Goal: Task Accomplishment & Management: Use online tool/utility

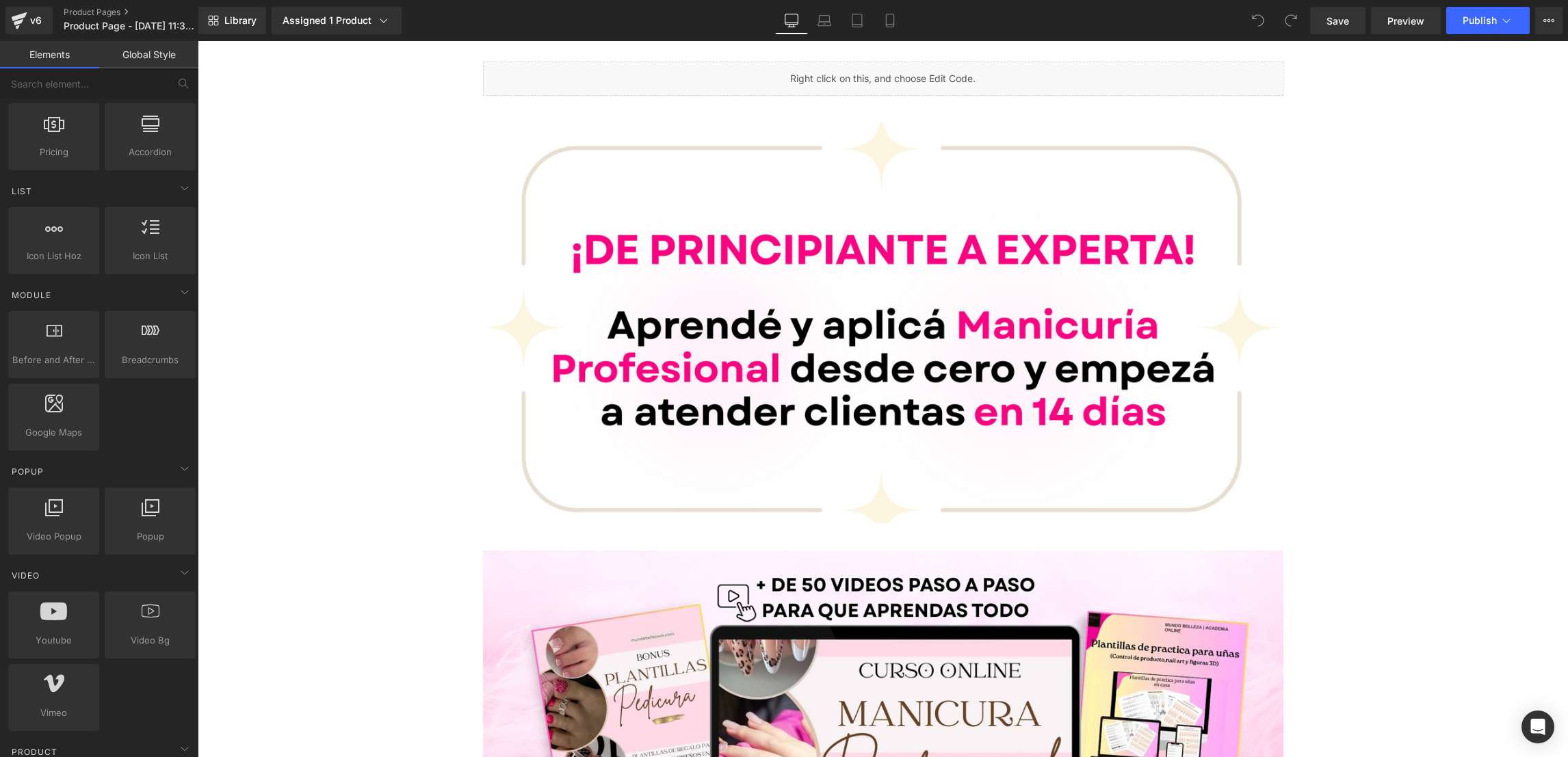
scroll to position [615, 0]
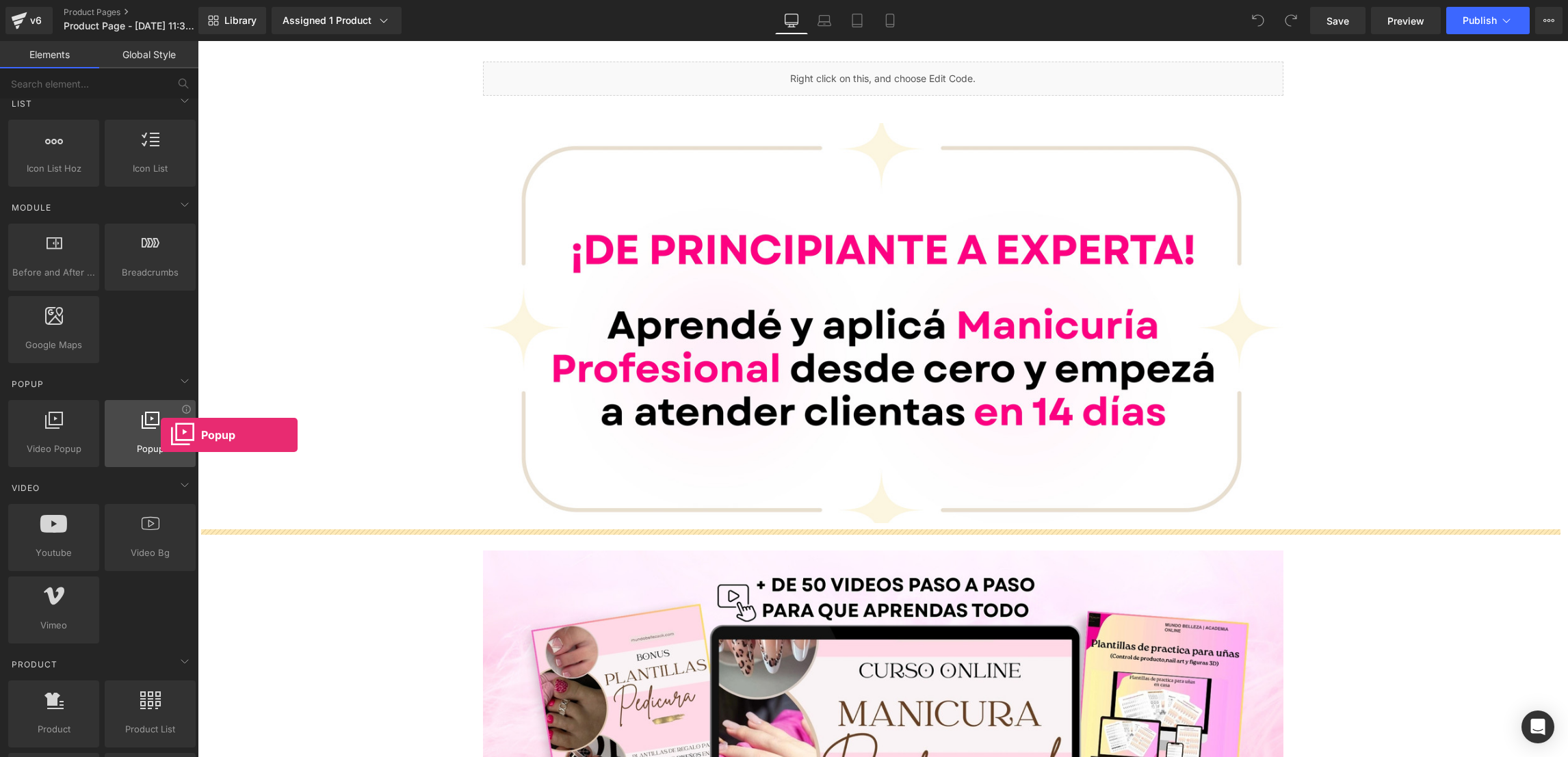
click at [161, 435] on div at bounding box center [149, 426] width 83 height 31
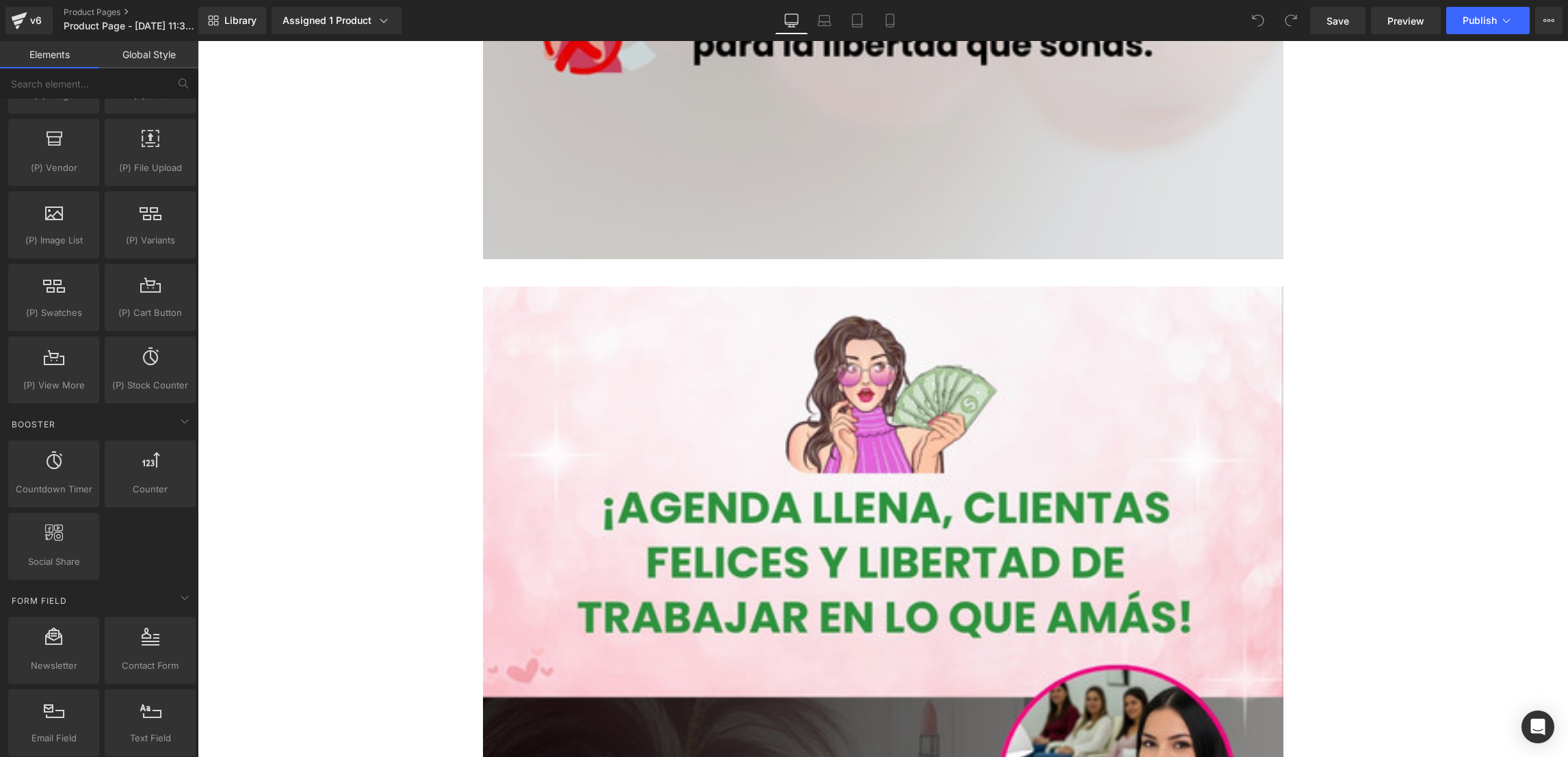
scroll to position [3490, 0]
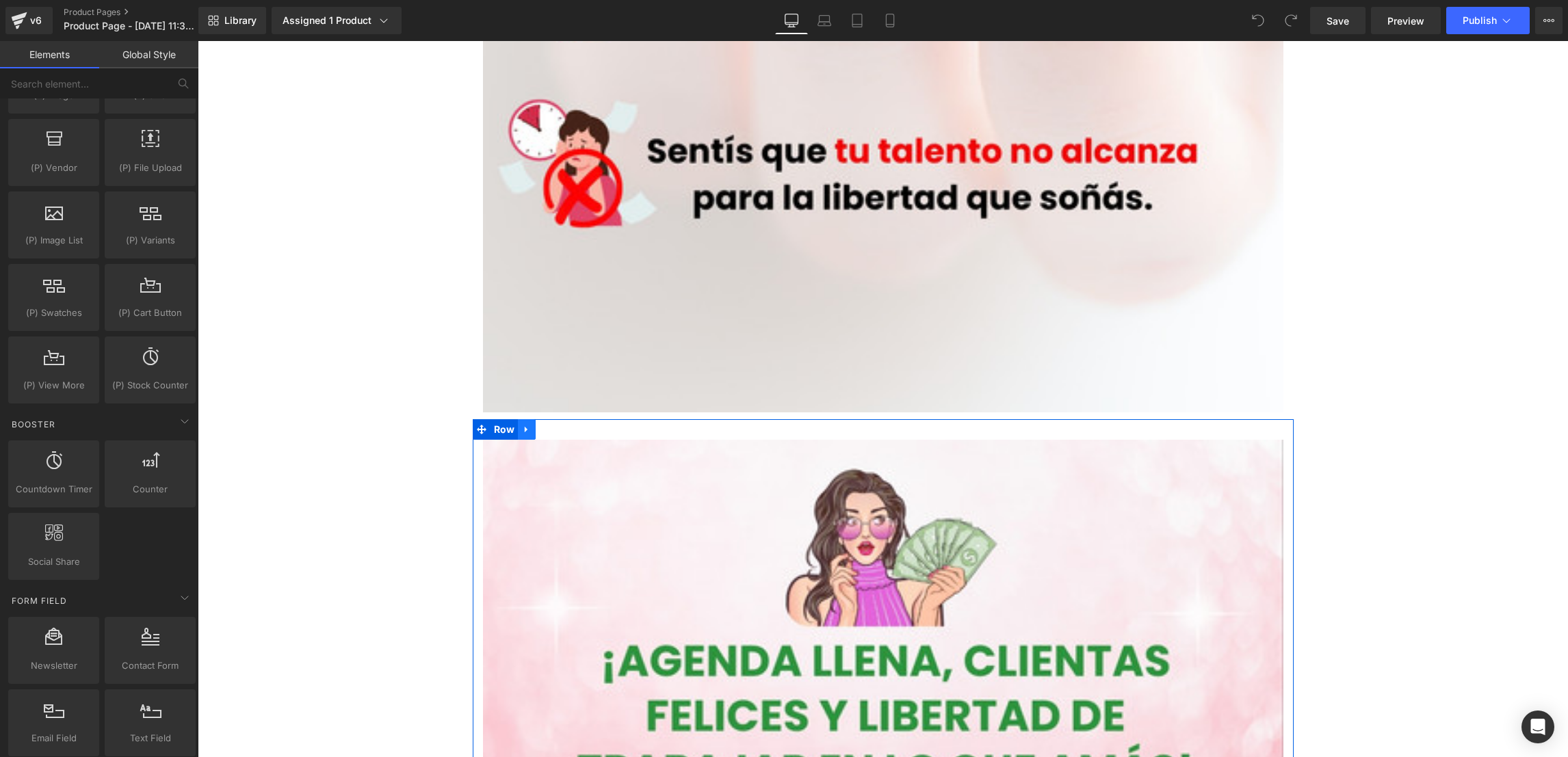
click at [524, 430] on icon at bounding box center [525, 429] width 3 height 6
click at [540, 431] on icon at bounding box center [545, 430] width 10 height 10
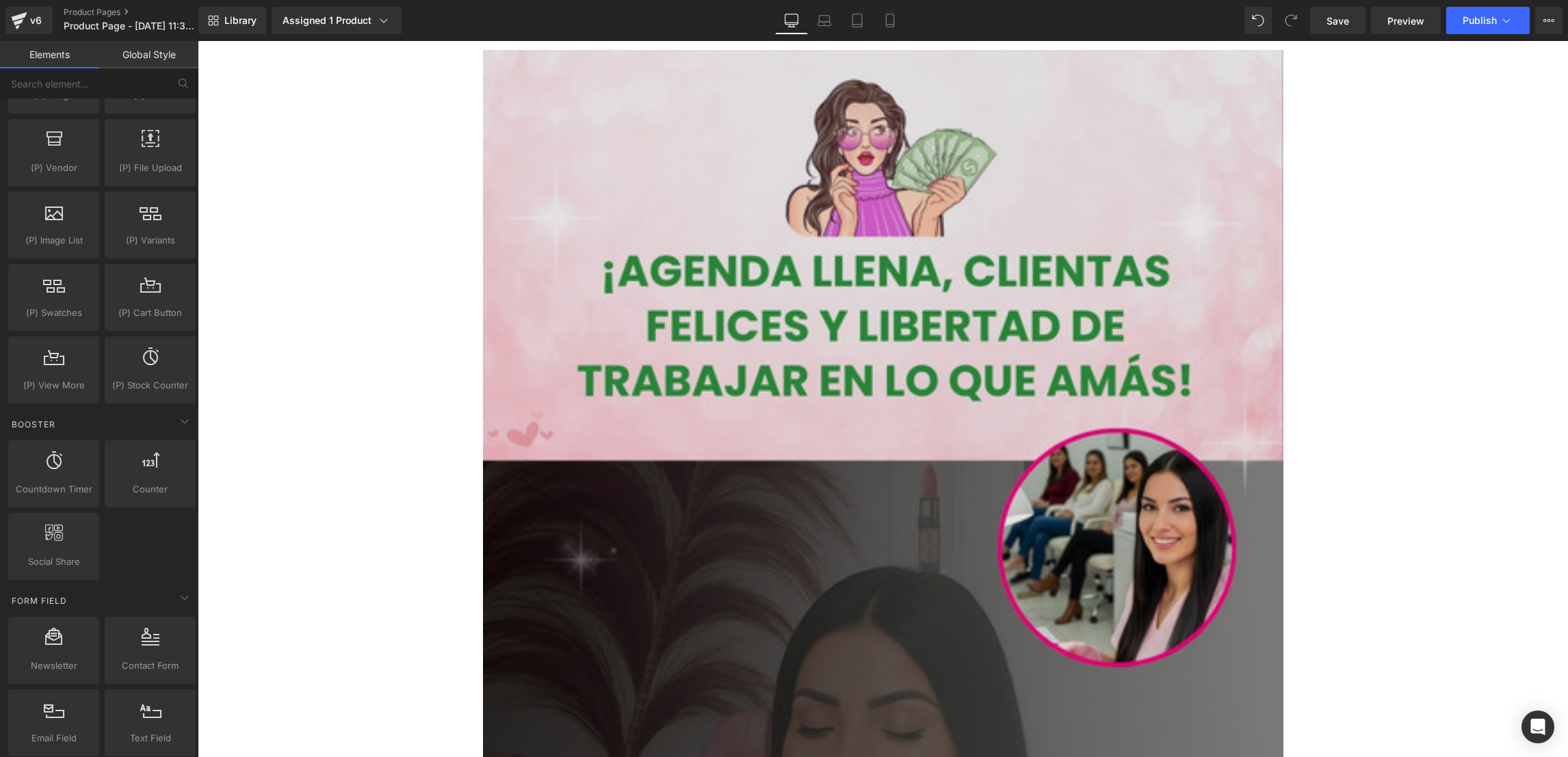
scroll to position [5469, 0]
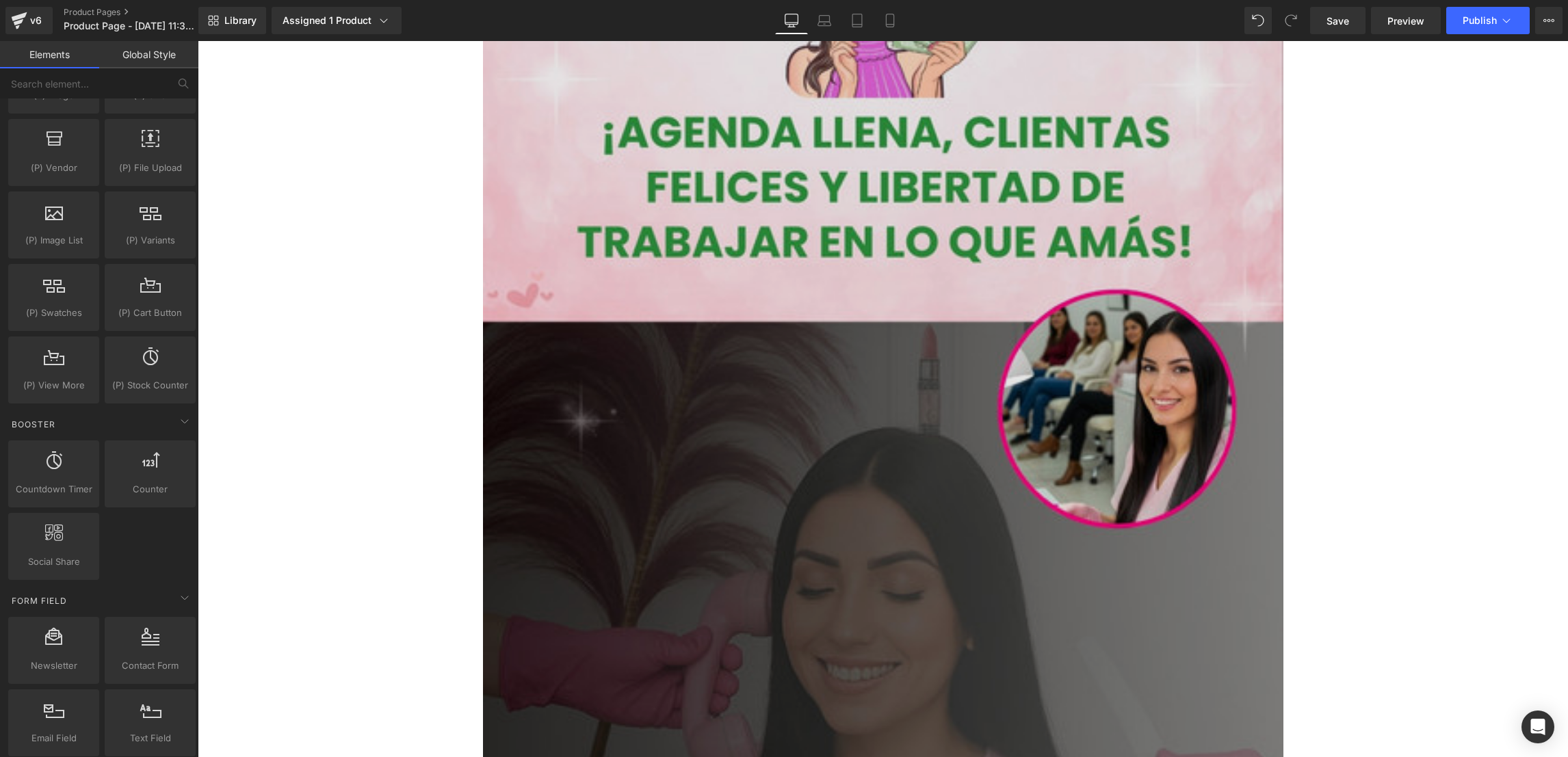
click at [756, 316] on img at bounding box center [884, 622] width 801 height 1423
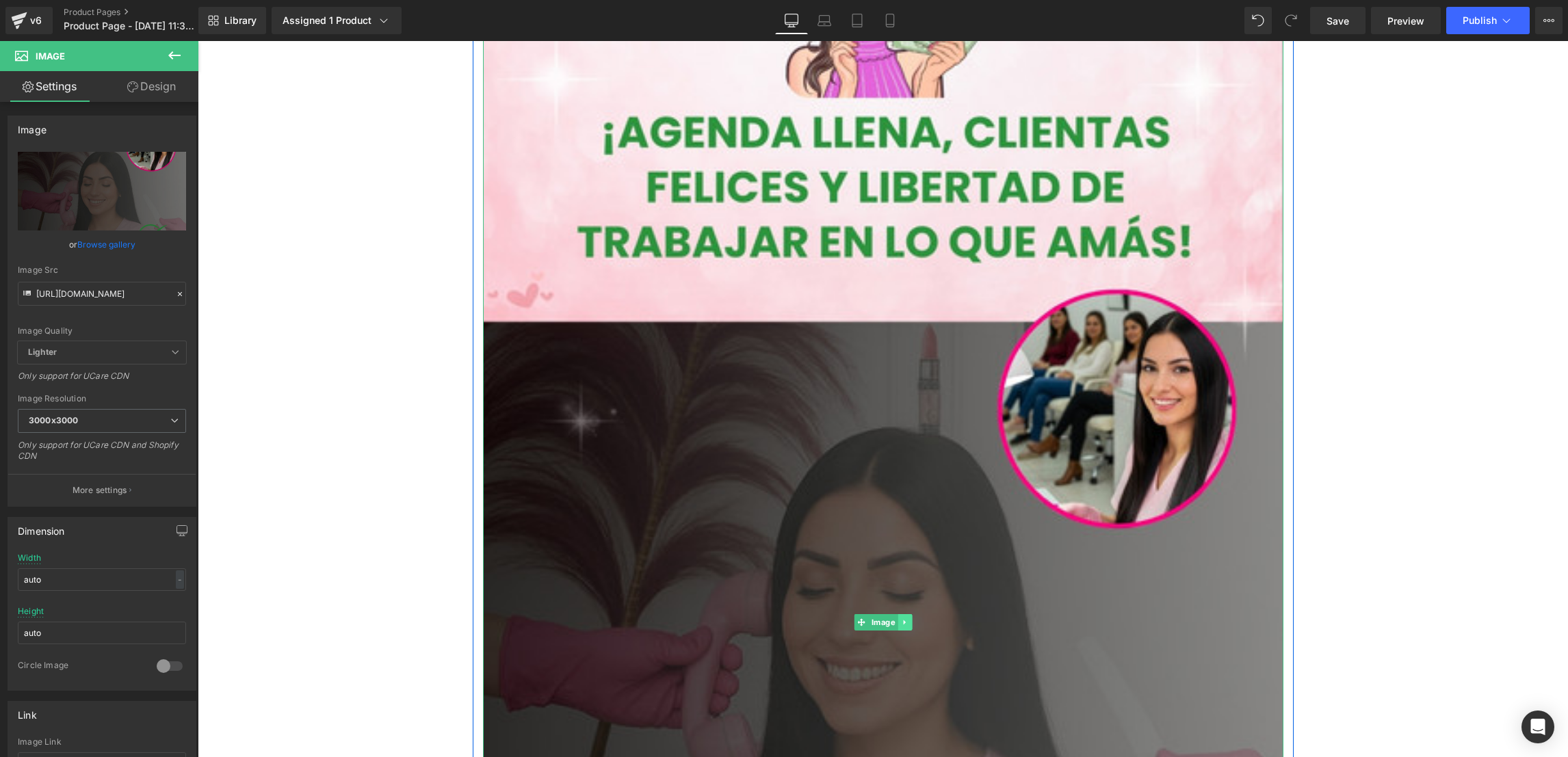
click at [898, 627] on link at bounding box center [905, 622] width 14 height 17
click at [908, 622] on icon at bounding box center [912, 622] width 8 height 8
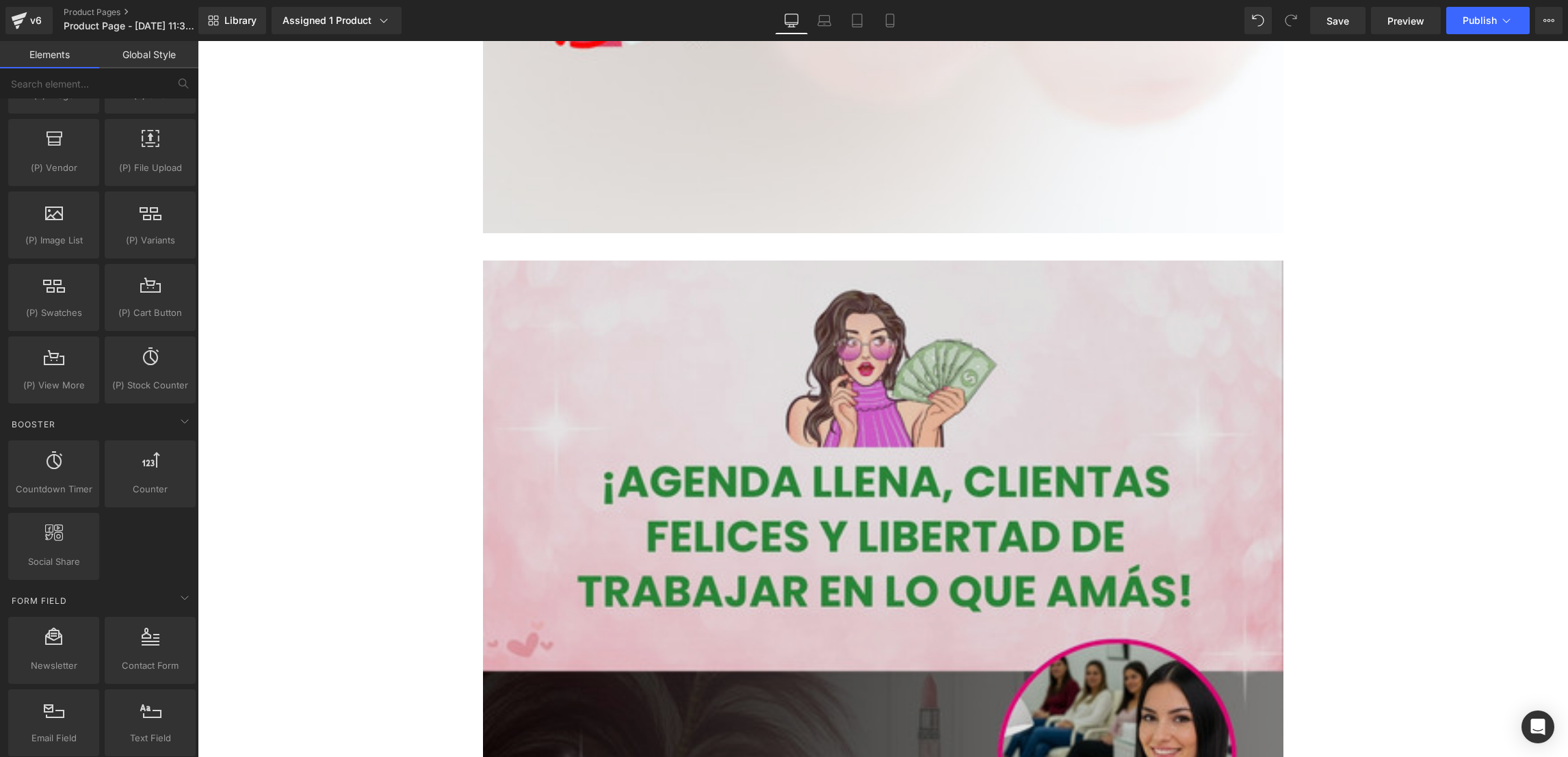
scroll to position [3518, 0]
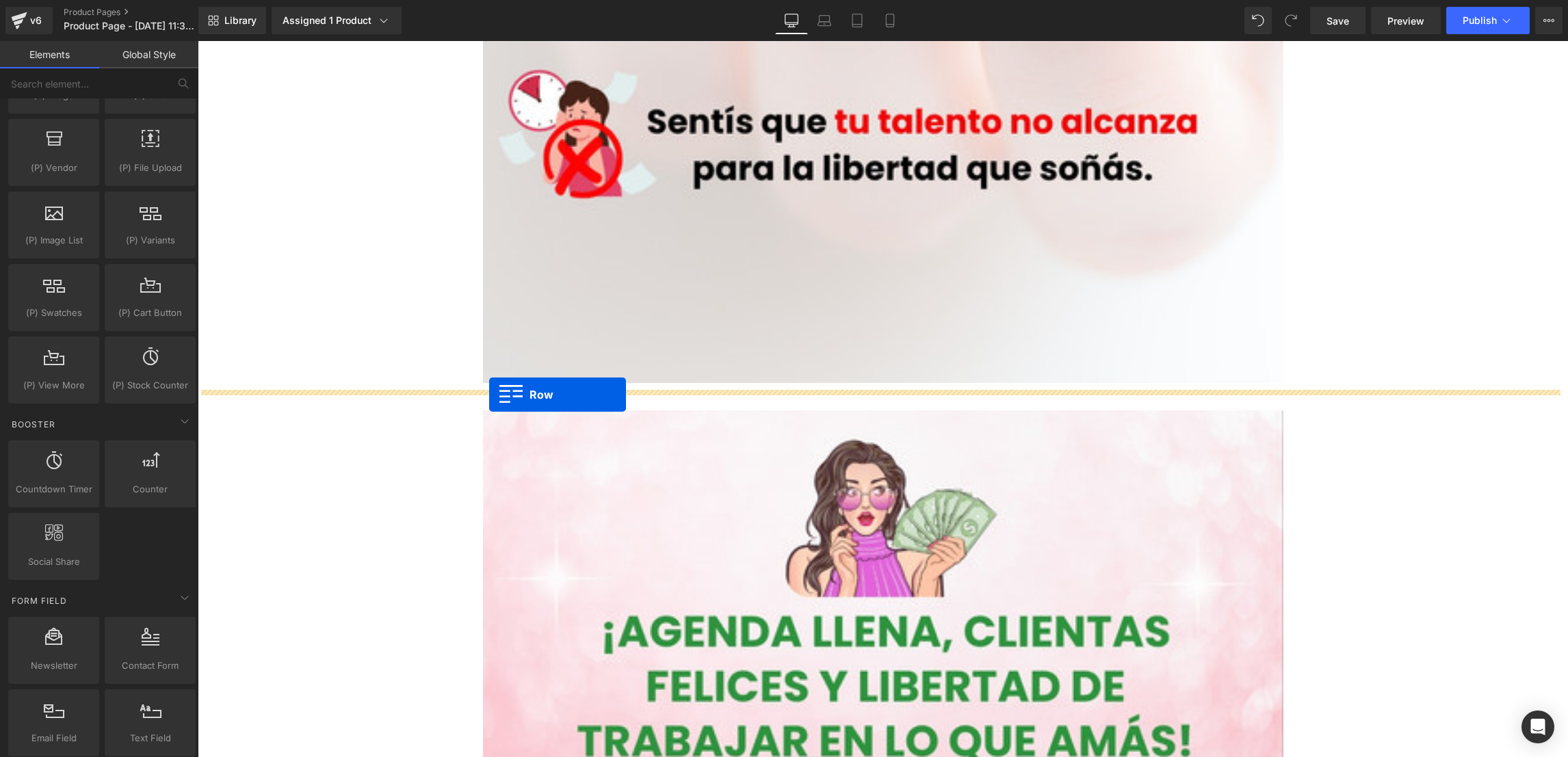
drag, startPoint x: 474, startPoint y: 517, endPoint x: 489, endPoint y: 395, distance: 122.9
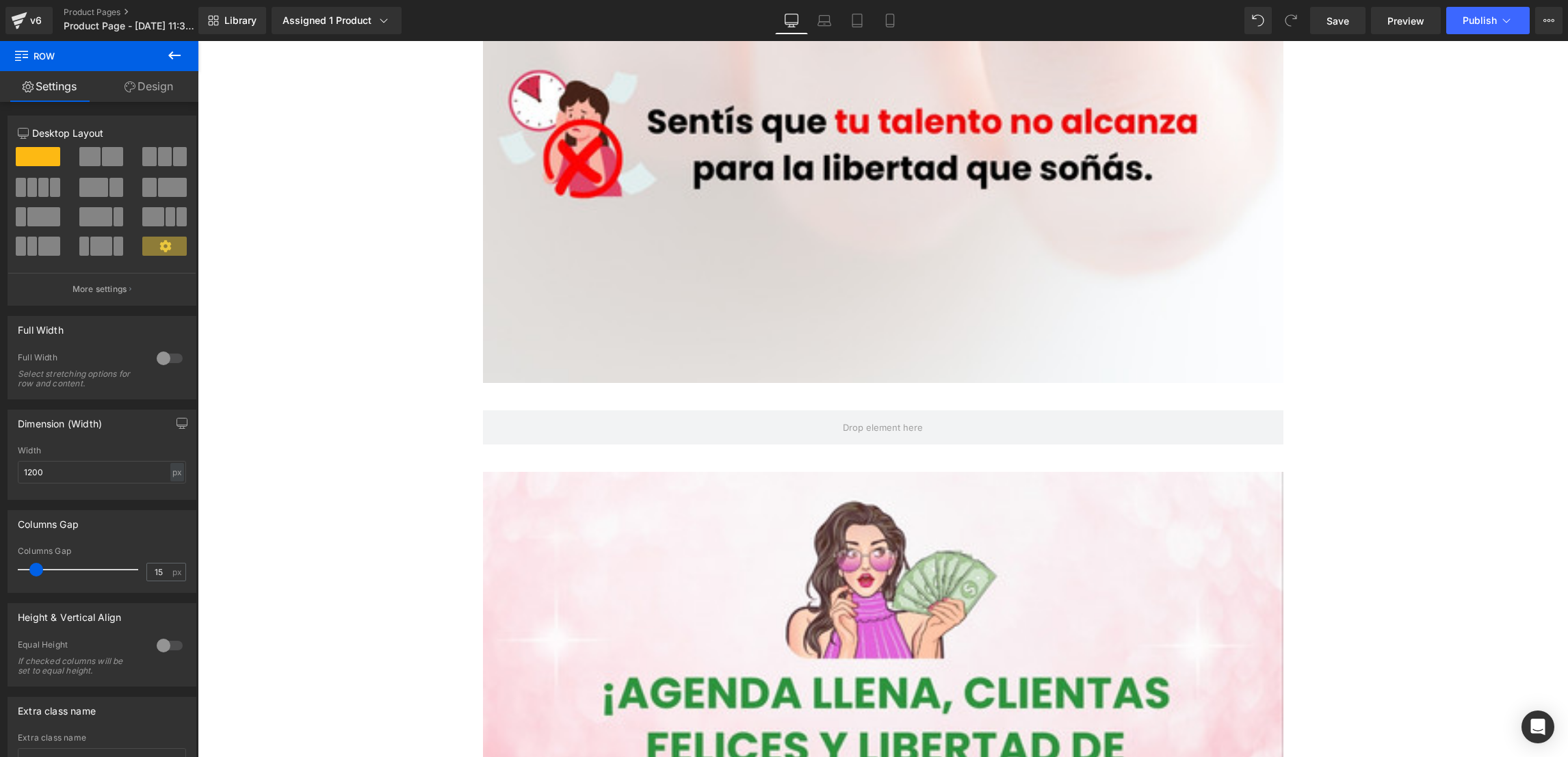
click at [166, 51] on icon at bounding box center [174, 55] width 17 height 17
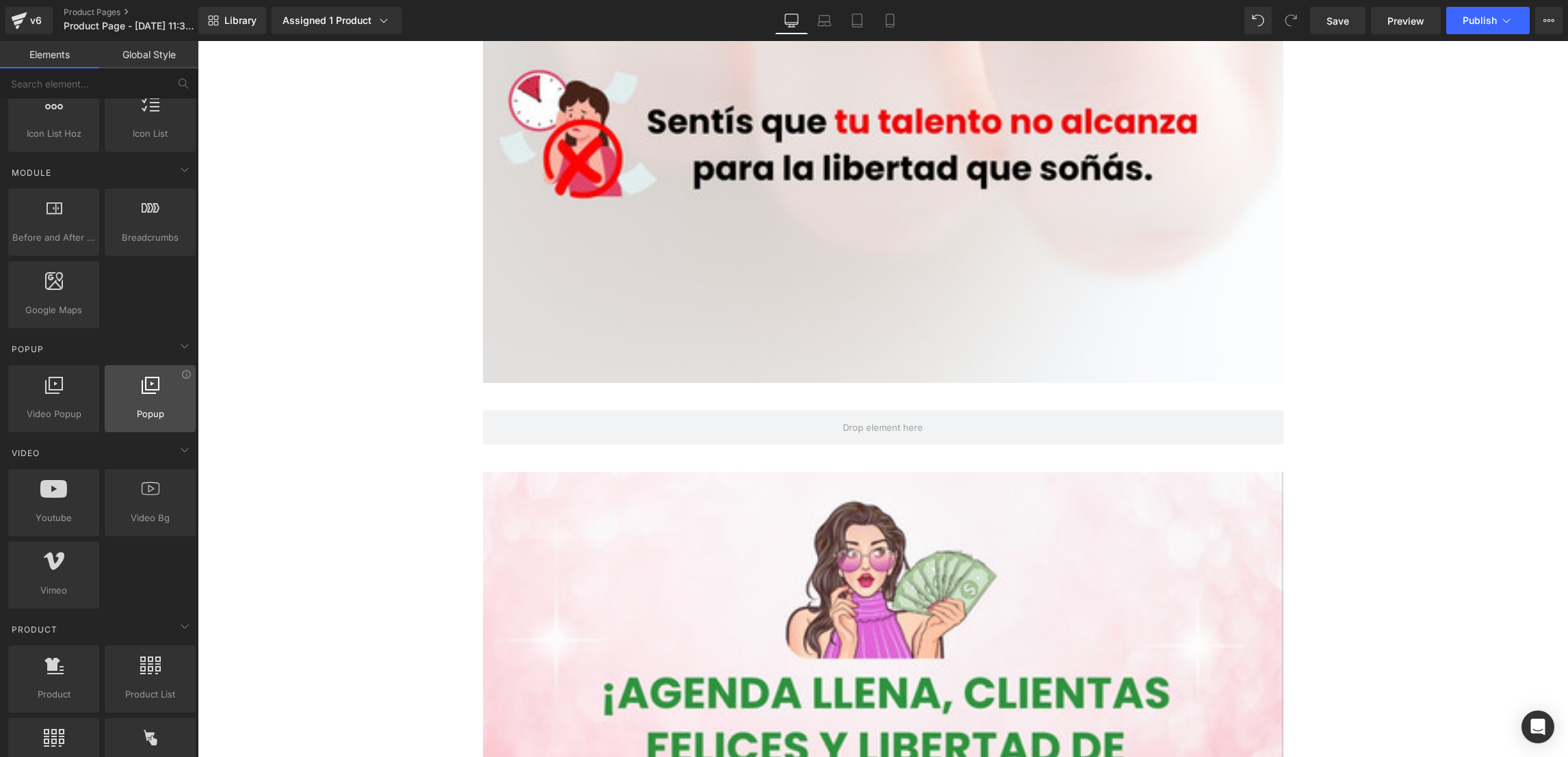
scroll to position [615, 0]
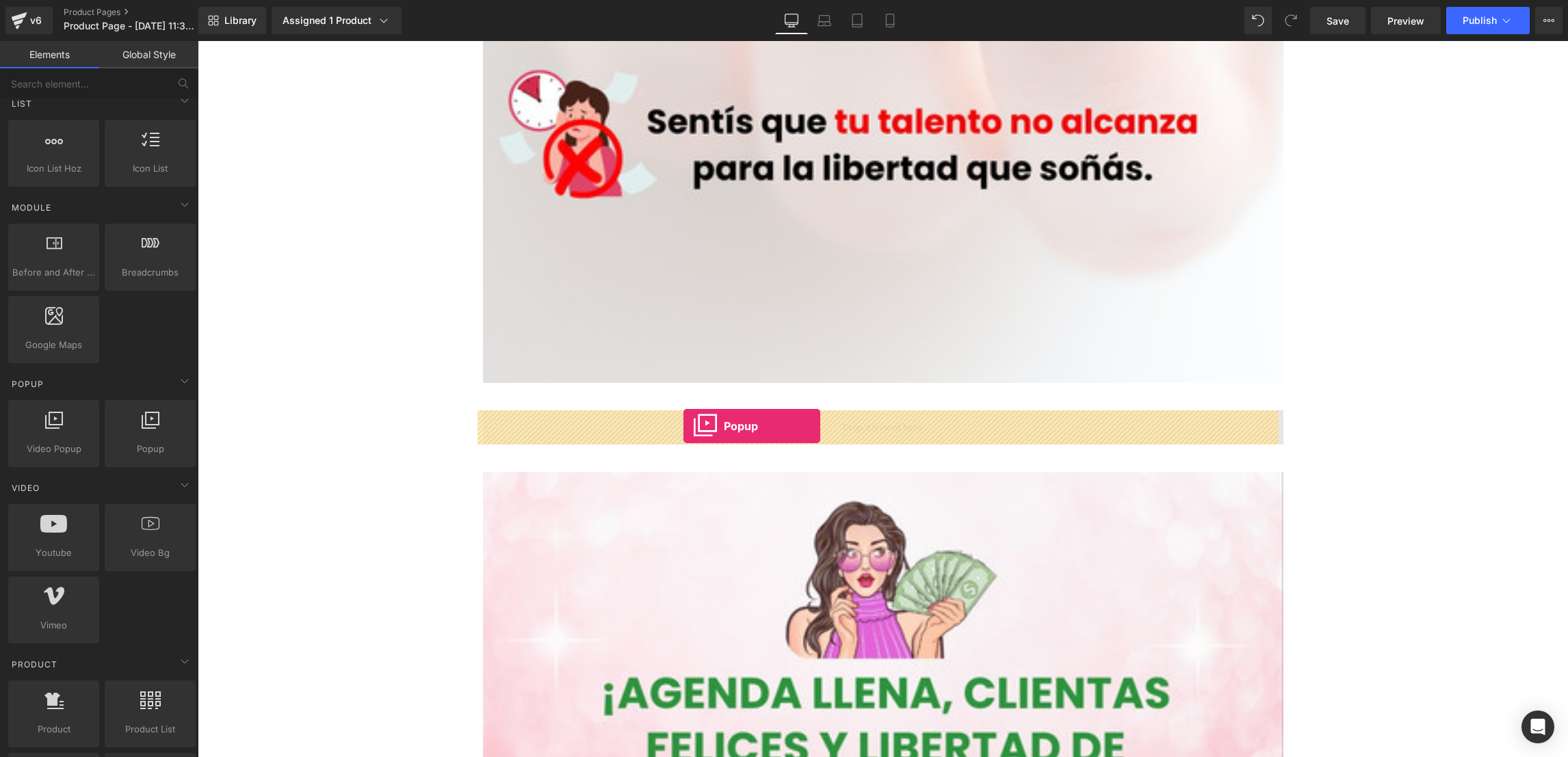
drag, startPoint x: 328, startPoint y: 477, endPoint x: 683, endPoint y: 427, distance: 358.5
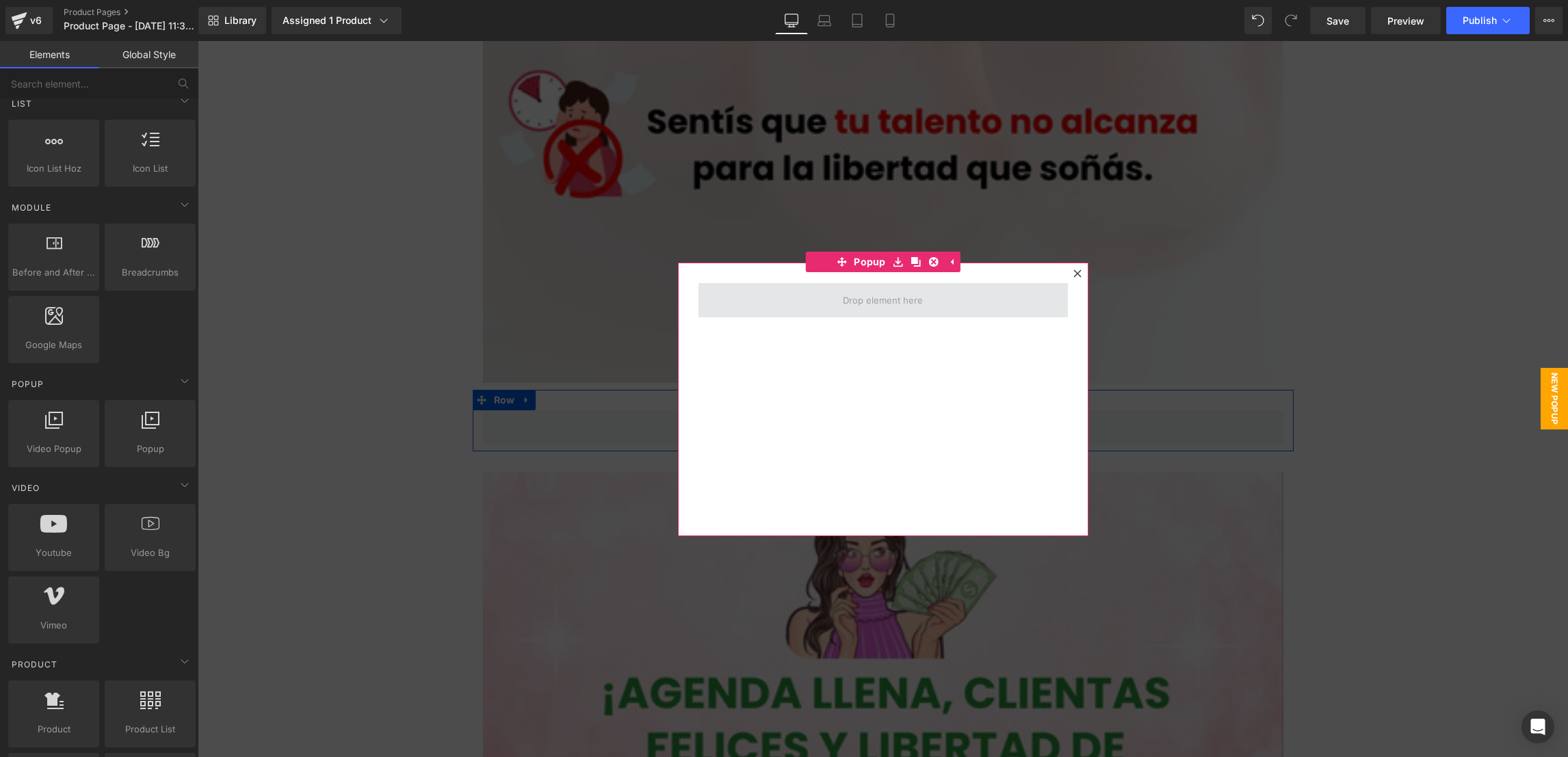
click at [886, 303] on span at bounding box center [883, 301] width 90 height 21
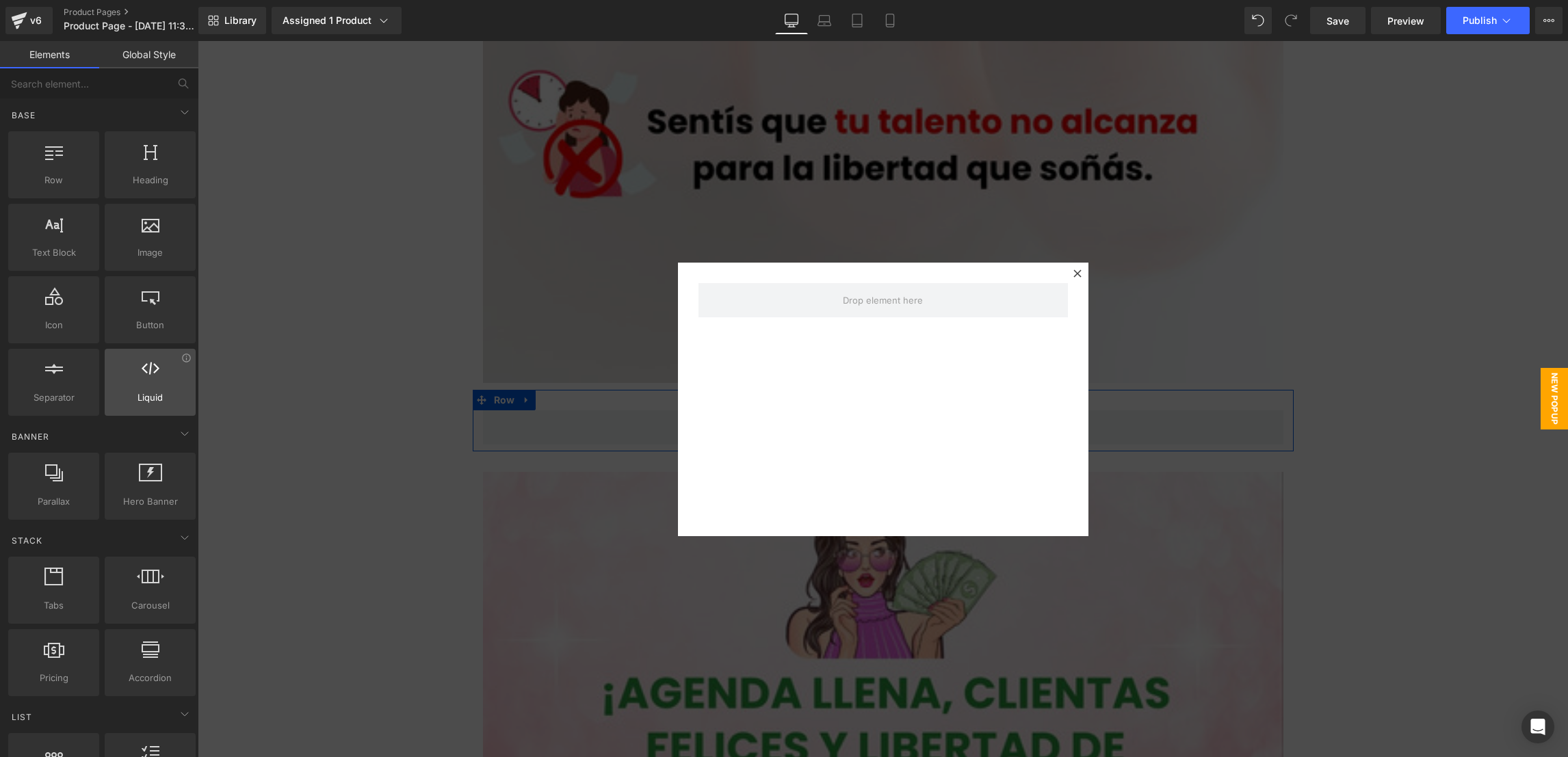
scroll to position [0, 0]
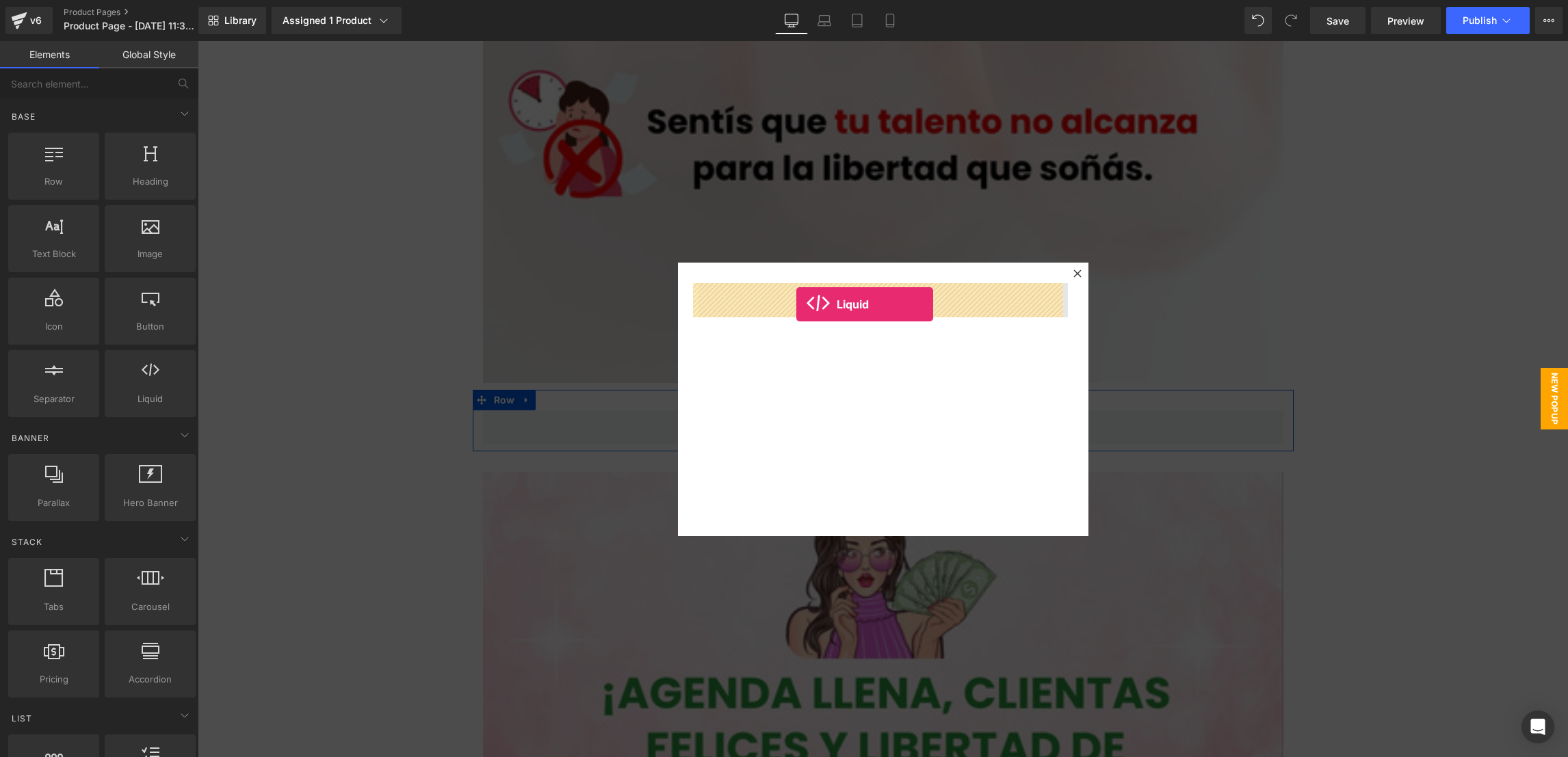
drag, startPoint x: 347, startPoint y: 427, endPoint x: 796, endPoint y: 304, distance: 465.5
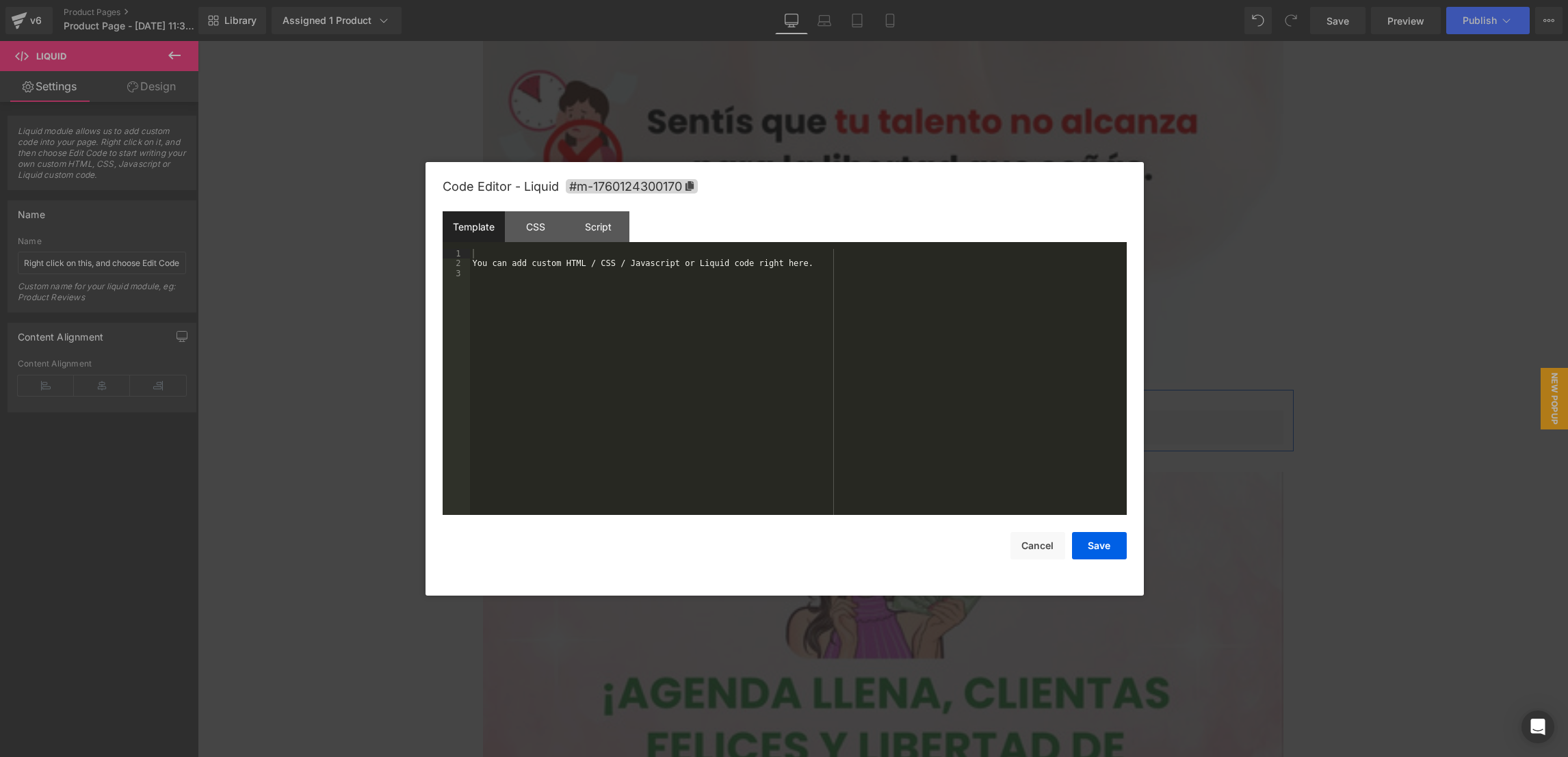
click at [911, 321] on div "Liquid" at bounding box center [884, 399] width 411 height 274
click at [815, 286] on div "You can add custom HTML / CSS / Javascript or Liquid code right here." at bounding box center [798, 392] width 656 height 286
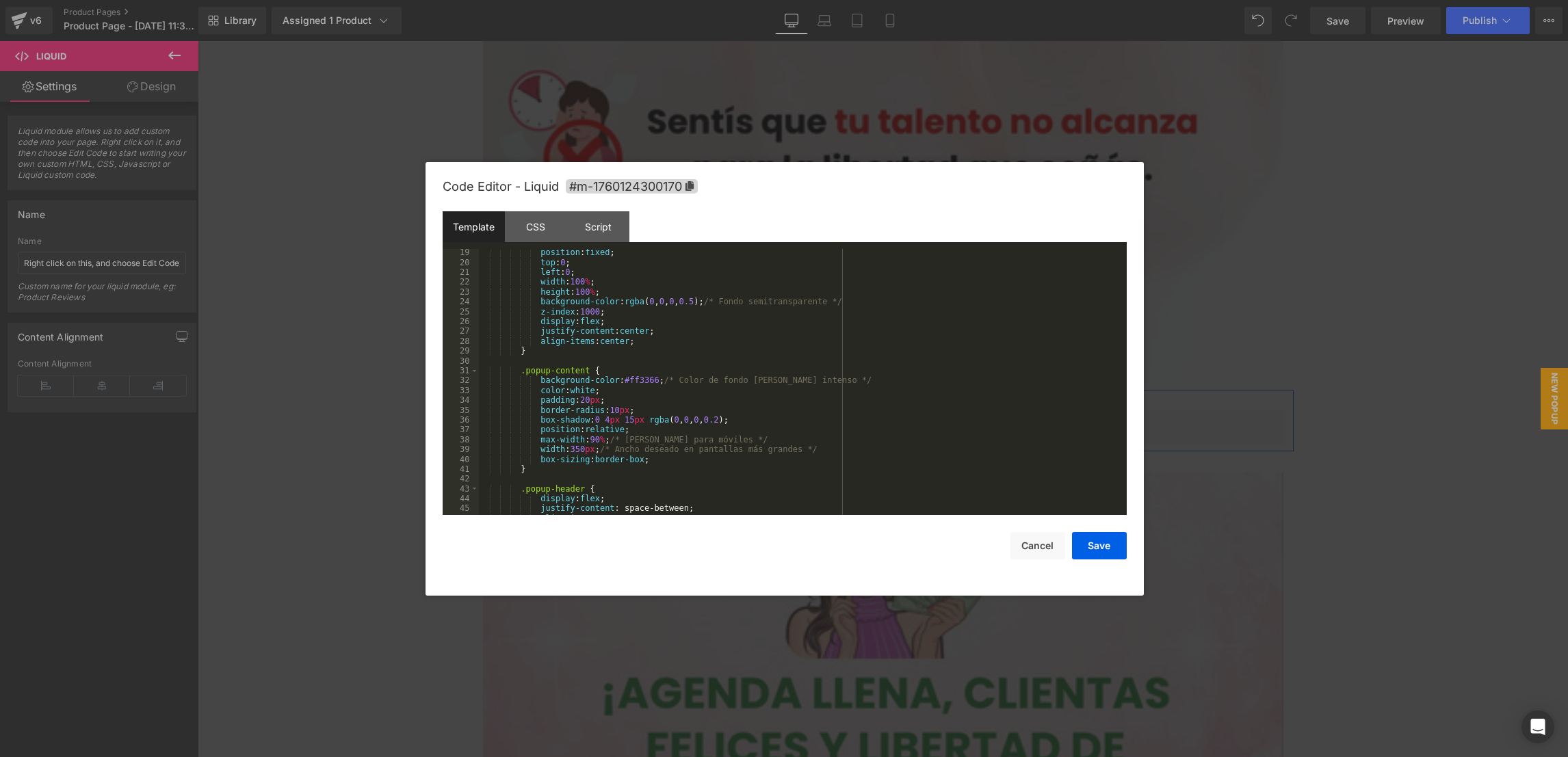
scroll to position [177, 0]
click at [531, 232] on div "CSS" at bounding box center [536, 226] width 62 height 31
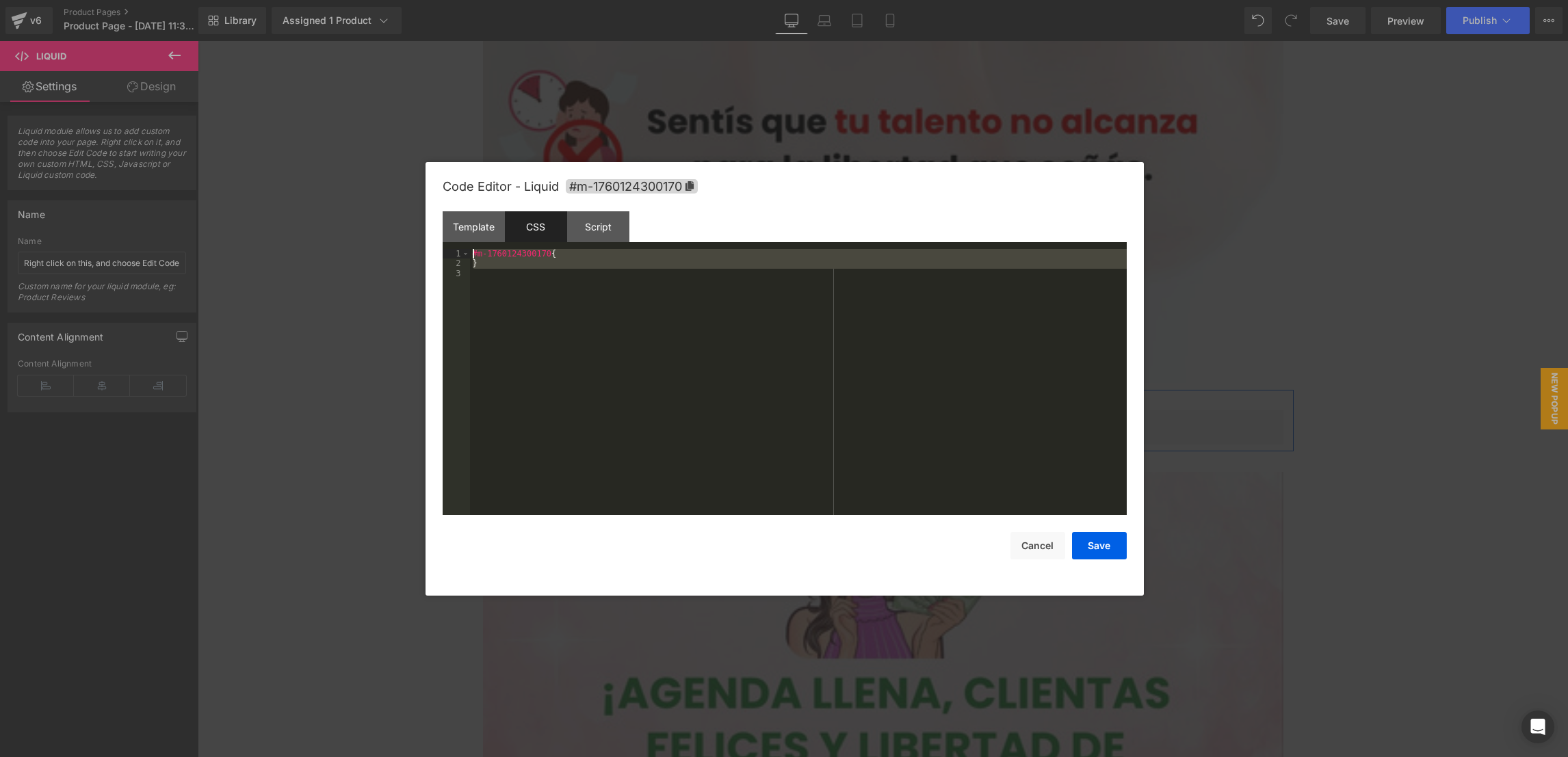
drag, startPoint x: 615, startPoint y: 342, endPoint x: 458, endPoint y: 201, distance: 211.0
click at [458, 201] on div "Code Editor - Liquid #m-1760124300170 Template CSS Script Data 19 20 21 22 23 2…" at bounding box center [784, 378] width 684 height 434
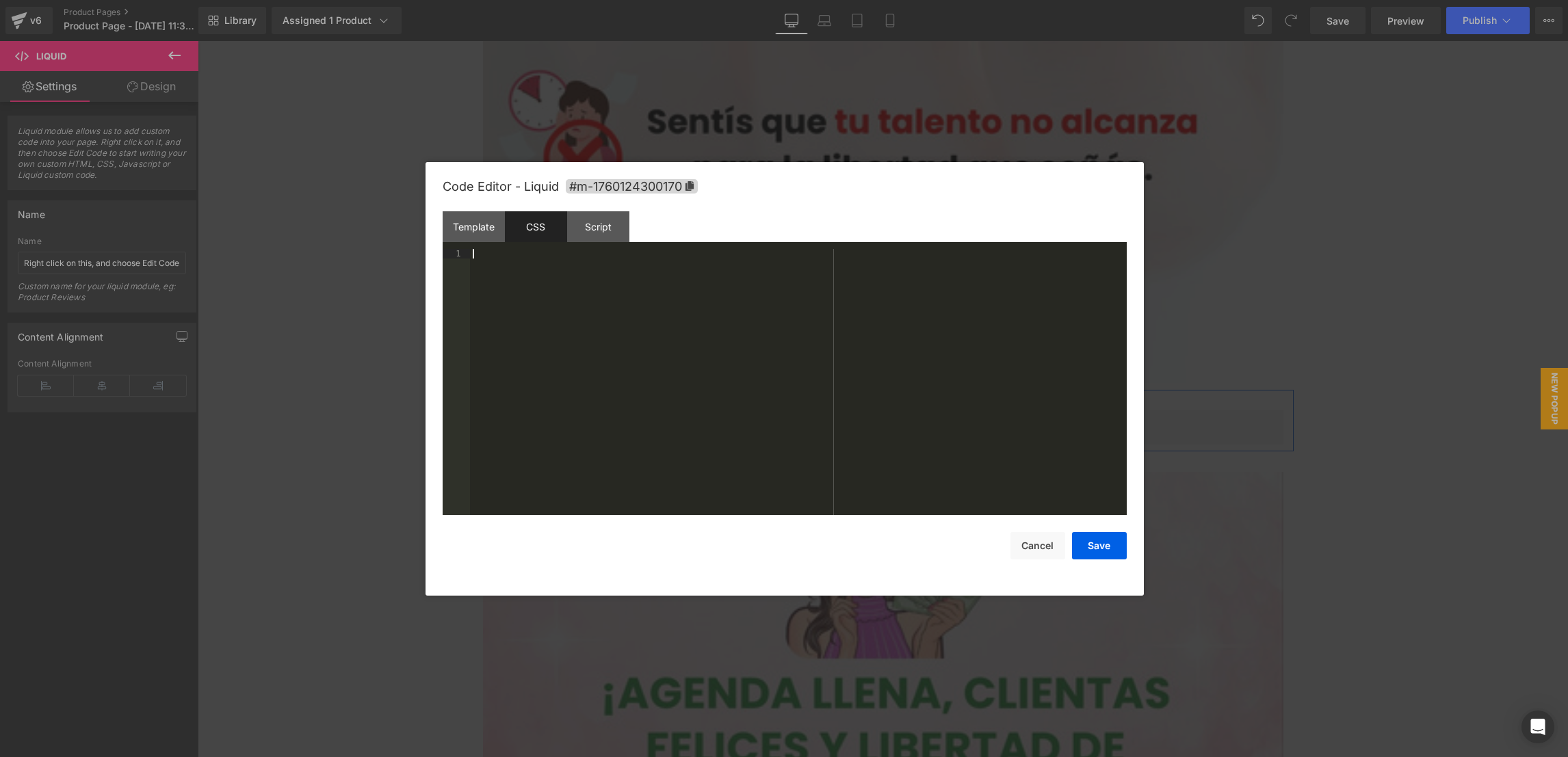
click at [604, 209] on div "Code Editor - Liquid #m-1760124300170" at bounding box center [784, 186] width 684 height 49
click at [604, 225] on div "Script" at bounding box center [598, 226] width 62 height 31
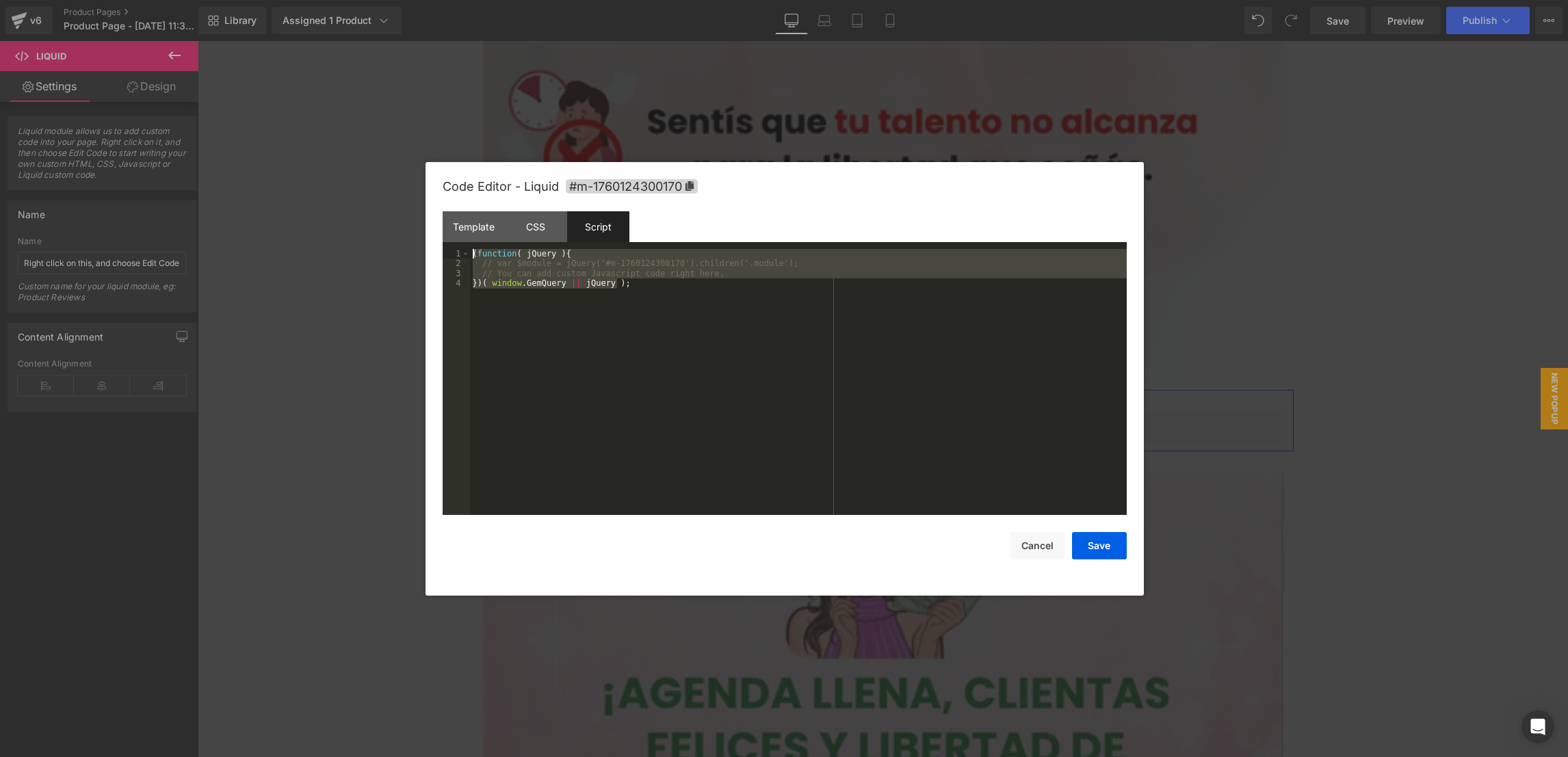
drag, startPoint x: 659, startPoint y: 325, endPoint x: 474, endPoint y: 212, distance: 216.8
click at [474, 212] on div "Code Editor - Liquid #m-1760124300170 Template CSS Script Data 19 20 21 22 23 2…" at bounding box center [784, 378] width 684 height 434
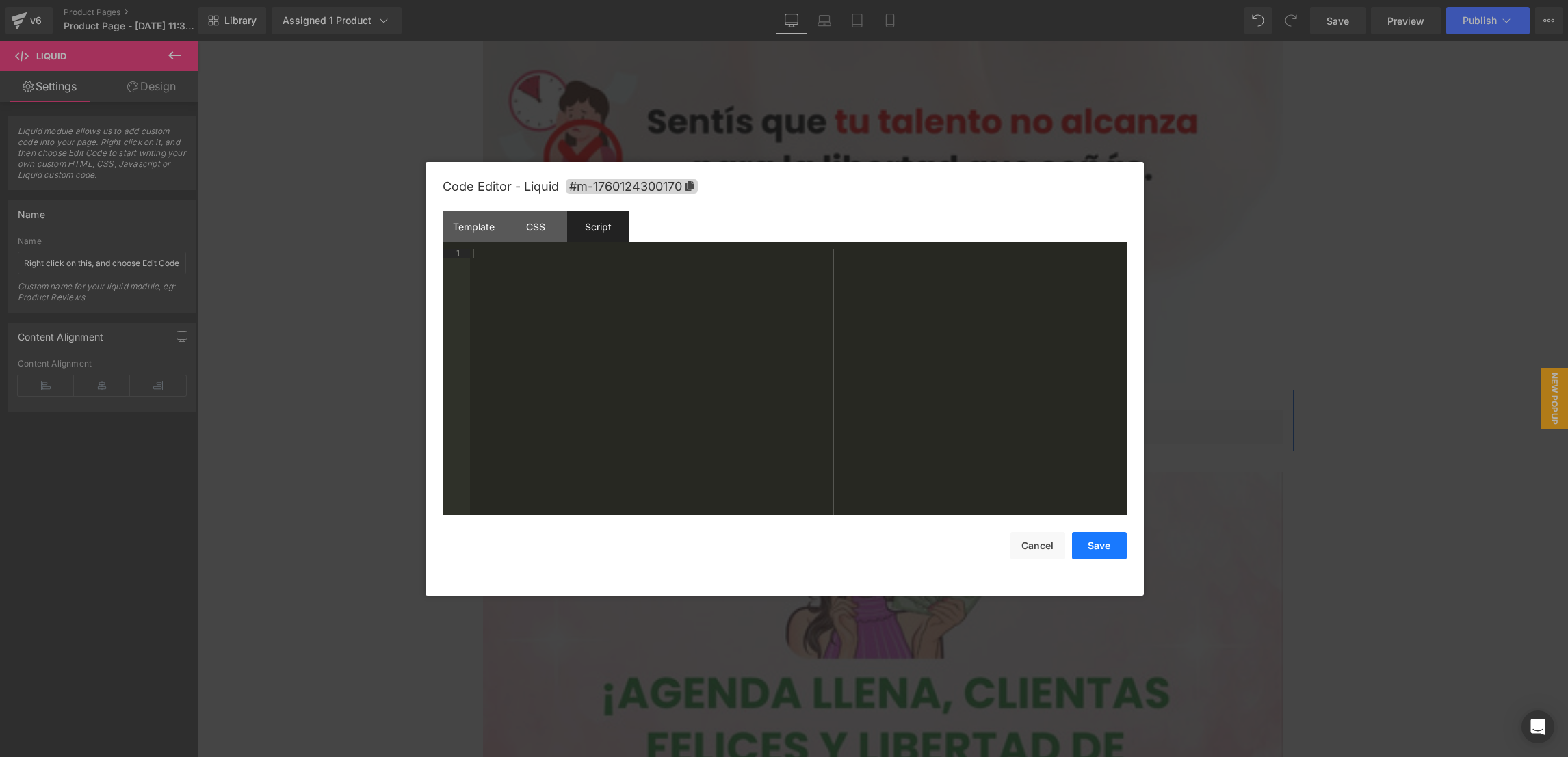
click at [1103, 552] on button "Save" at bounding box center [1099, 545] width 55 height 27
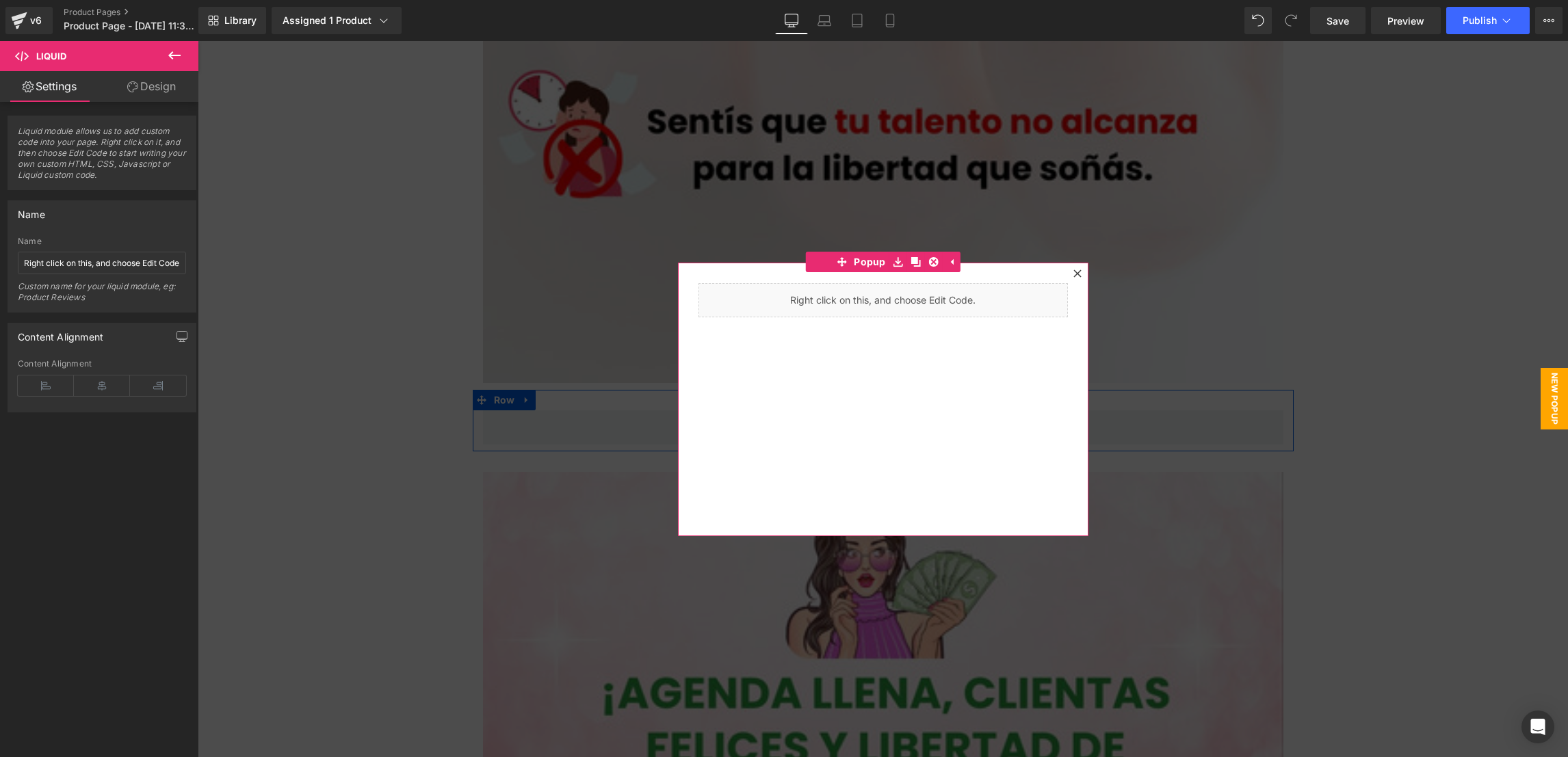
click at [1074, 266] on div at bounding box center [1077, 274] width 17 height 17
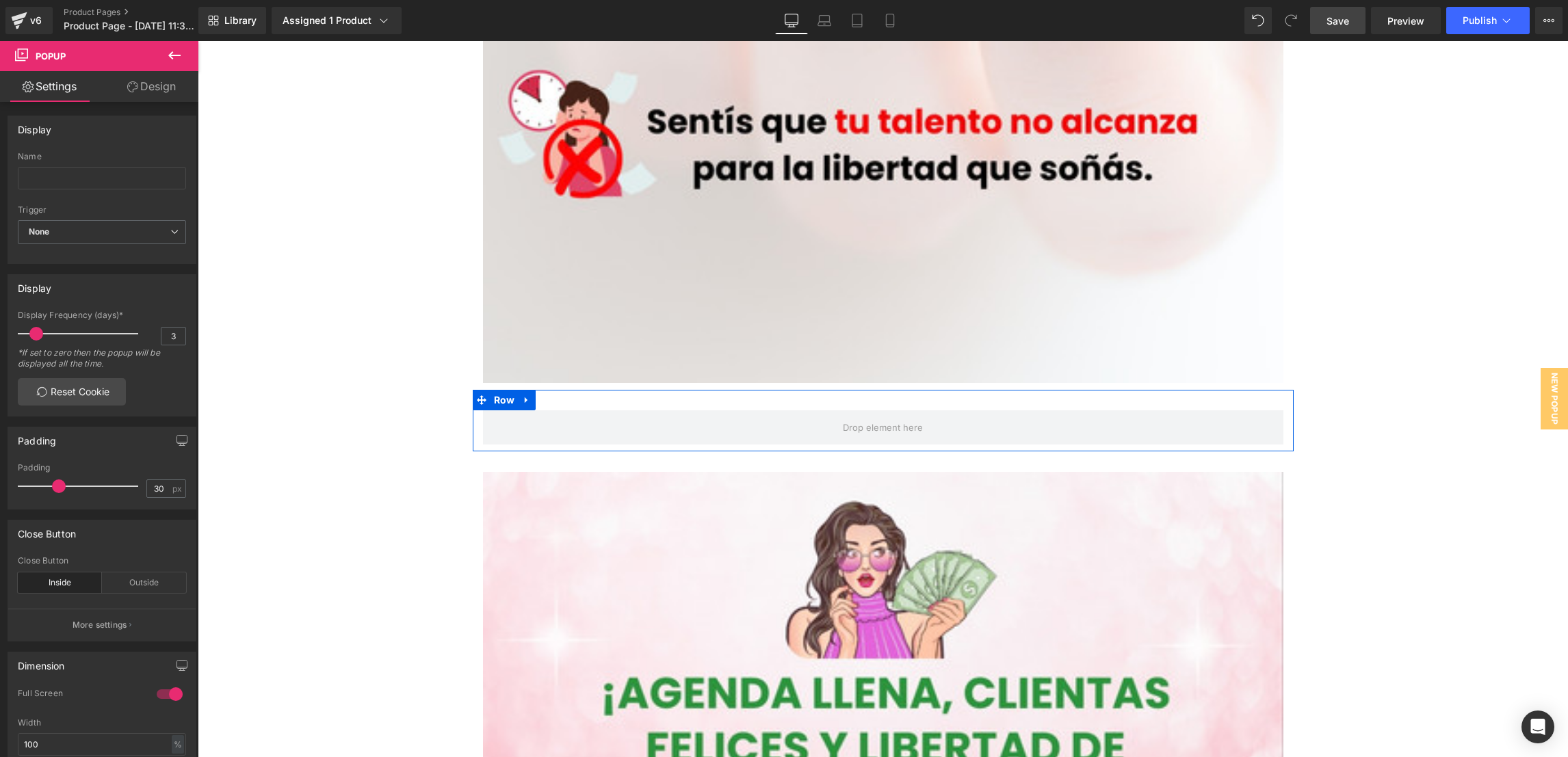
click at [1342, 14] on link "Save" at bounding box center [1337, 20] width 55 height 27
click at [1392, 25] on span "Publish" at bounding box center [1479, 20] width 34 height 11
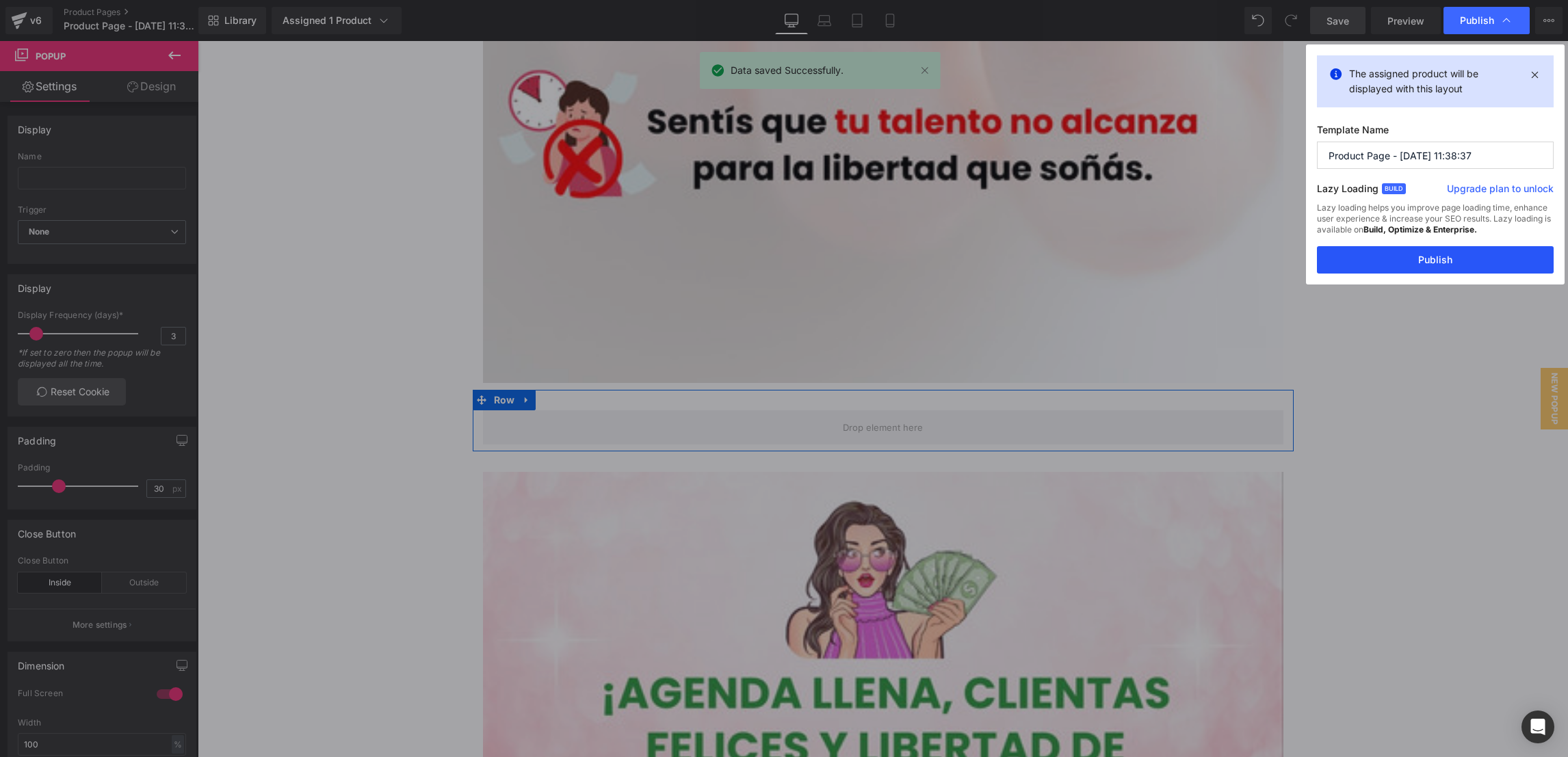
click at [1392, 272] on button "Publish" at bounding box center [1435, 260] width 237 height 27
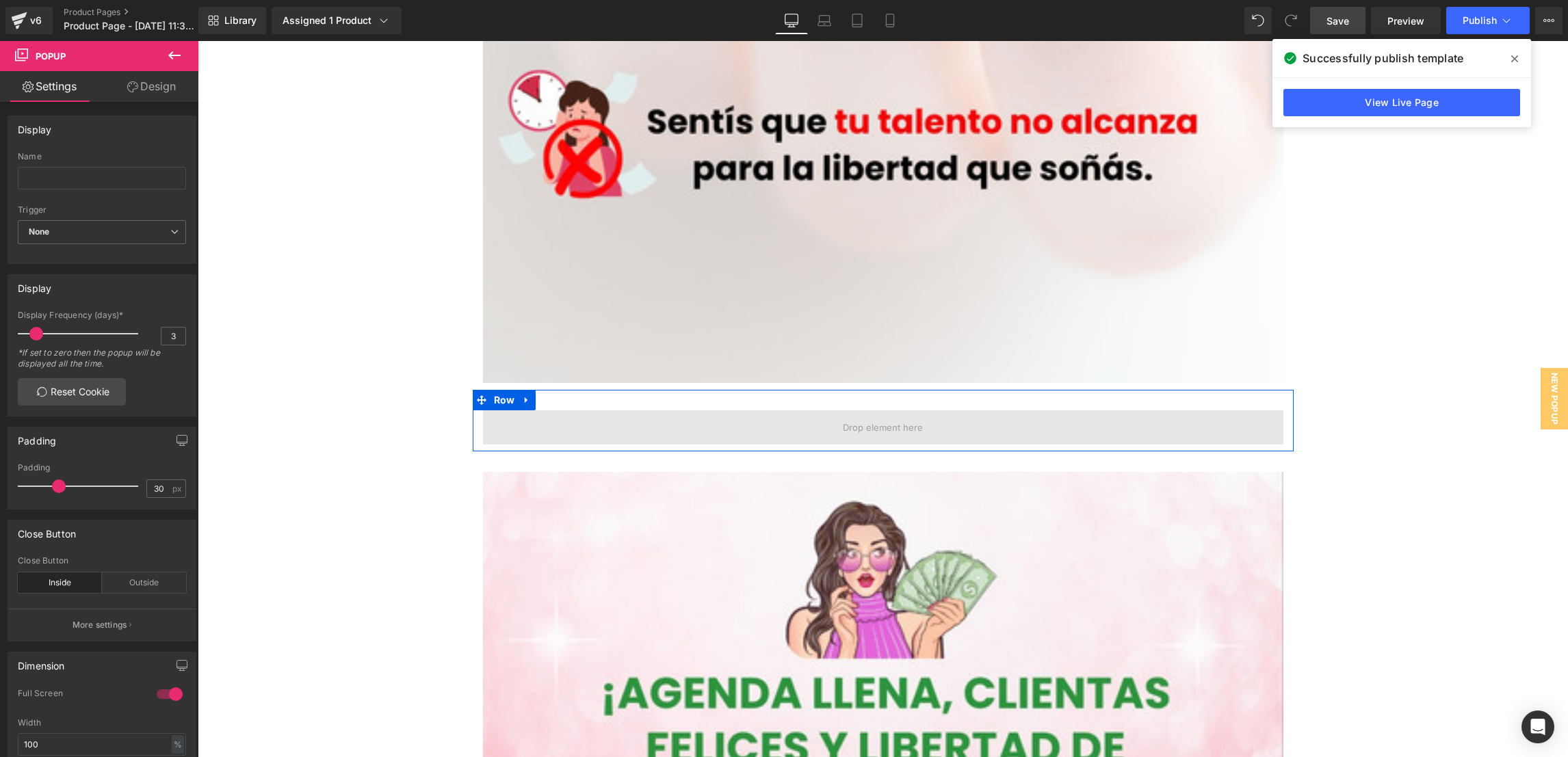
click at [769, 421] on span at bounding box center [884, 427] width 801 height 34
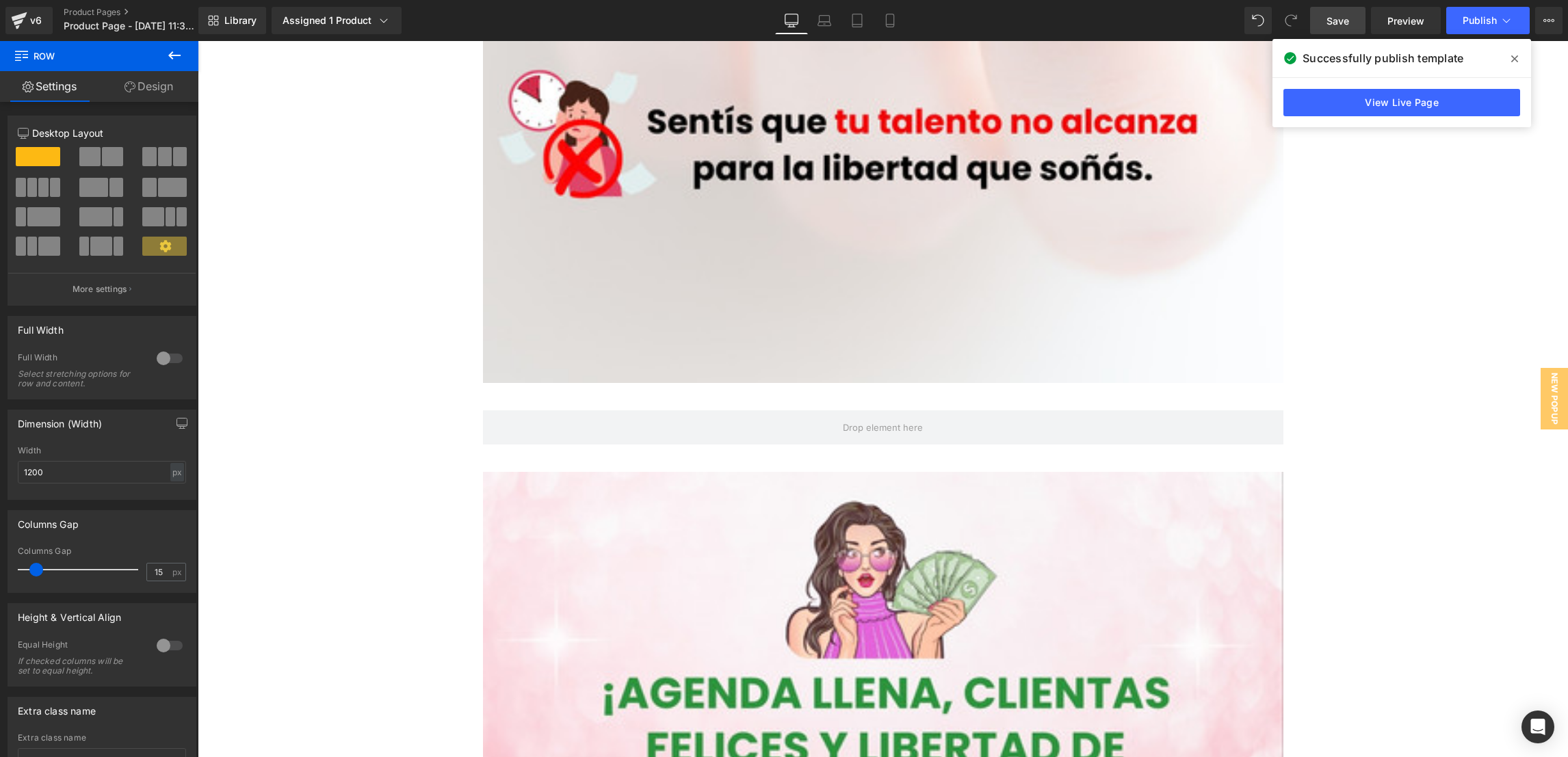
click at [180, 57] on icon at bounding box center [174, 55] width 17 height 17
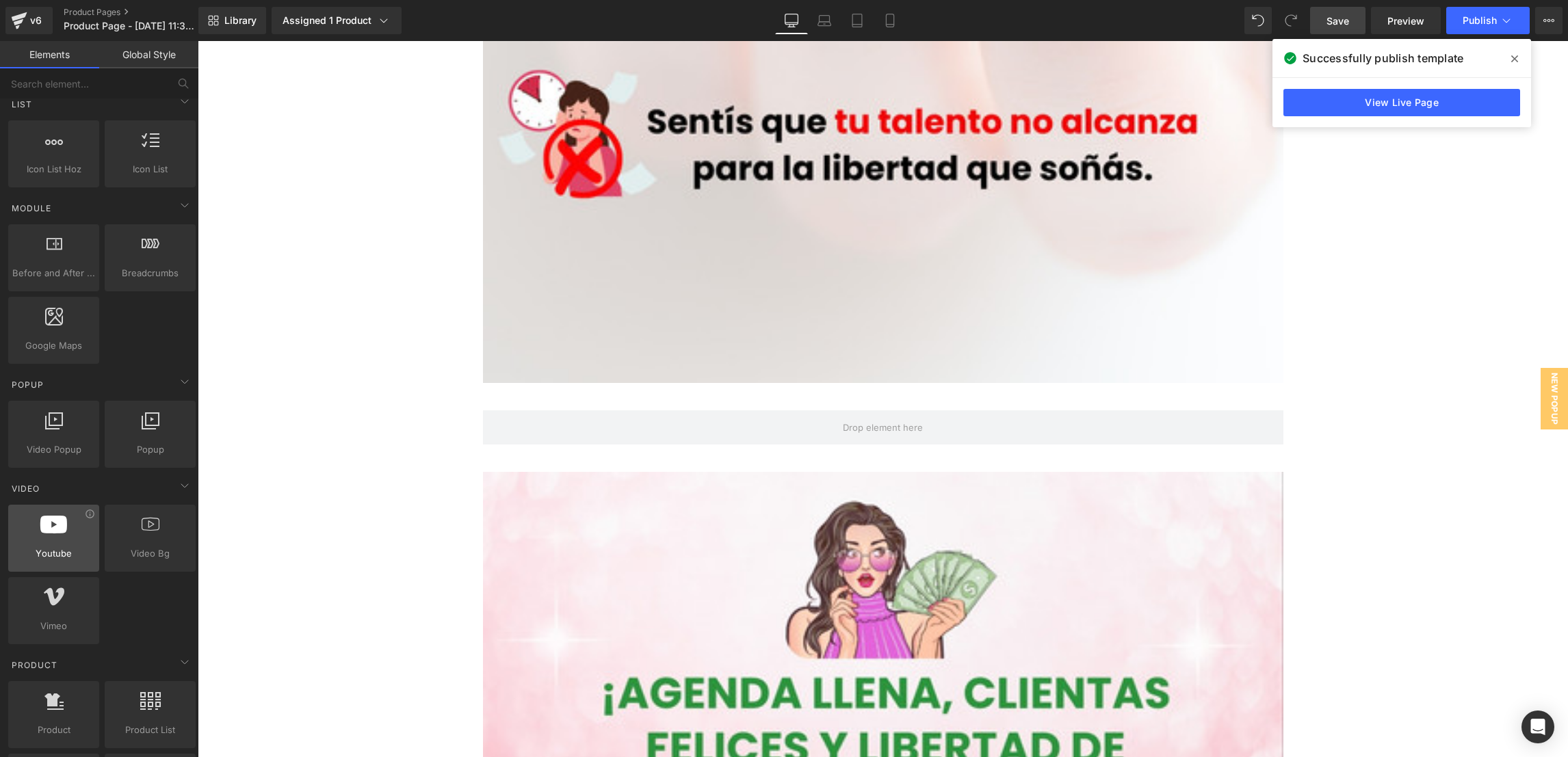
scroll to position [719, 0]
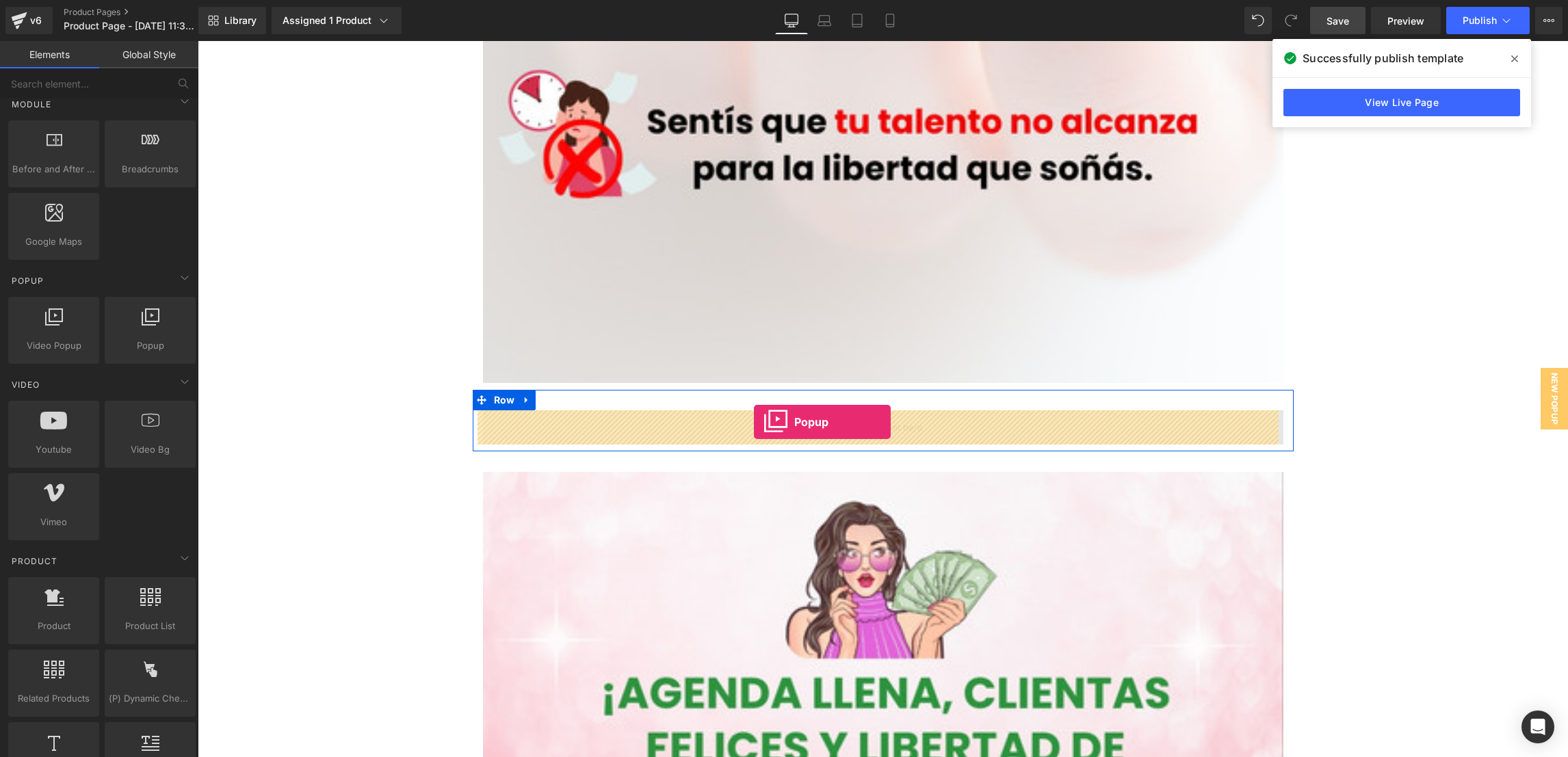
drag, startPoint x: 344, startPoint y: 390, endPoint x: 753, endPoint y: 422, distance: 410.2
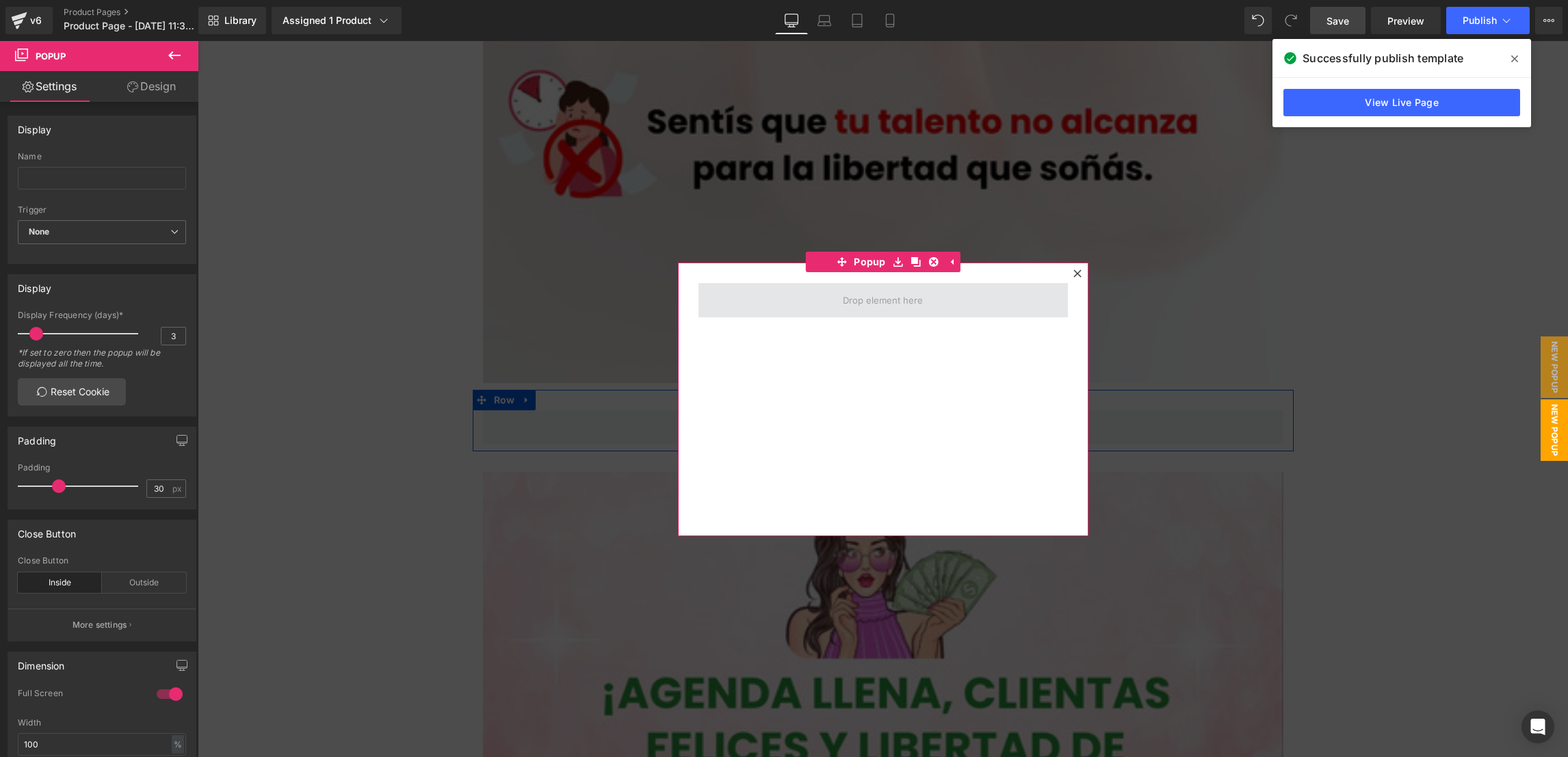
click at [895, 304] on span at bounding box center [883, 301] width 90 height 21
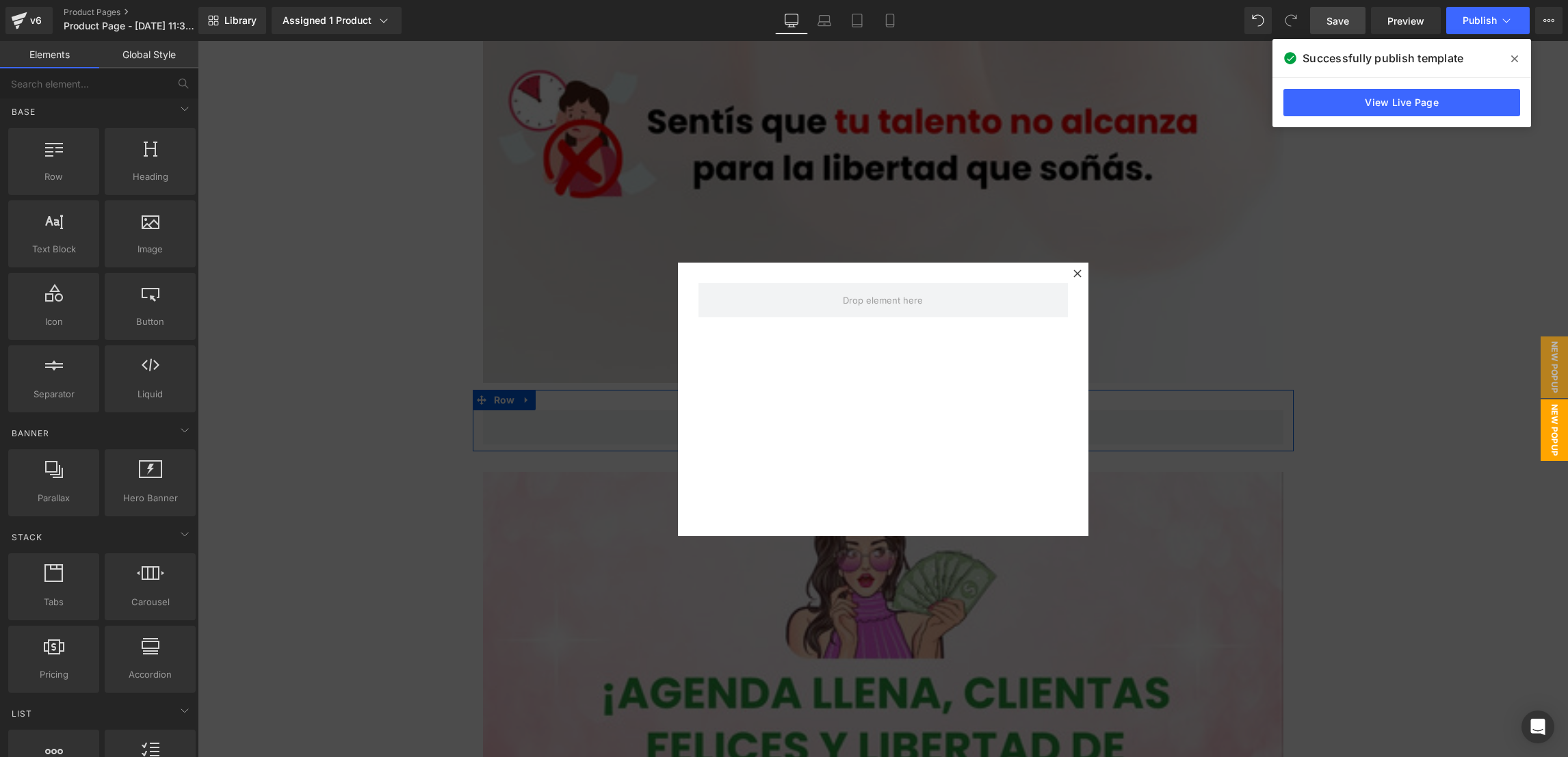
scroll to position [0, 0]
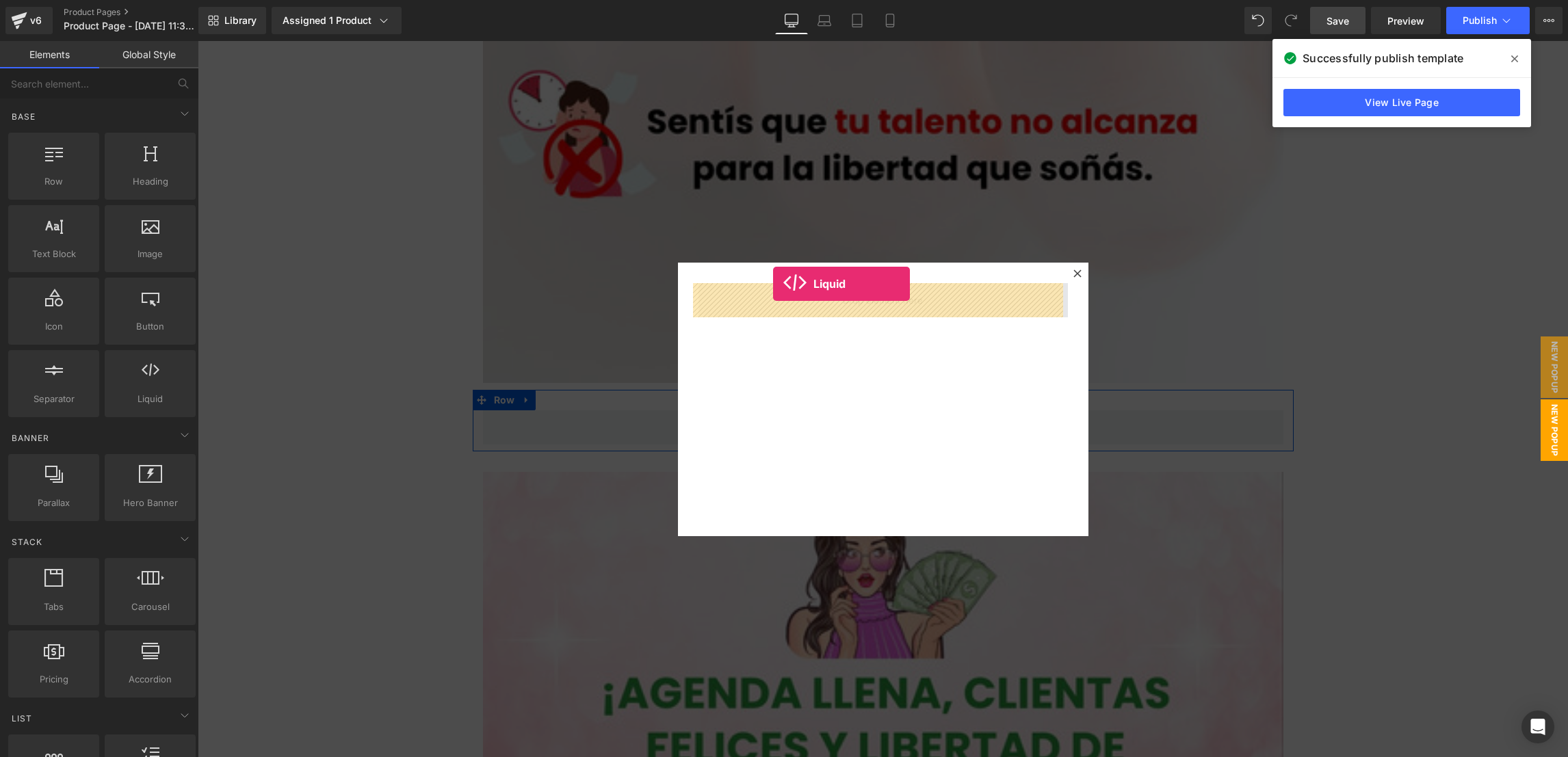
drag, startPoint x: 359, startPoint y: 439, endPoint x: 773, endPoint y: 291, distance: 439.7
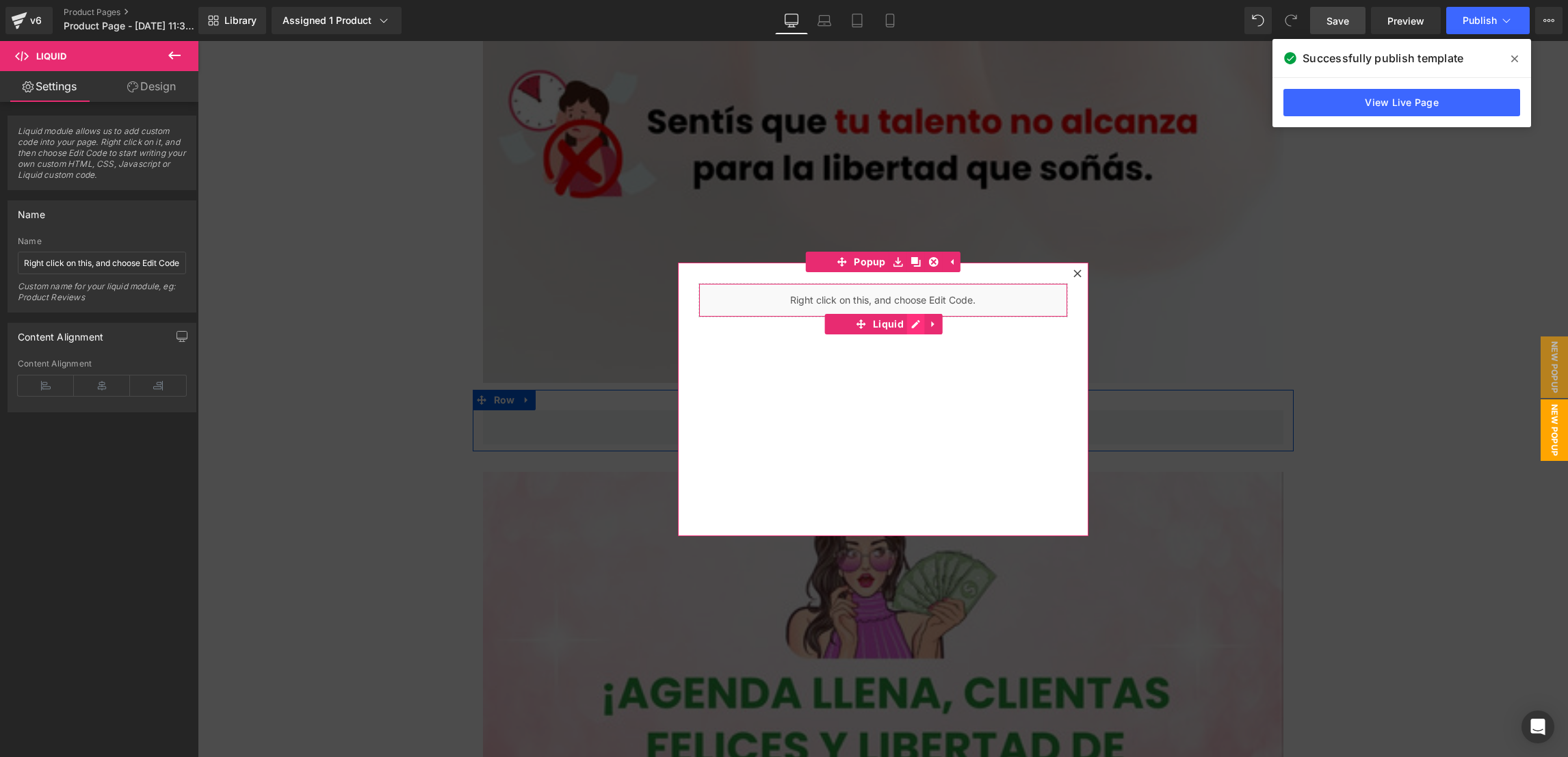
click at [910, 323] on div "Liquid" at bounding box center [884, 399] width 411 height 274
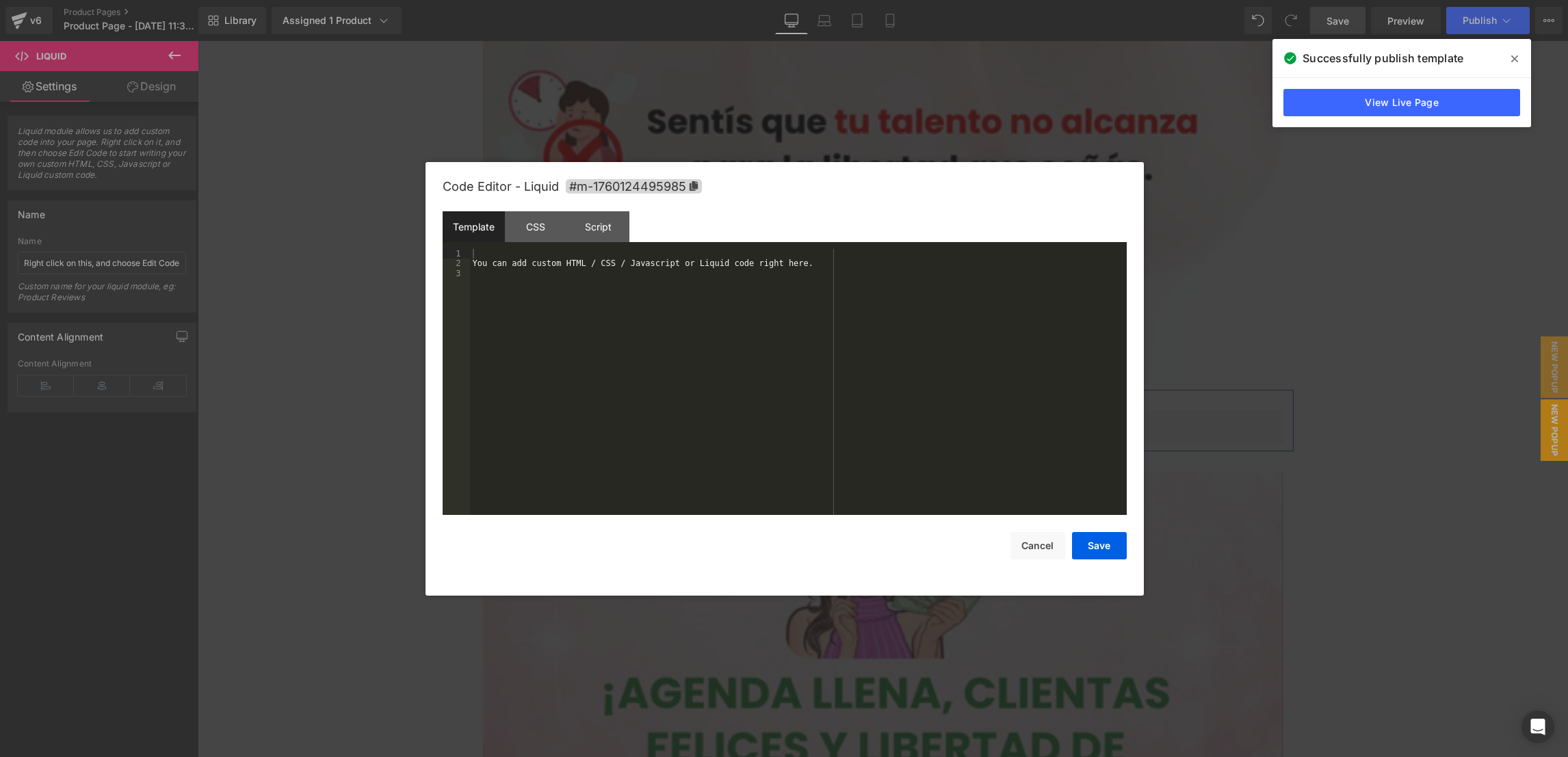
click at [899, 344] on div "You can add custom HTML / CSS / Javascript or Liquid code right here." at bounding box center [798, 392] width 656 height 286
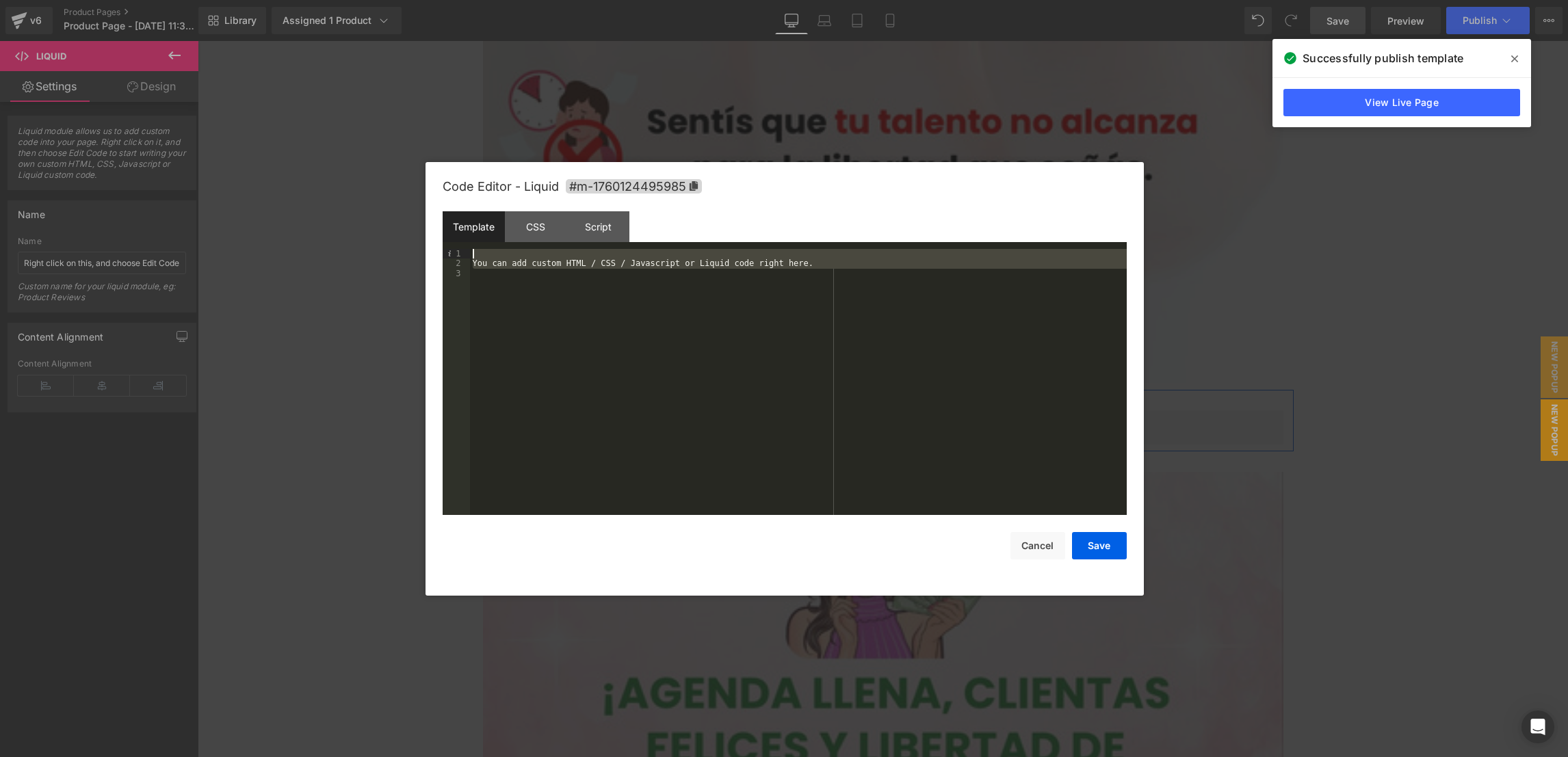
drag, startPoint x: 858, startPoint y: 309, endPoint x: 426, endPoint y: 150, distance: 460.3
click at [426, 150] on body "Liquid You are previewing how the will restyle your page. You can not edit Elem…" at bounding box center [784, 378] width 1568 height 757
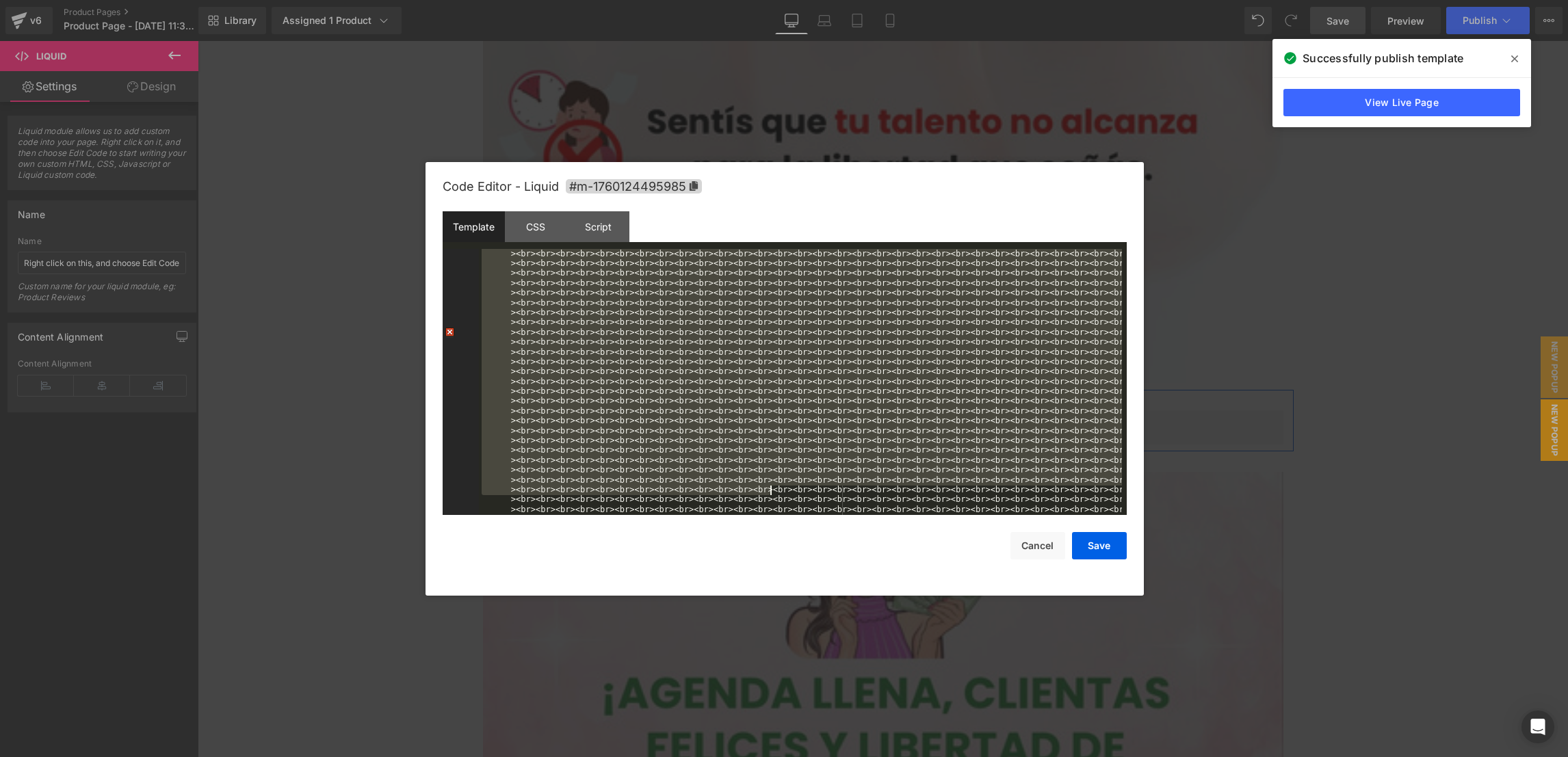
scroll to position [2108, 0]
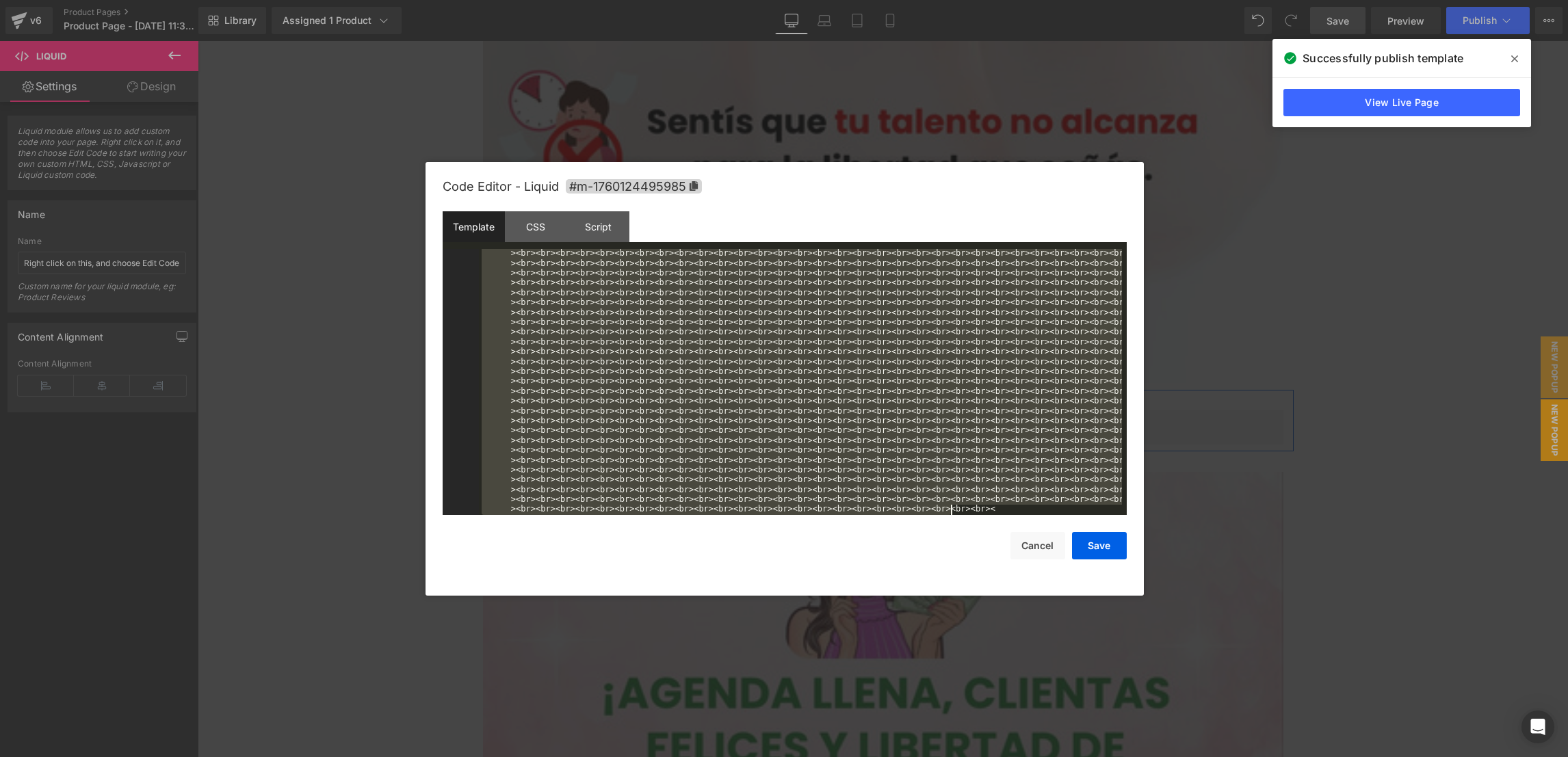
drag, startPoint x: 504, startPoint y: 360, endPoint x: 982, endPoint y: 527, distance: 506.3
click at [982, 527] on div "Code Editor - Liquid #m-1760124495985 Template CSS Script Data 141 < br > < br …" at bounding box center [784, 378] width 684 height 434
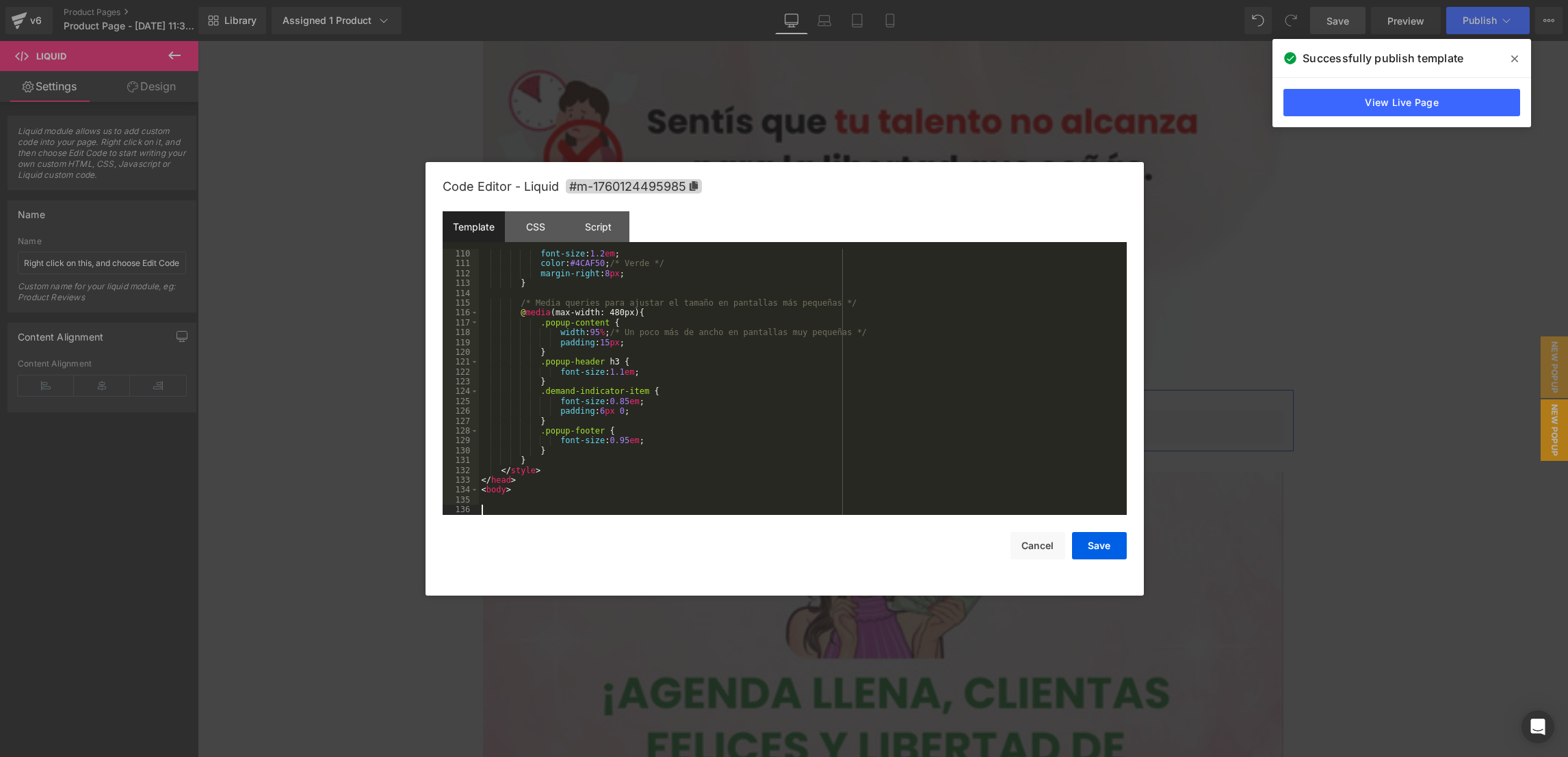
scroll to position [1064, 0]
click at [1085, 535] on button "Save" at bounding box center [1099, 545] width 55 height 27
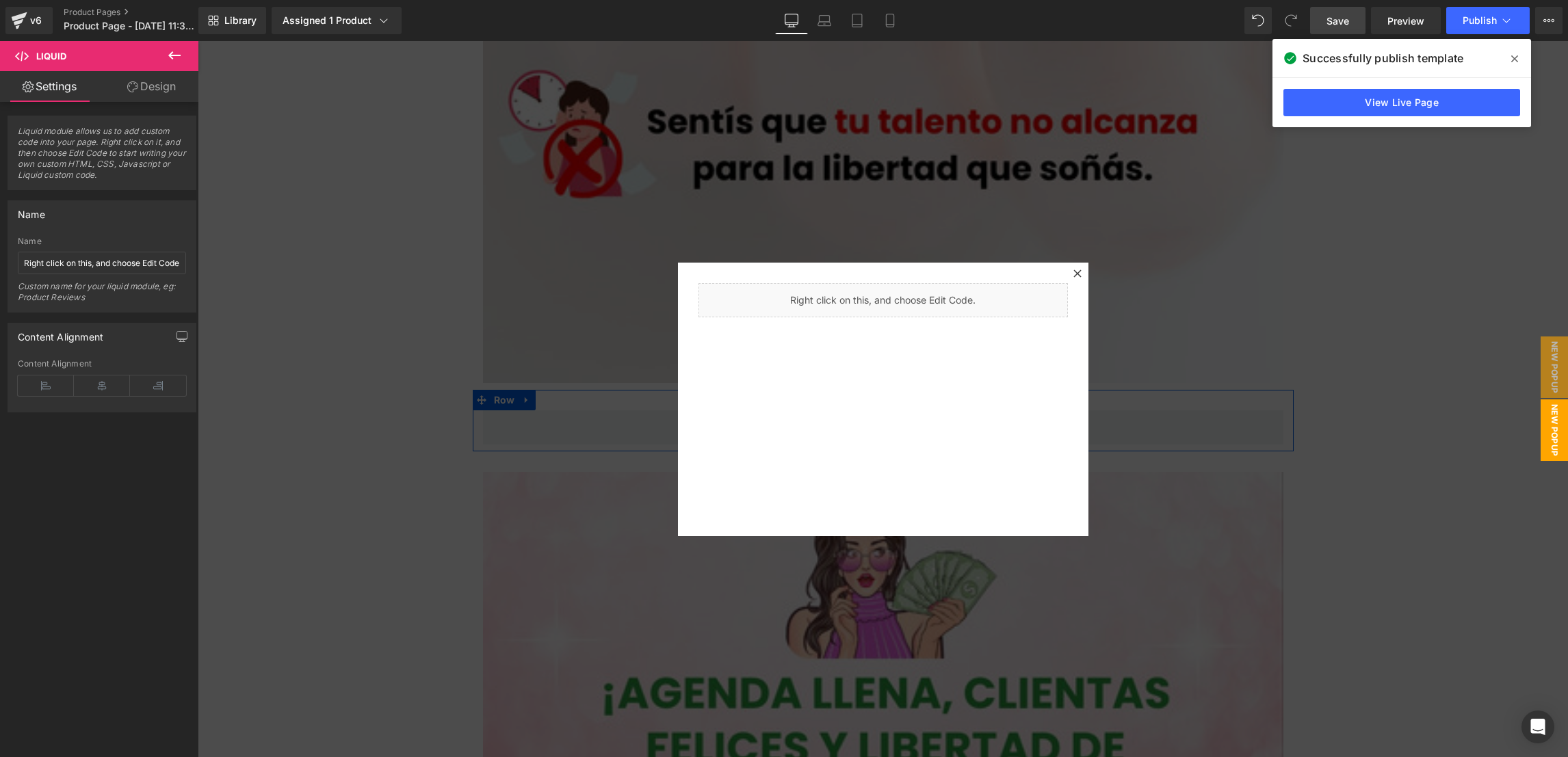
click at [1339, 14] on span "Save" at bounding box center [1338, 21] width 23 height 14
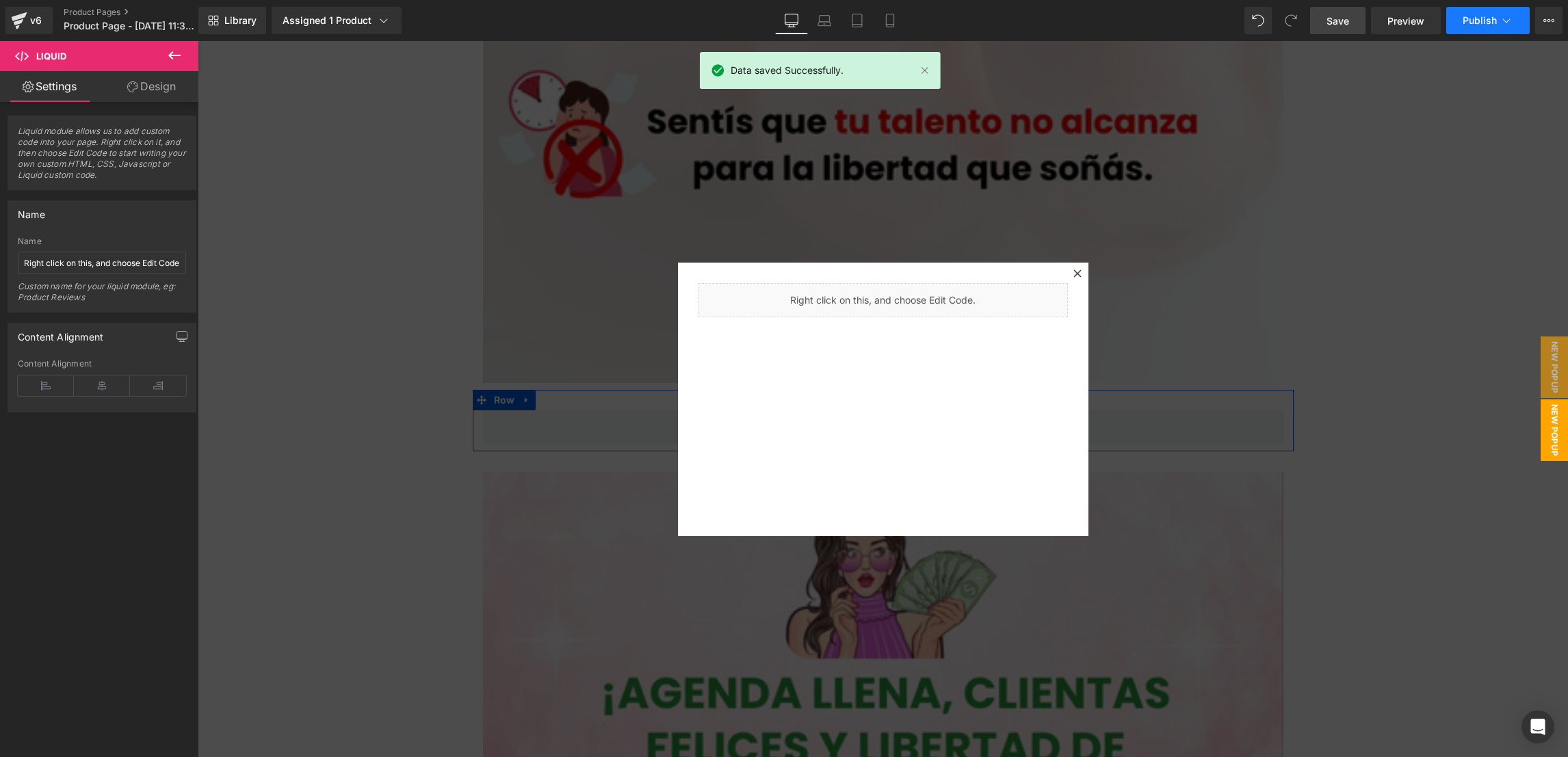
click at [1392, 17] on span "Publish" at bounding box center [1479, 20] width 34 height 11
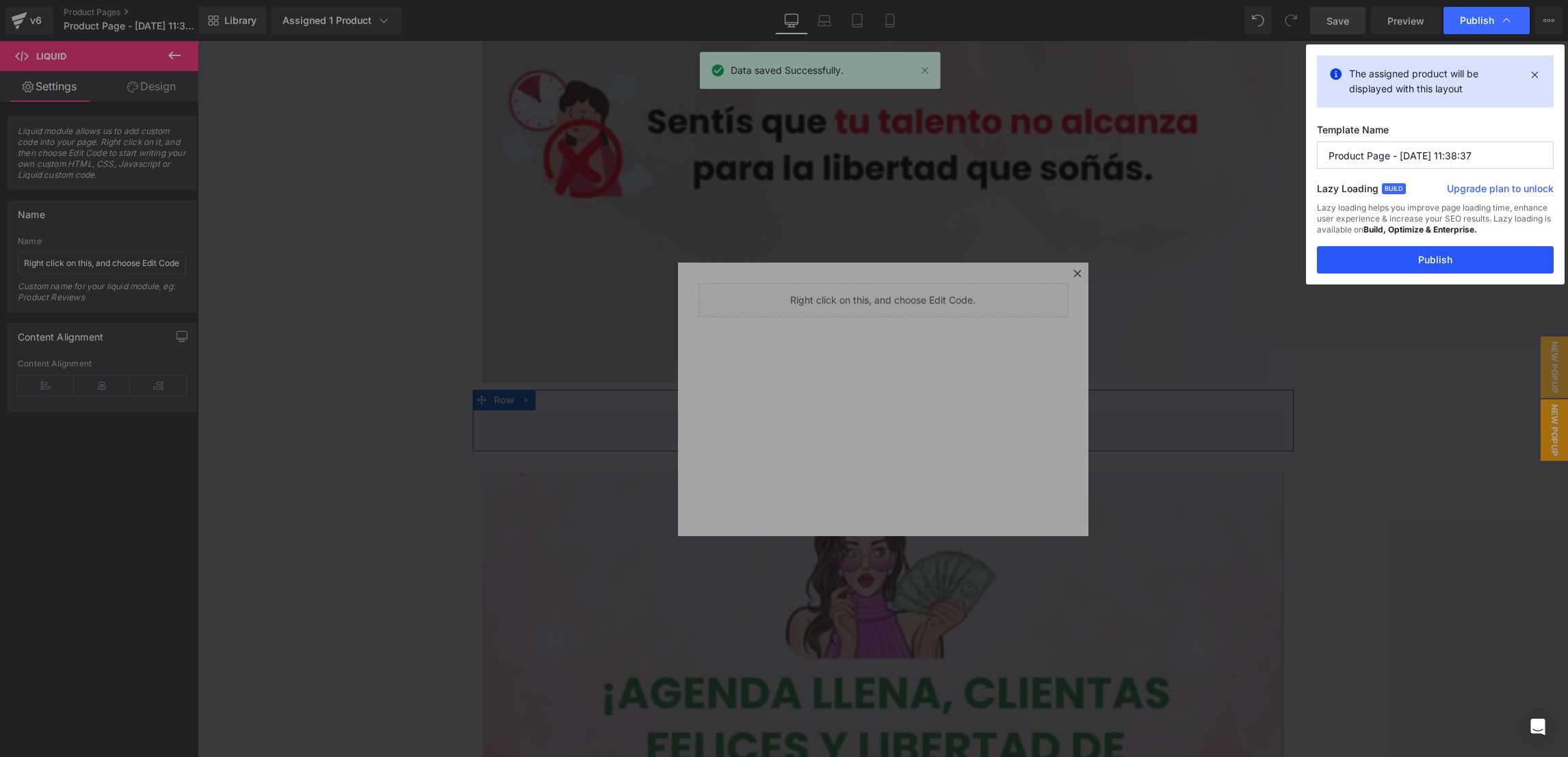
click at [1392, 270] on button "Publish" at bounding box center [1435, 260] width 237 height 27
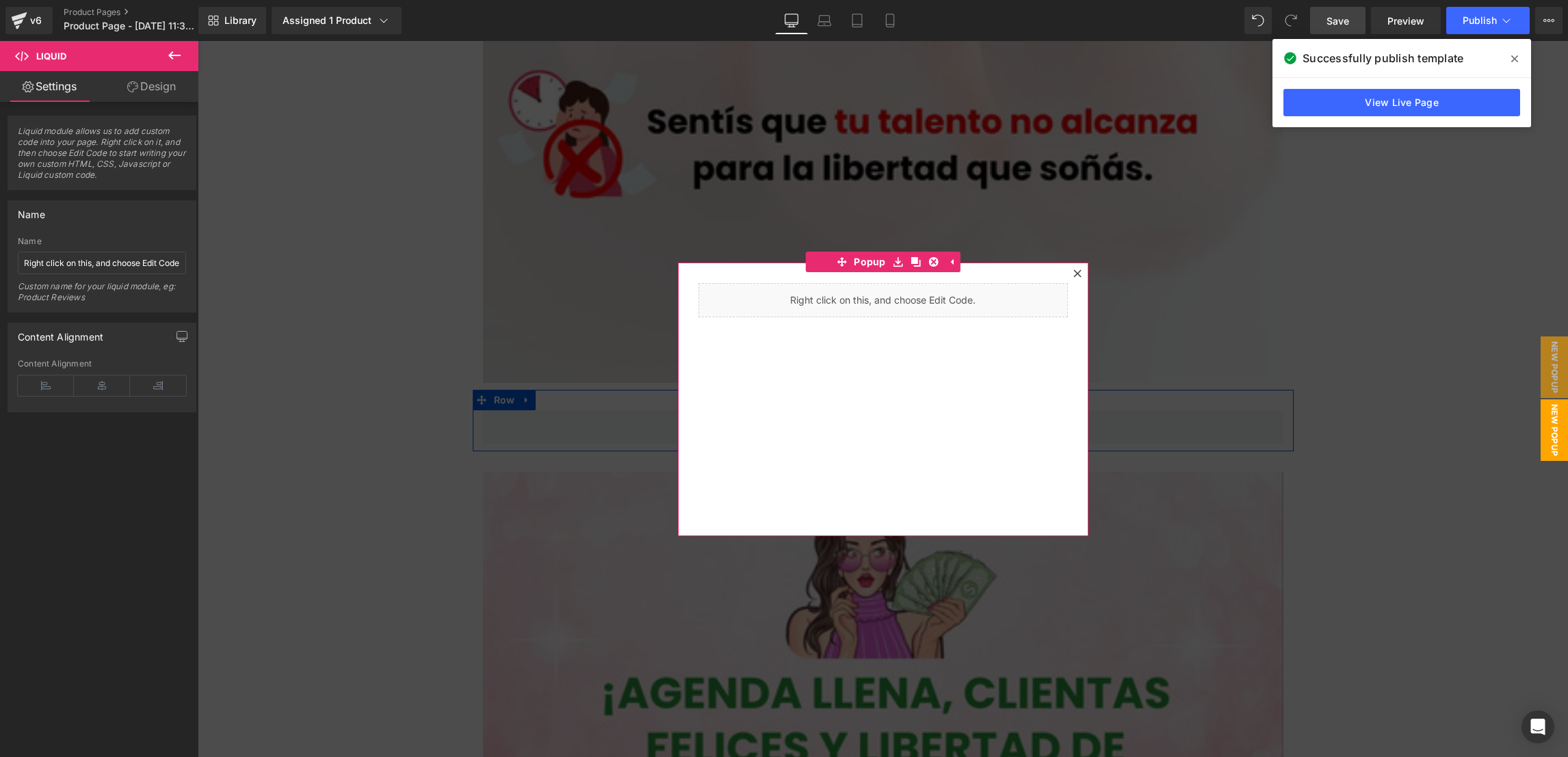
click at [1073, 275] on icon at bounding box center [1077, 273] width 8 height 8
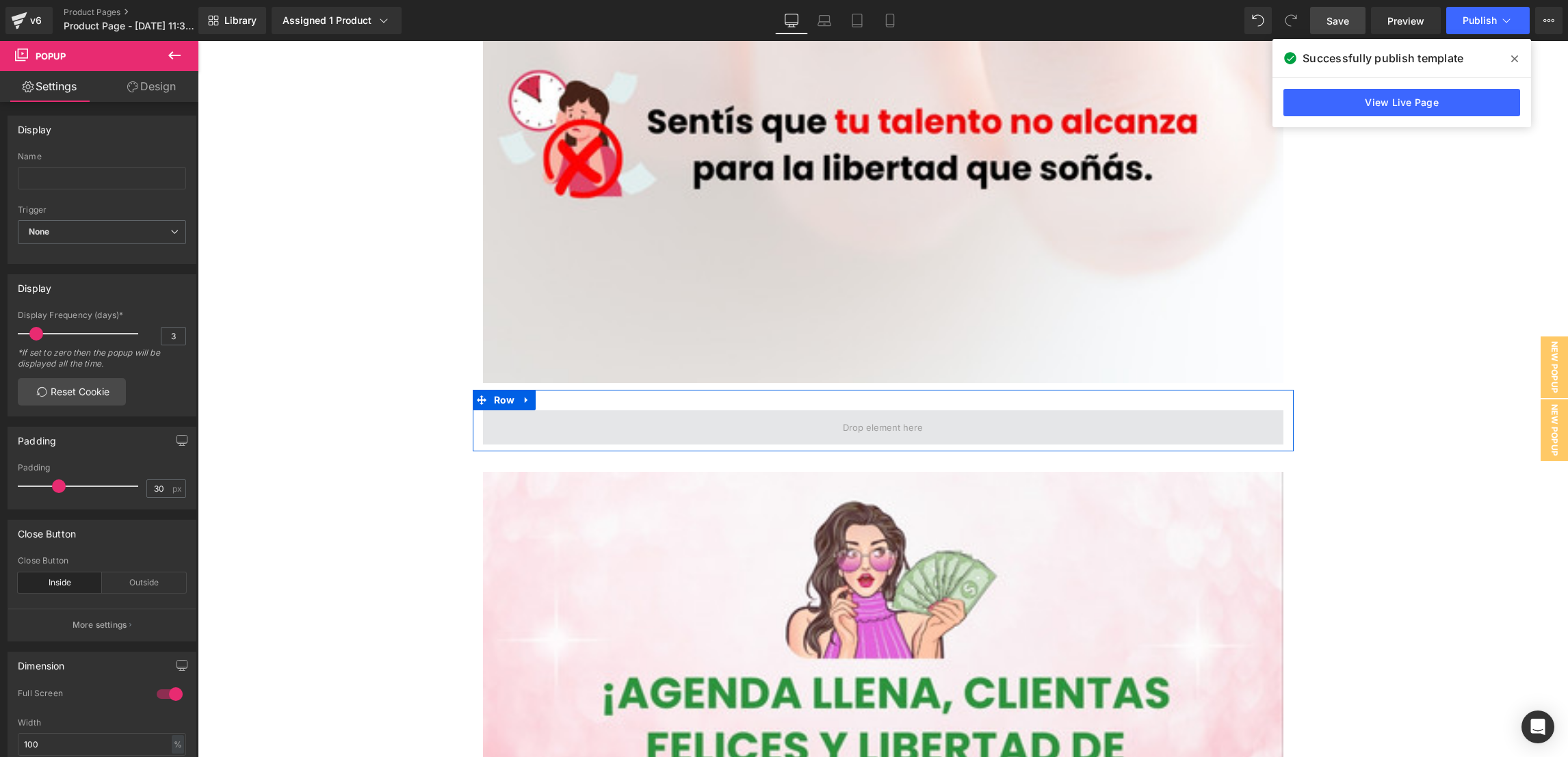
click at [684, 419] on span at bounding box center [884, 427] width 801 height 34
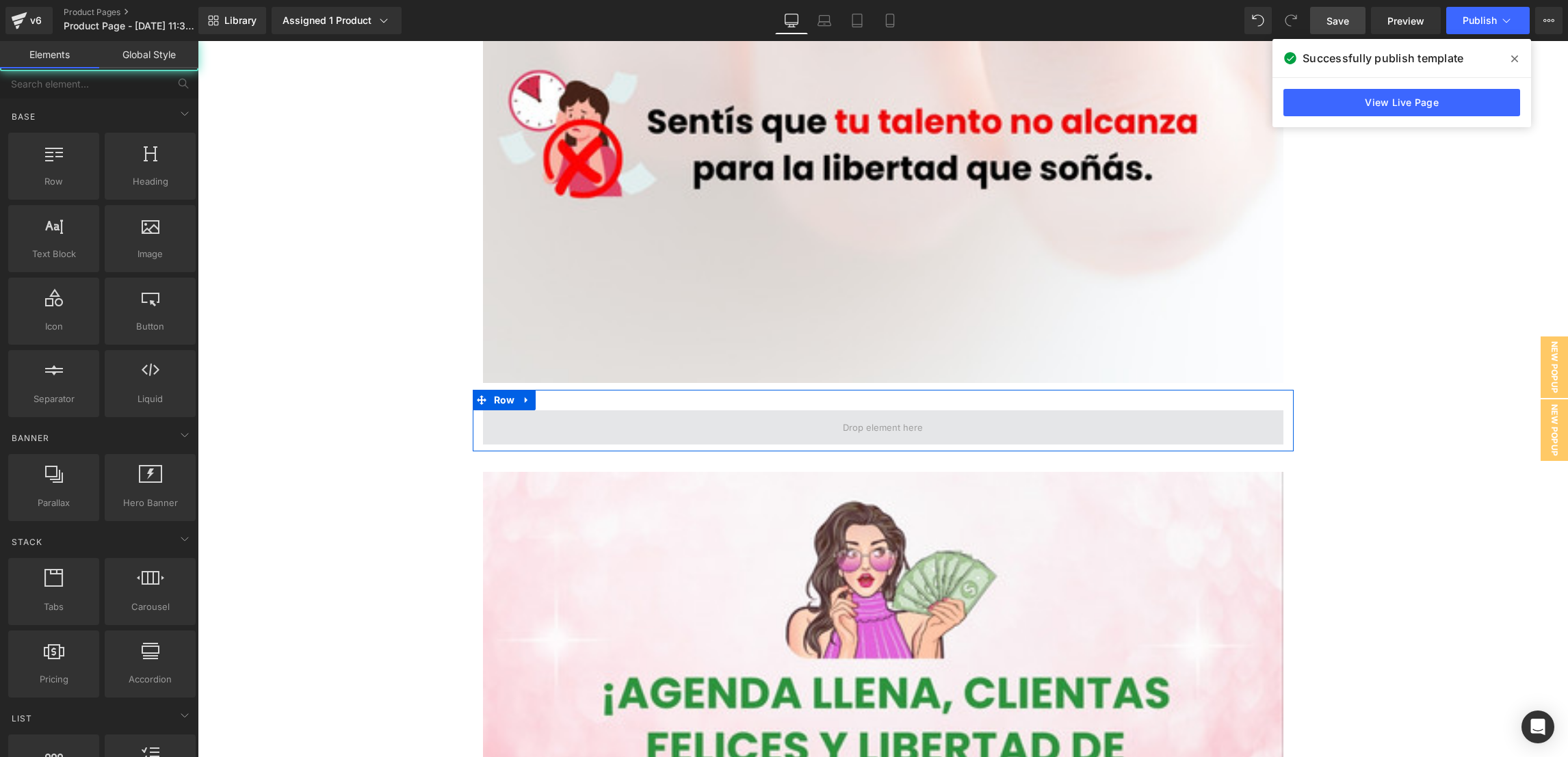
click at [872, 433] on span at bounding box center [883, 427] width 90 height 21
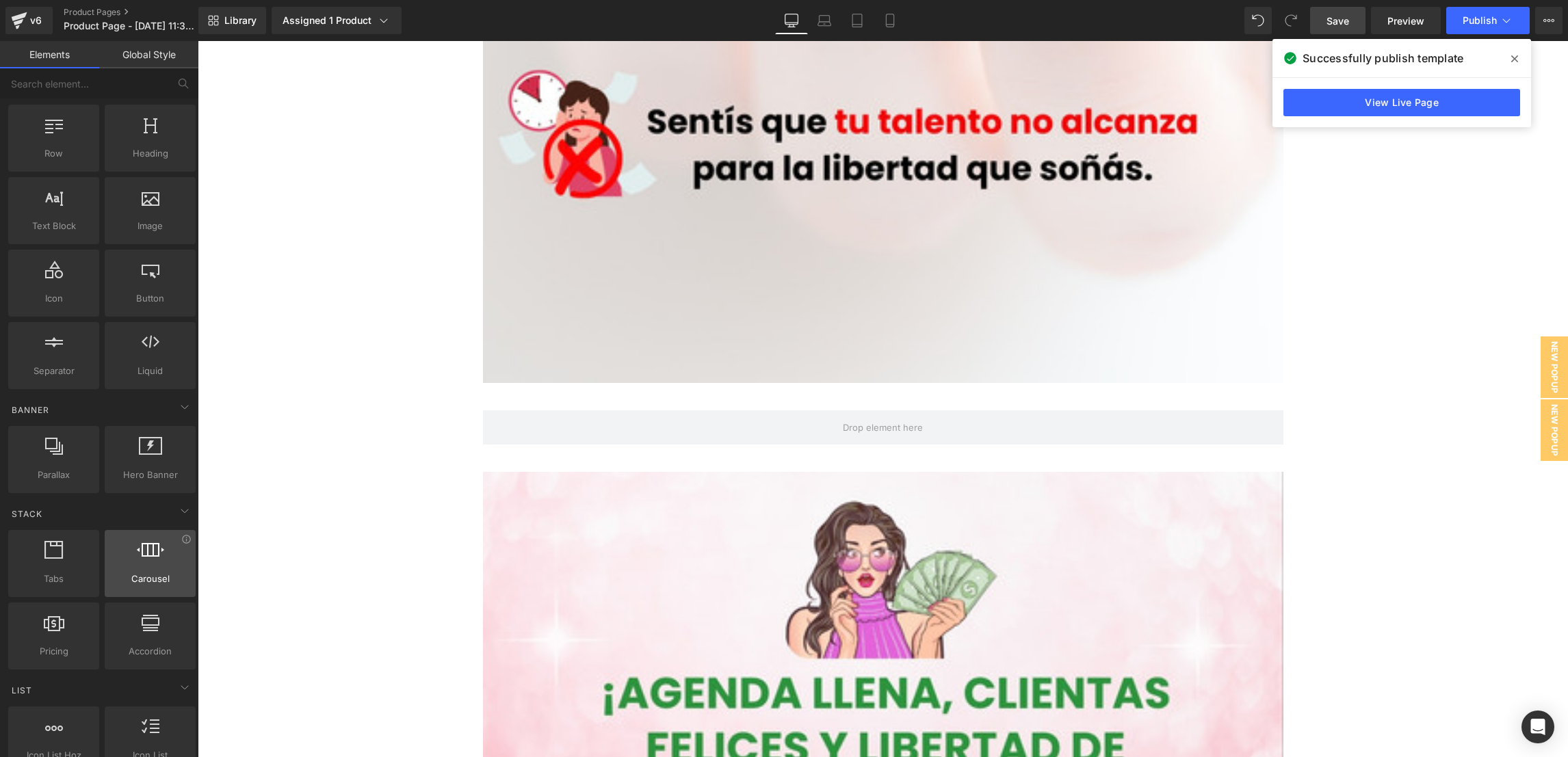
scroll to position [0, 0]
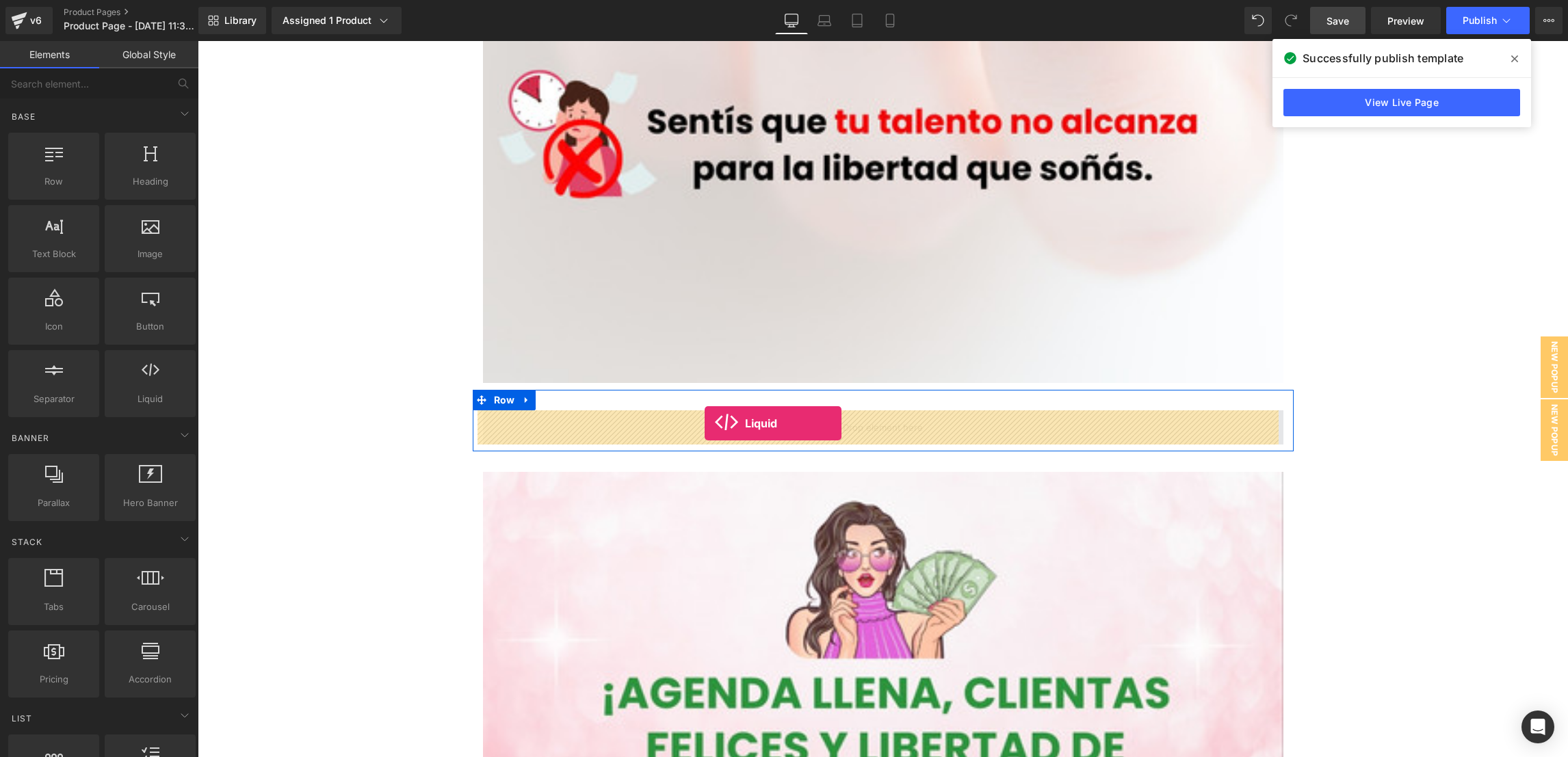
drag, startPoint x: 354, startPoint y: 434, endPoint x: 704, endPoint y: 423, distance: 350.2
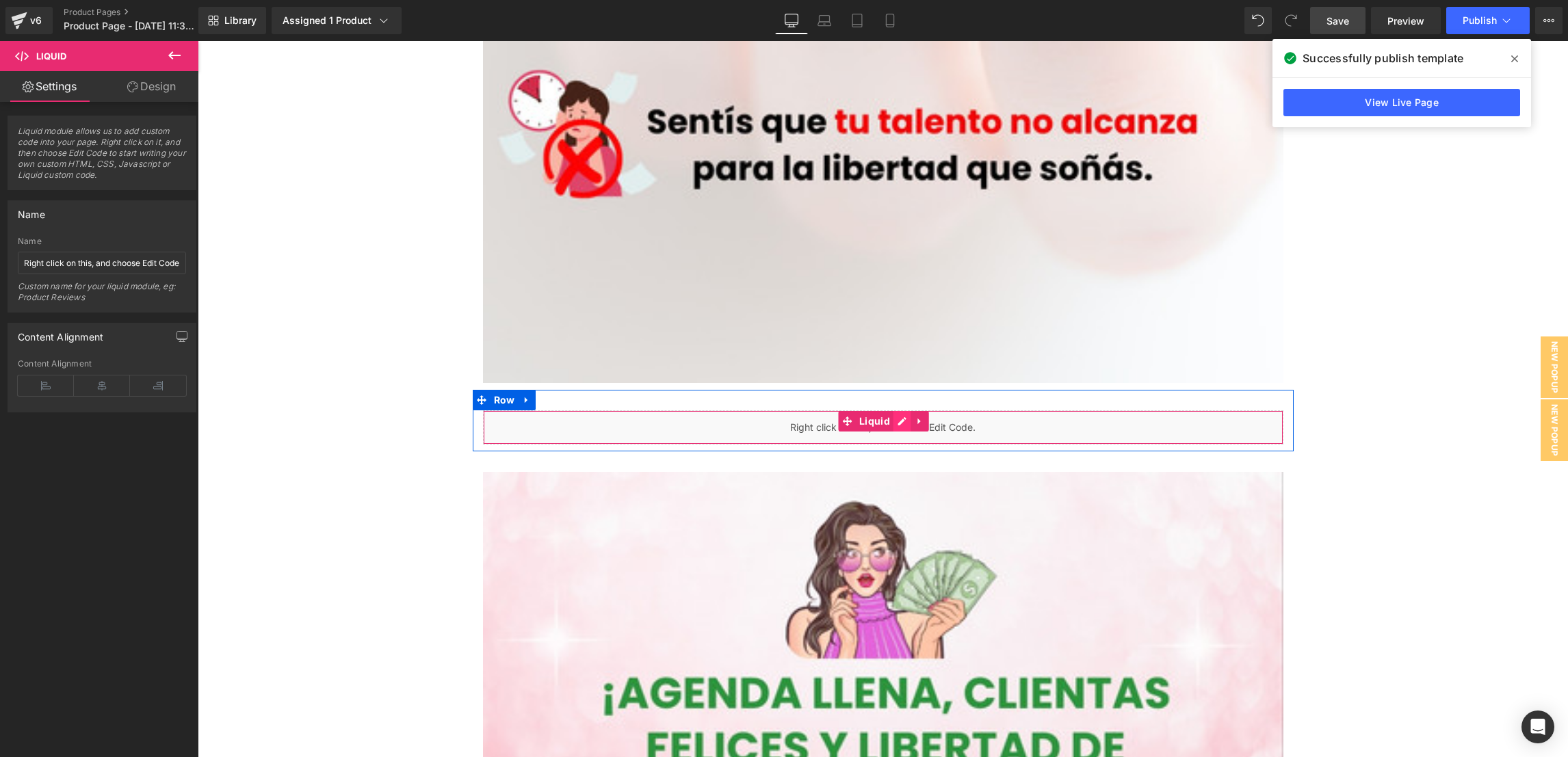
click at [897, 426] on div "Liquid" at bounding box center [884, 427] width 801 height 34
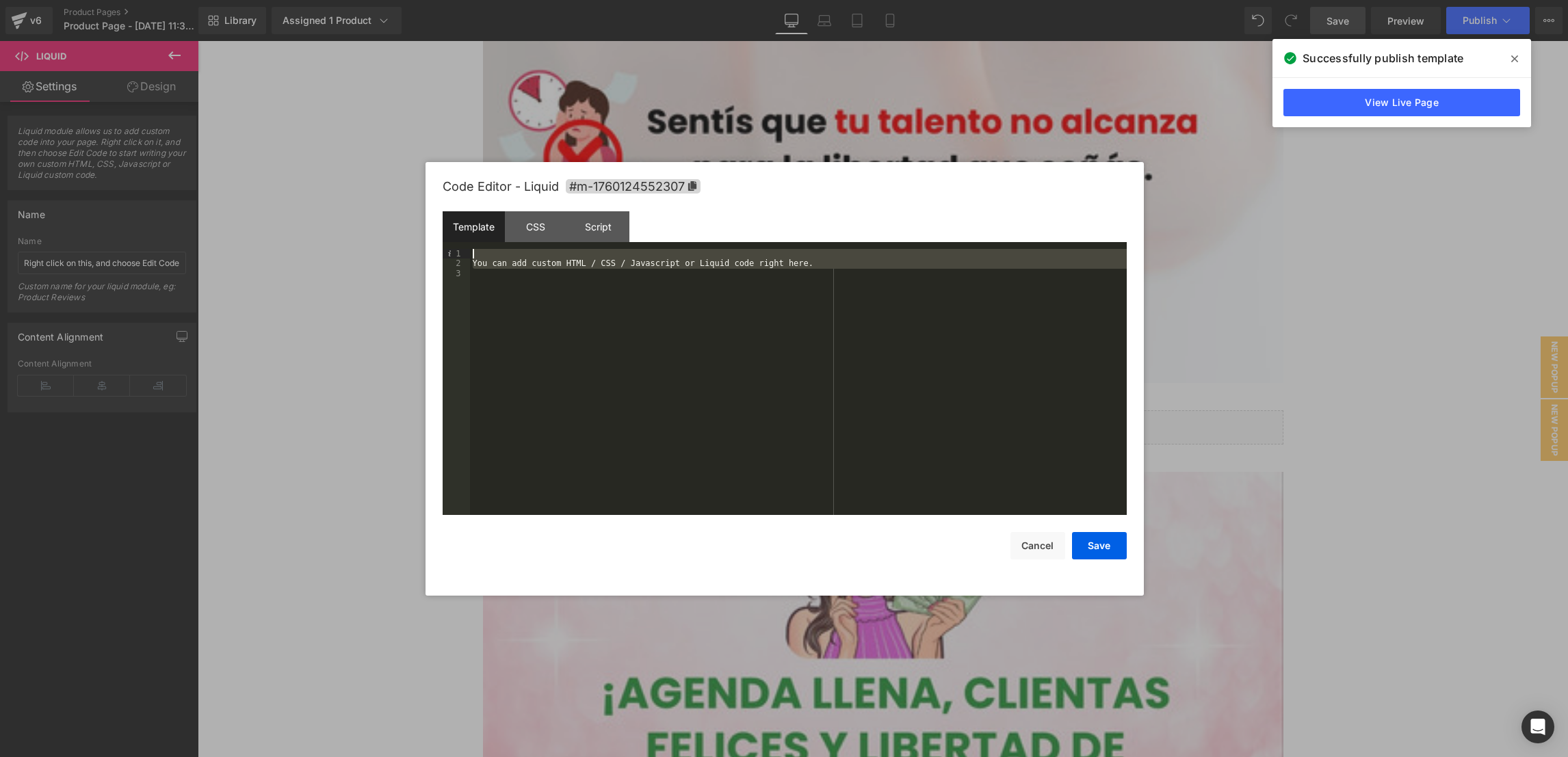
drag, startPoint x: 823, startPoint y: 303, endPoint x: 454, endPoint y: 238, distance: 374.7
click at [456, 235] on div "Template CSS Script Data 1 2 3 You can add custom HTML / CSS / Javascript or Li…" at bounding box center [784, 363] width 684 height 303
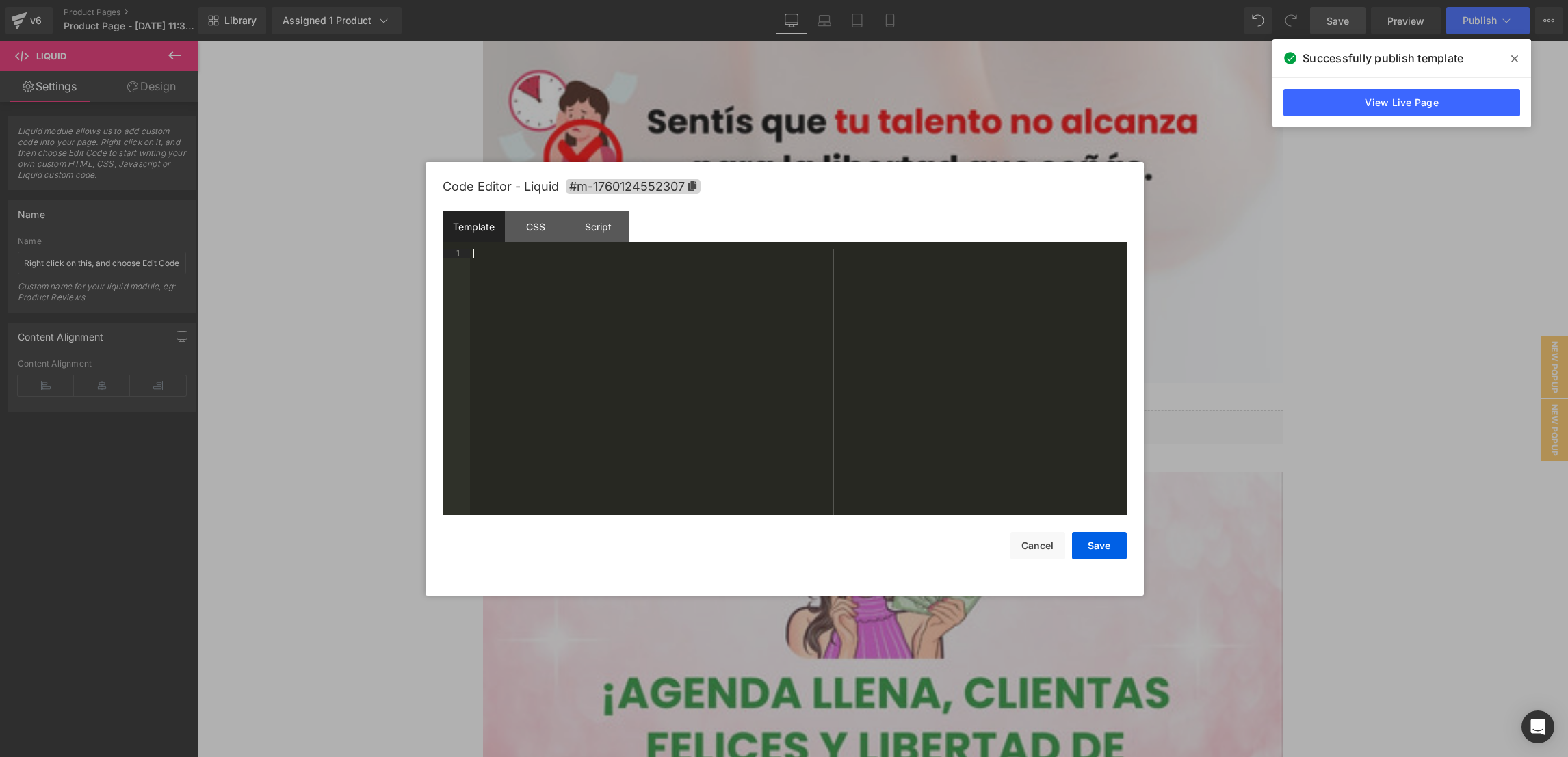
scroll to position [1053, 0]
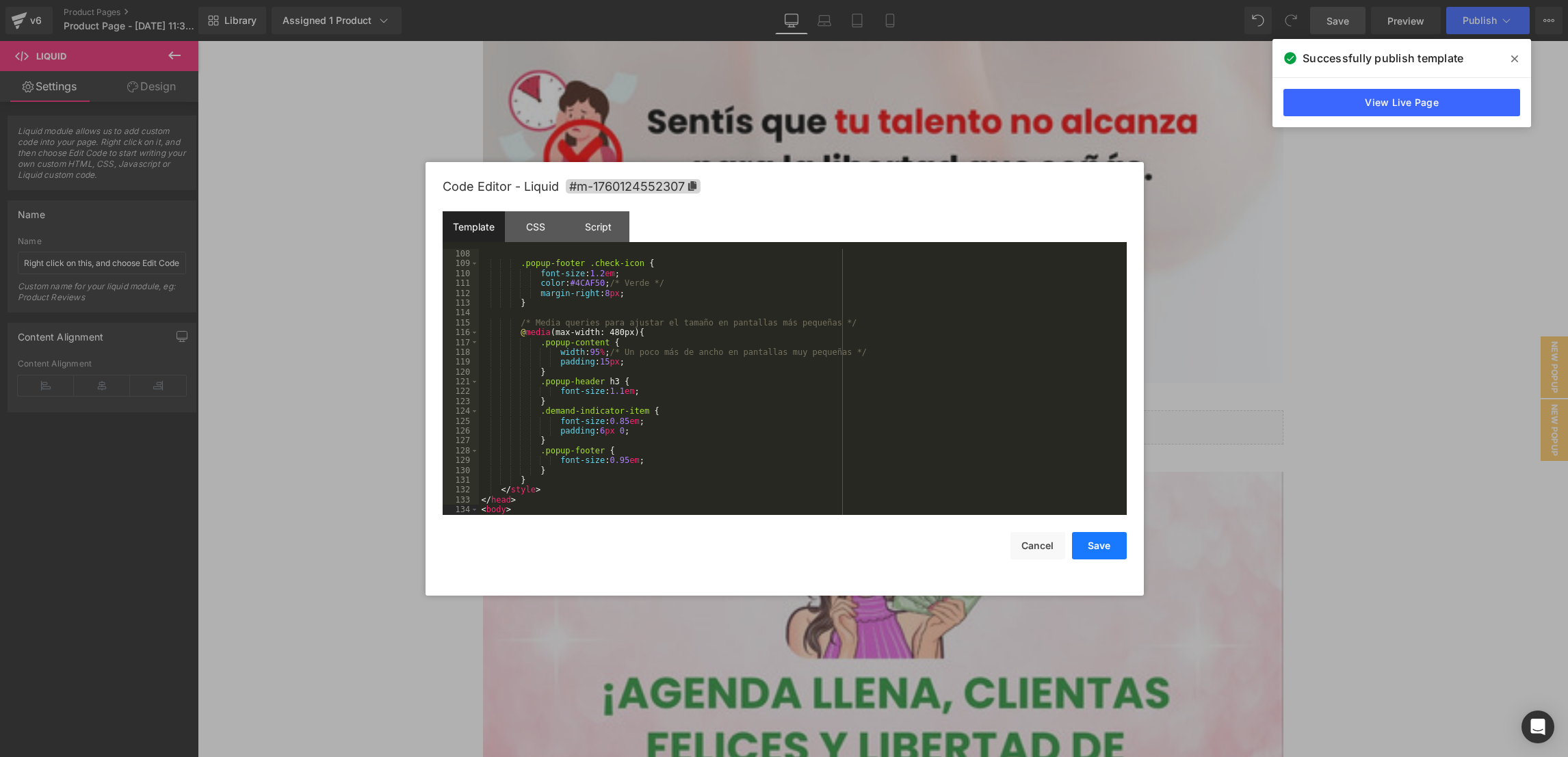
click at [1076, 537] on button "Save" at bounding box center [1099, 545] width 55 height 27
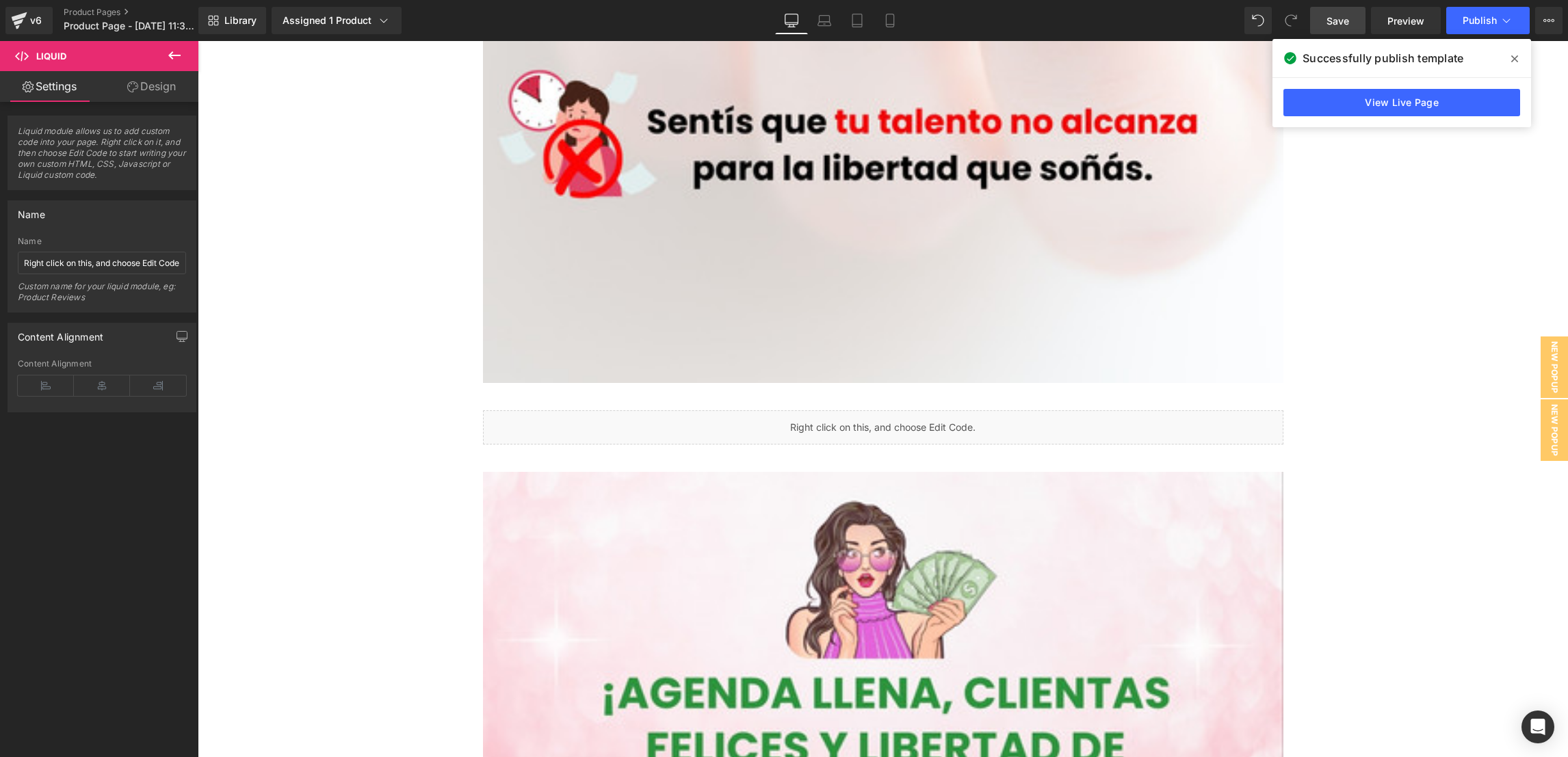
click at [1330, 17] on span "Save" at bounding box center [1338, 21] width 23 height 14
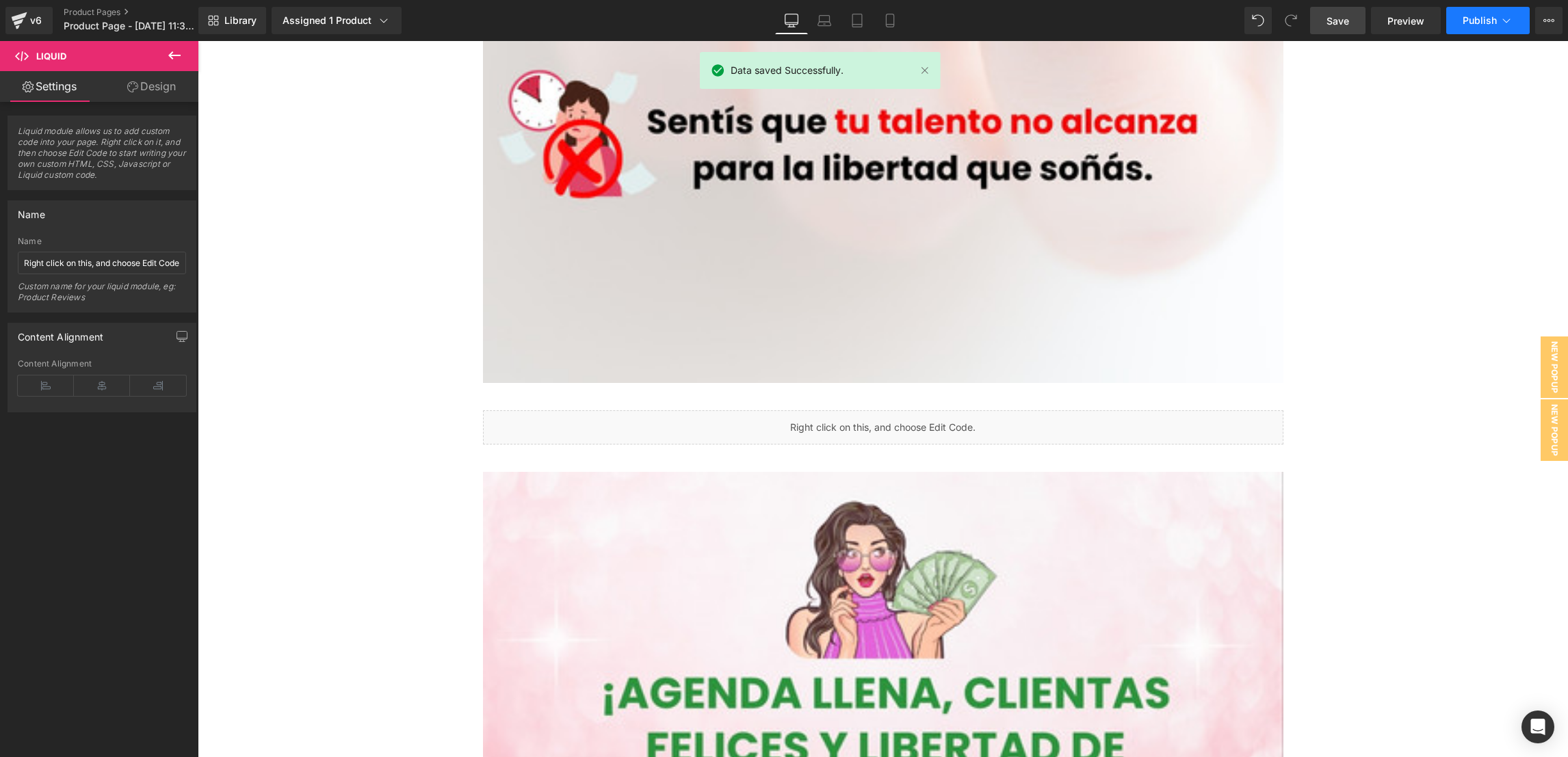
click at [1392, 11] on button "Publish" at bounding box center [1488, 20] width 83 height 27
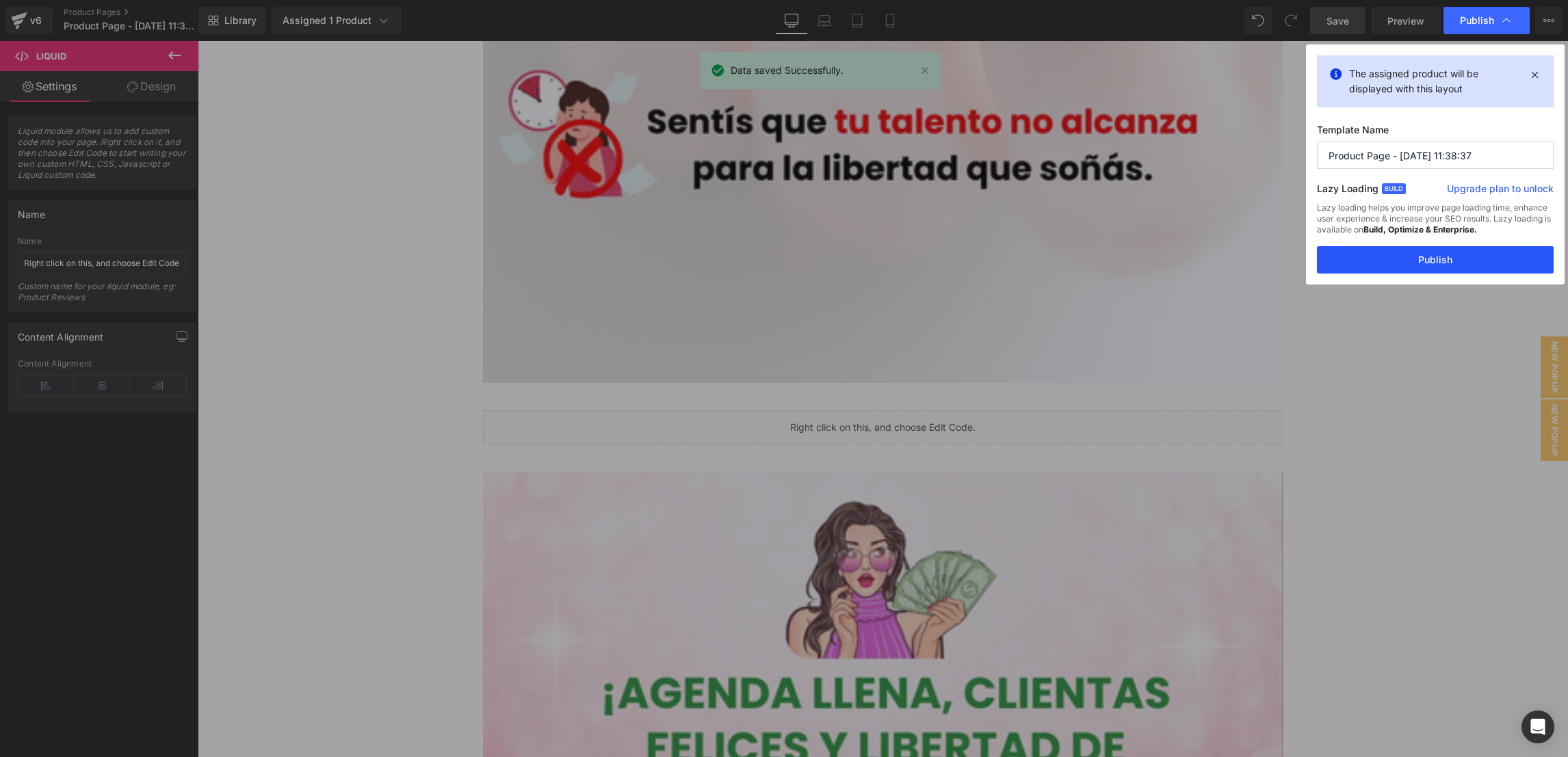
click at [1392, 247] on button "Publish" at bounding box center [1435, 260] width 237 height 27
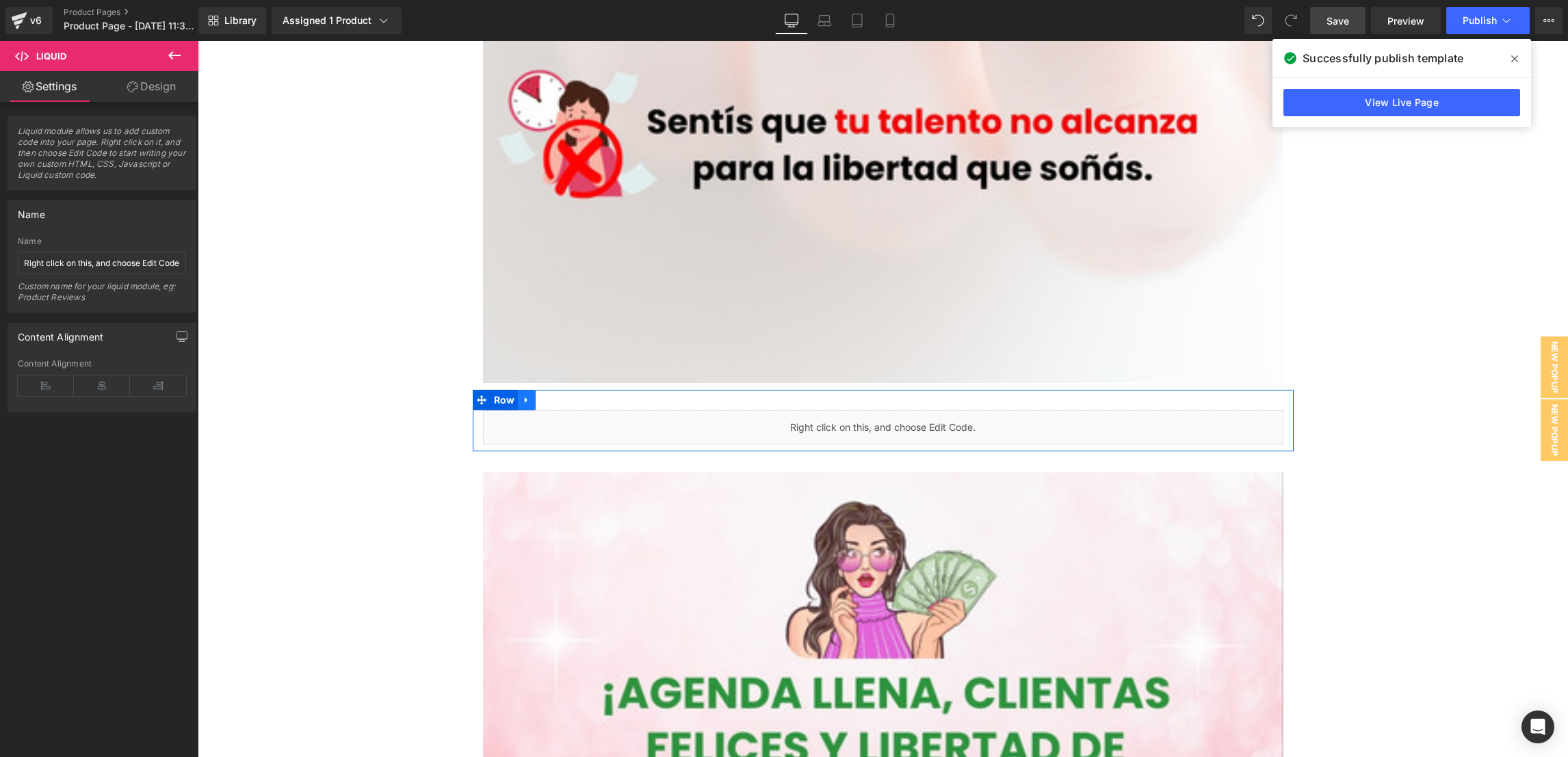
click at [524, 399] on icon at bounding box center [525, 400] width 3 height 6
click at [558, 397] on icon at bounding box center [562, 399] width 10 height 10
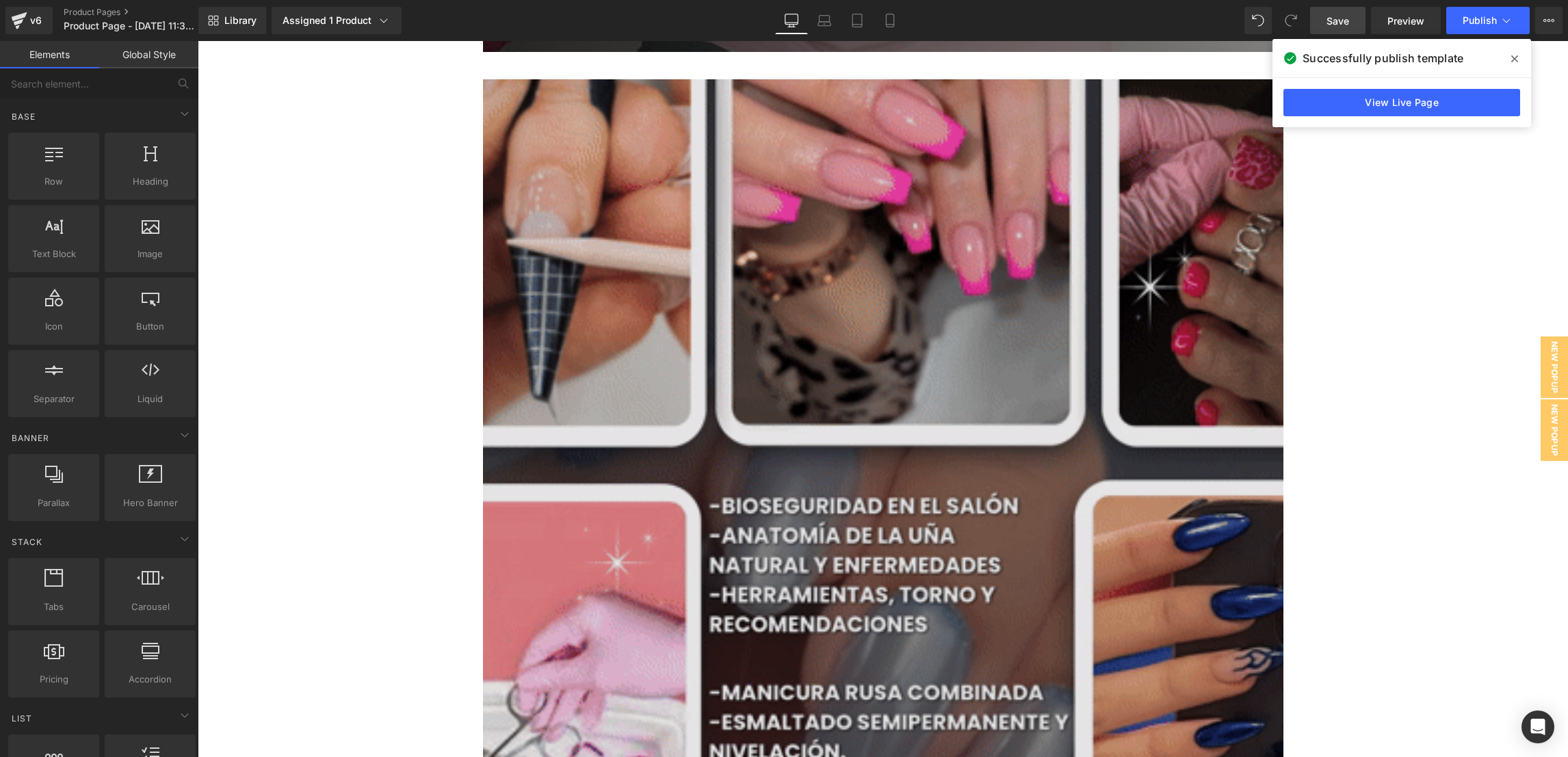
scroll to position [5365, 0]
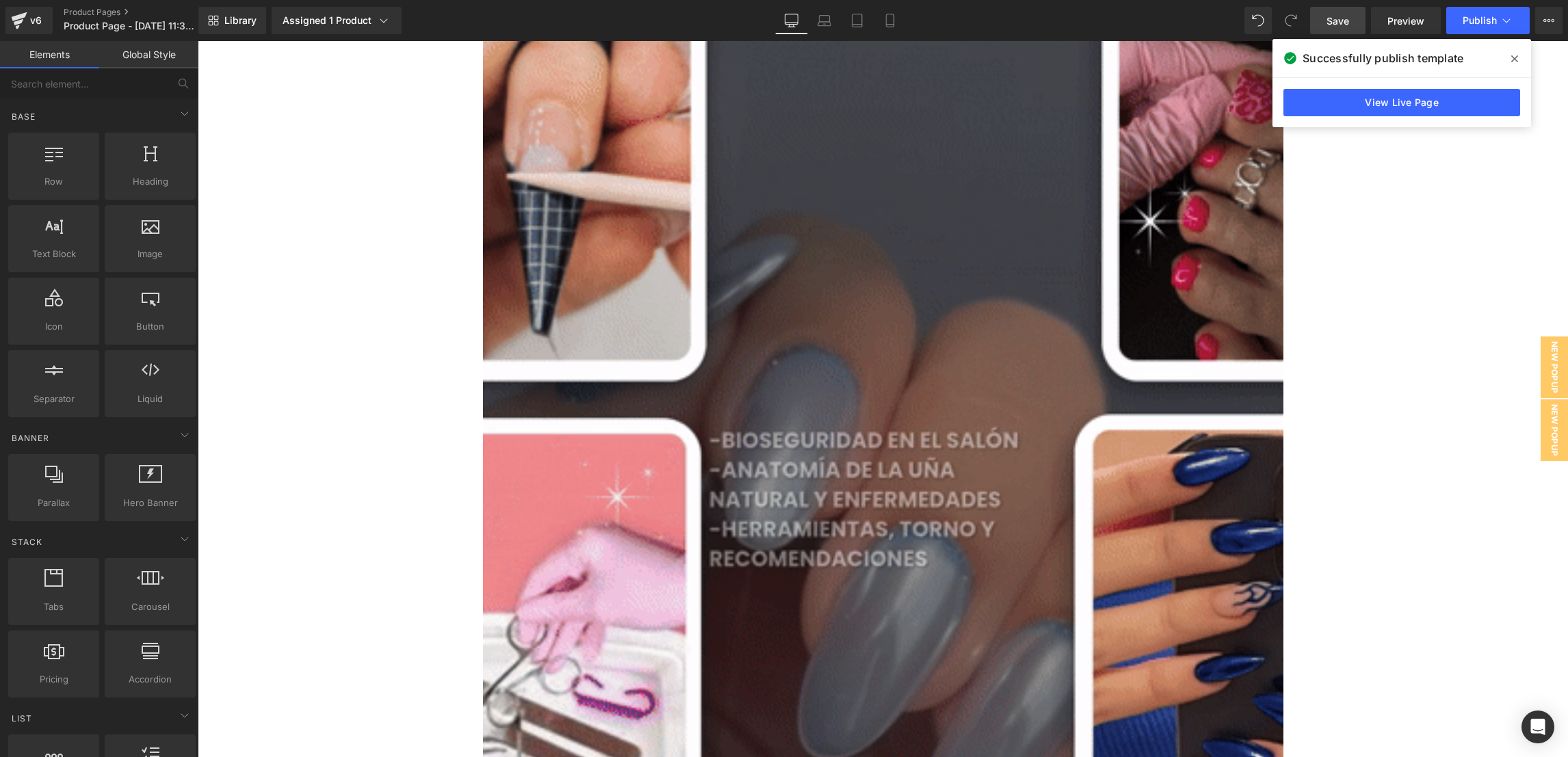
click at [1345, 16] on span "Save" at bounding box center [1338, 21] width 23 height 14
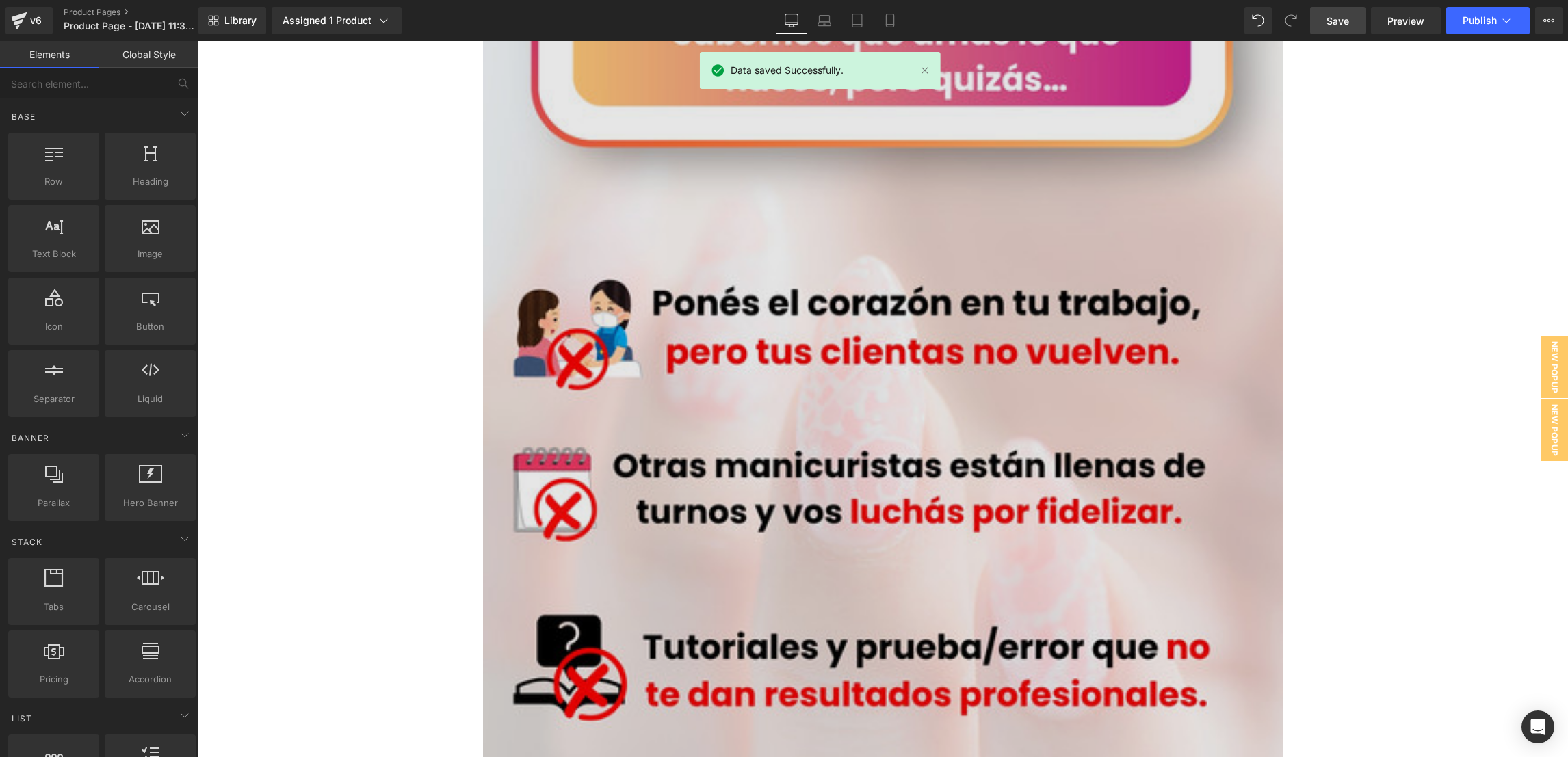
scroll to position [2800, 0]
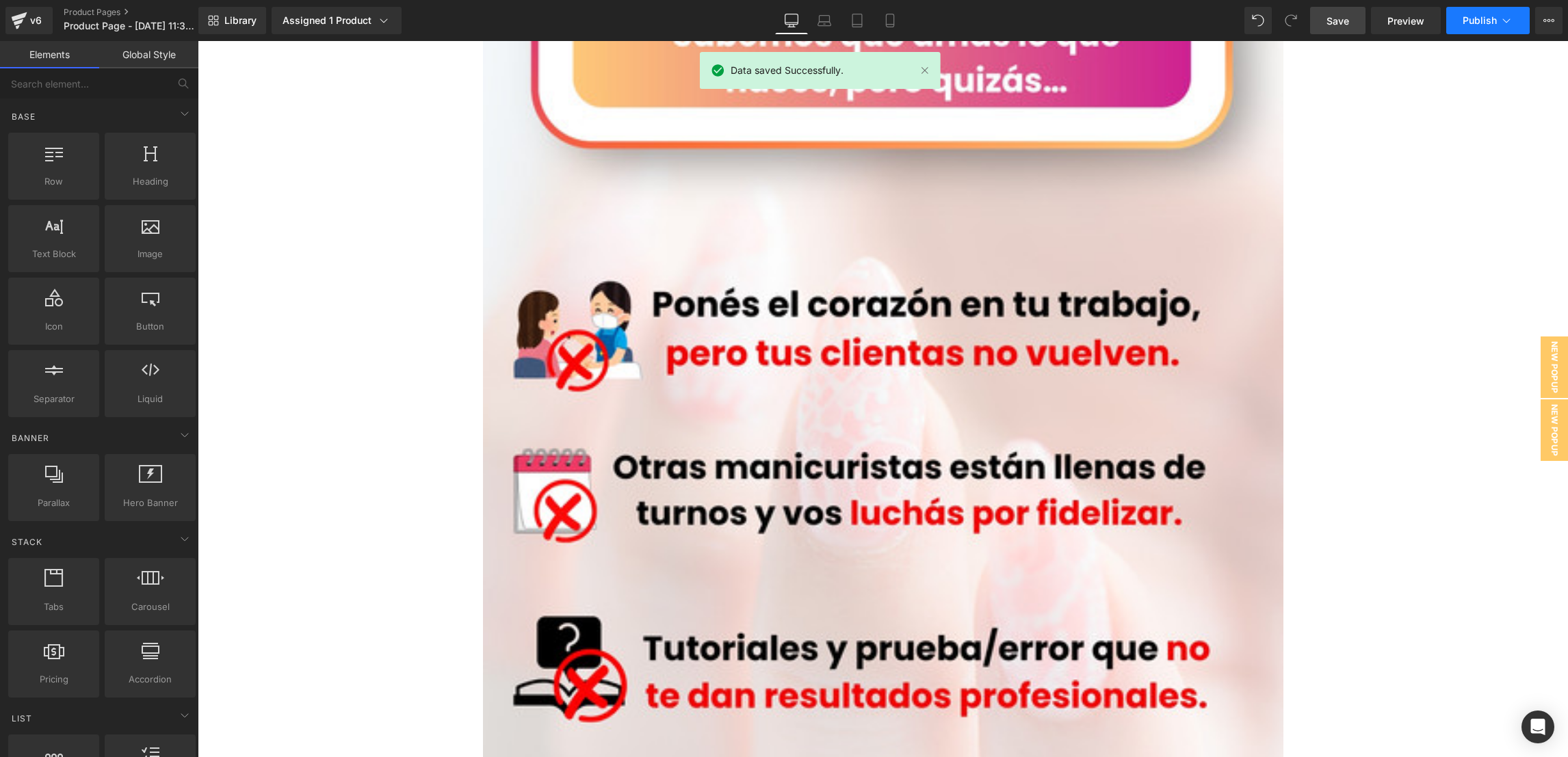
click at [1392, 25] on span "Publish" at bounding box center [1479, 20] width 34 height 11
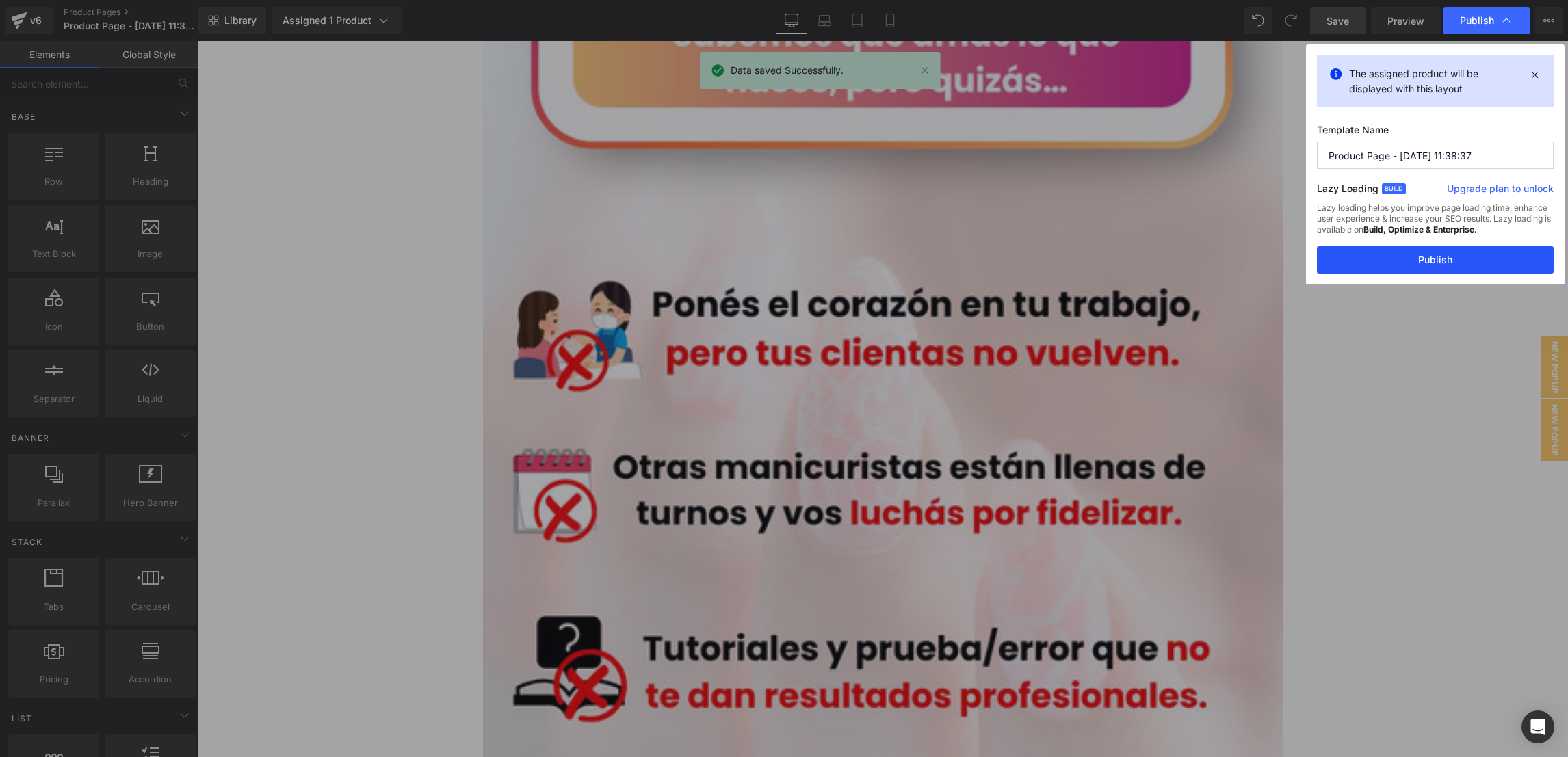
click at [1377, 252] on button "Publish" at bounding box center [1435, 260] width 237 height 27
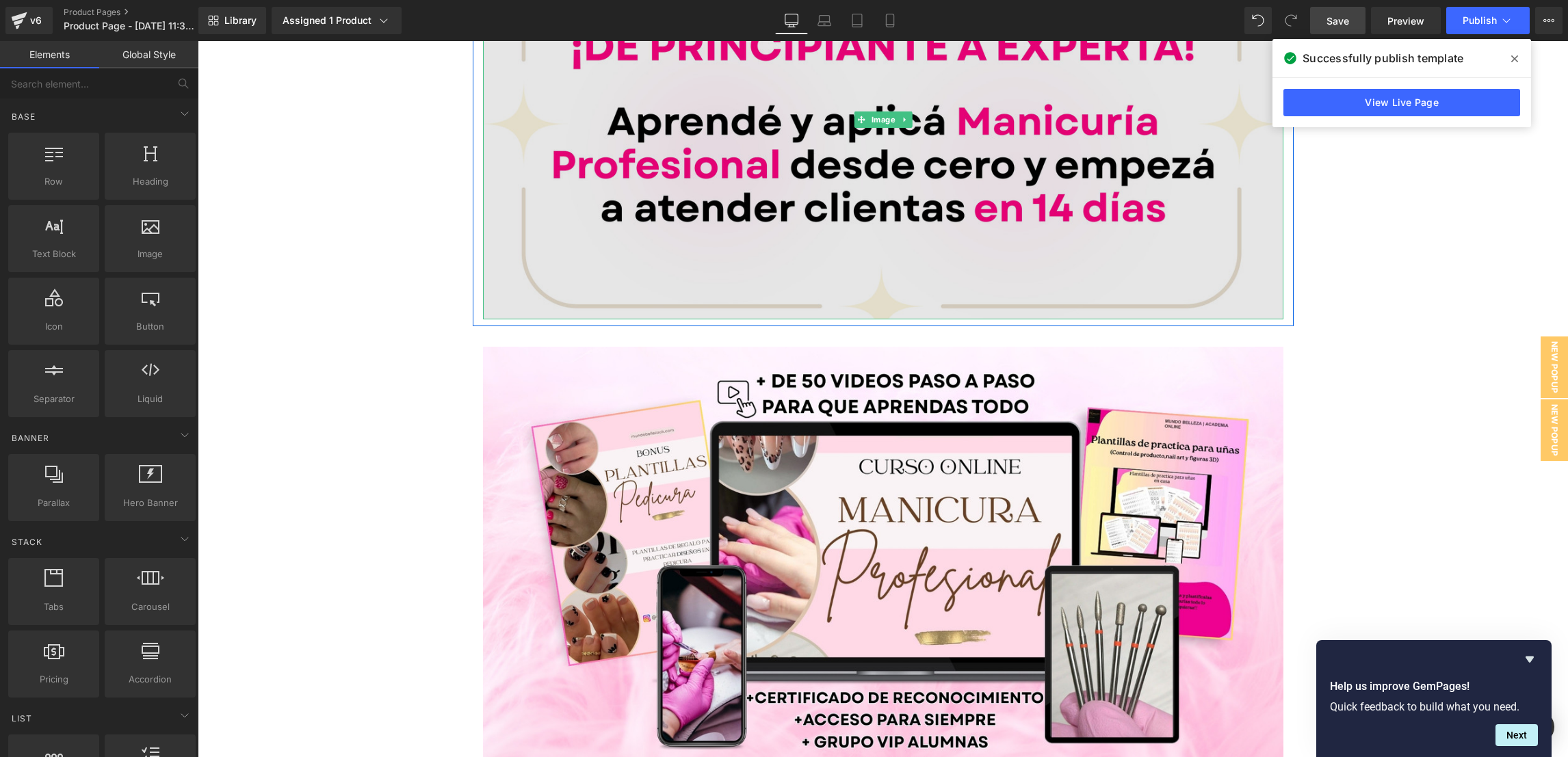
scroll to position [205, 0]
